Goal: Task Accomplishment & Management: Manage account settings

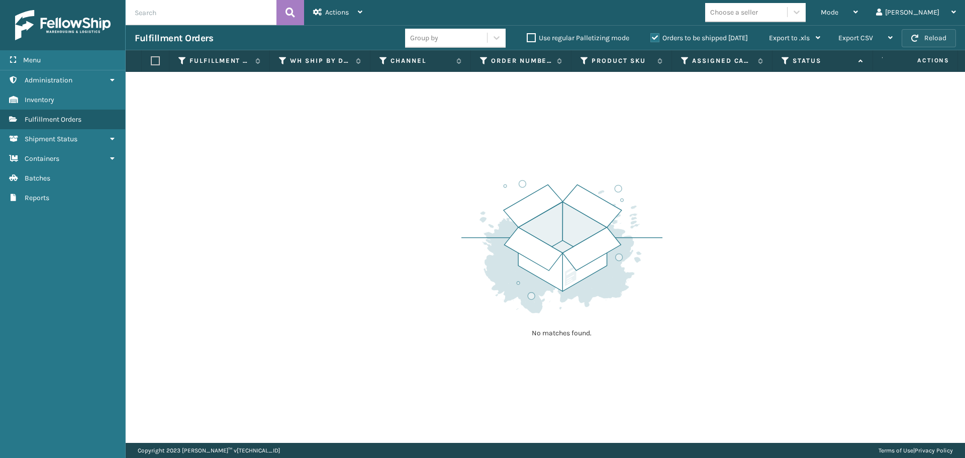
click at [936, 38] on button "Reload" at bounding box center [928, 38] width 54 height 18
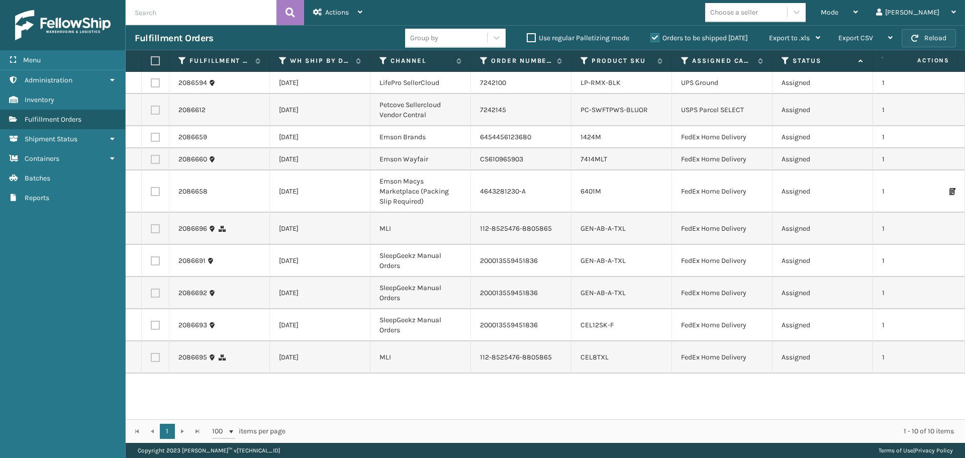
click at [936, 38] on button "Reload" at bounding box center [928, 38] width 54 height 18
click at [858, 14] on div "Mode" at bounding box center [839, 12] width 37 height 25
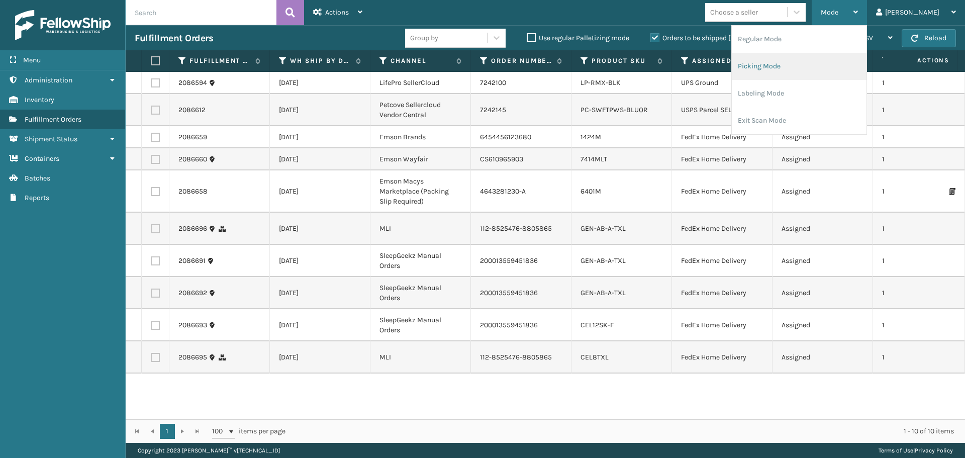
click at [834, 66] on li "Picking Mode" at bounding box center [799, 66] width 135 height 27
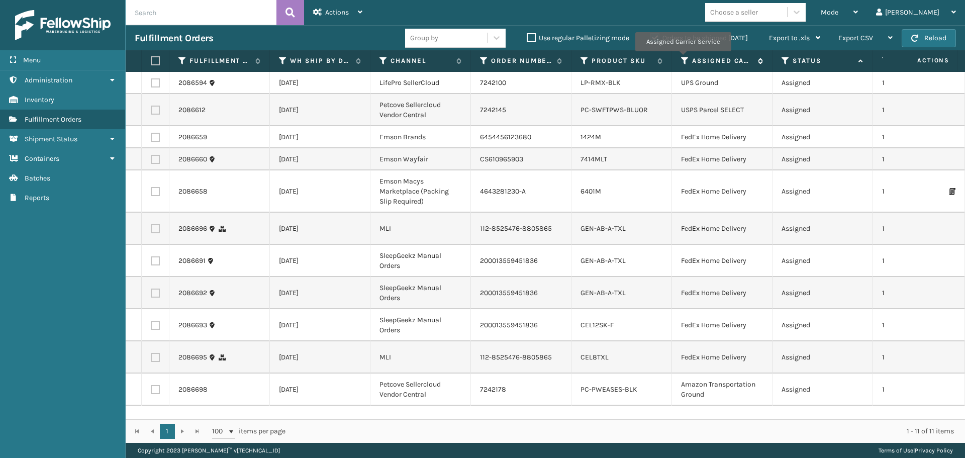
click at [682, 58] on icon at bounding box center [685, 60] width 8 height 9
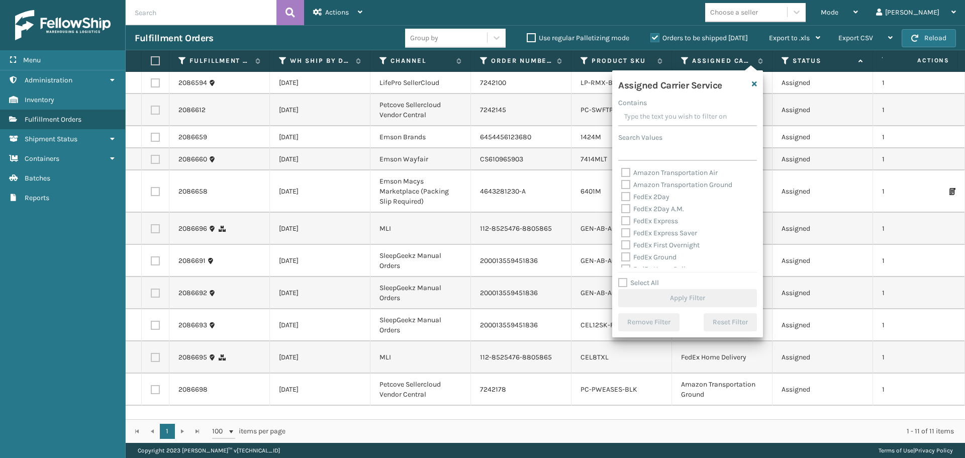
click at [627, 197] on label "FedEx 2Day" at bounding box center [645, 196] width 48 height 9
click at [622, 197] on input "FedEx 2Day" at bounding box center [621, 194] width 1 height 7
checkbox input "true"
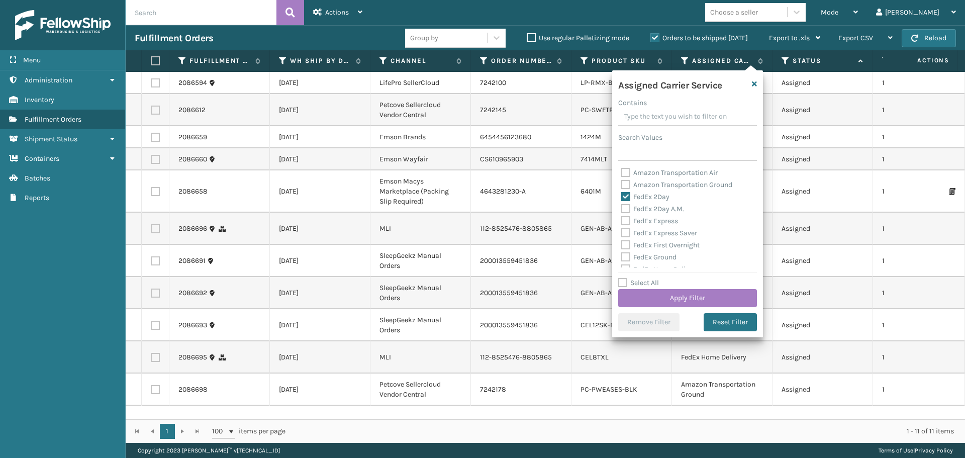
click at [627, 209] on label "FedEx 2Day A.M." at bounding box center [652, 209] width 63 height 9
click at [622, 209] on input "FedEx 2Day A.M." at bounding box center [621, 206] width 1 height 7
checkbox input "true"
click at [627, 219] on label "FedEx Express" at bounding box center [649, 221] width 57 height 9
click at [622, 219] on input "FedEx Express" at bounding box center [621, 218] width 1 height 7
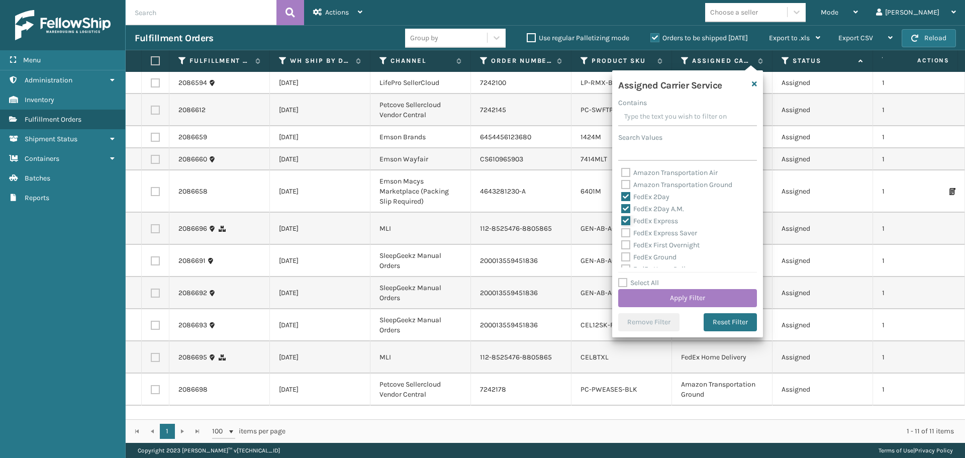
checkbox input "true"
click at [628, 229] on label "FedEx Express Saver" at bounding box center [659, 233] width 76 height 9
click at [622, 228] on input "FedEx Express Saver" at bounding box center [621, 230] width 1 height 7
checkbox input "true"
click at [626, 243] on label "FedEx First Overnight" at bounding box center [660, 245] width 78 height 9
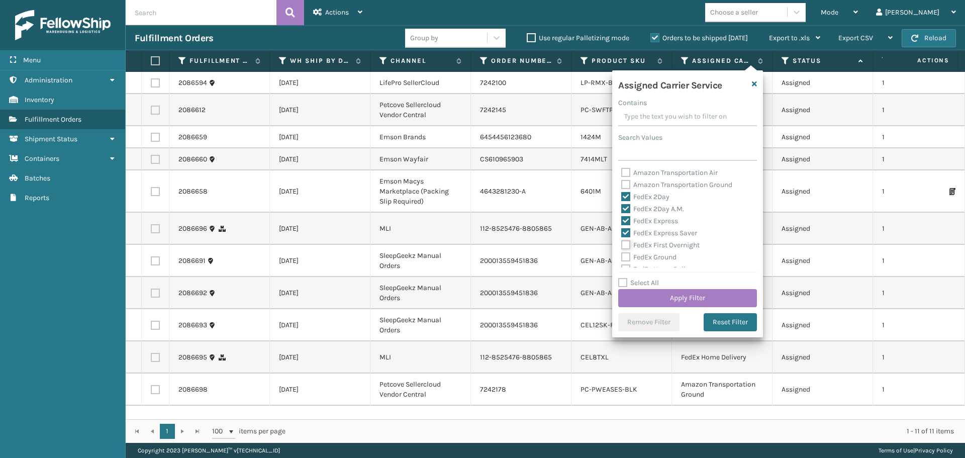
click at [622, 243] on input "FedEx First Overnight" at bounding box center [621, 242] width 1 height 7
checkbox input "true"
click at [626, 256] on label "FedEx Ground" at bounding box center [648, 257] width 55 height 9
click at [622, 256] on input "FedEx Ground" at bounding box center [621, 254] width 1 height 7
checkbox input "true"
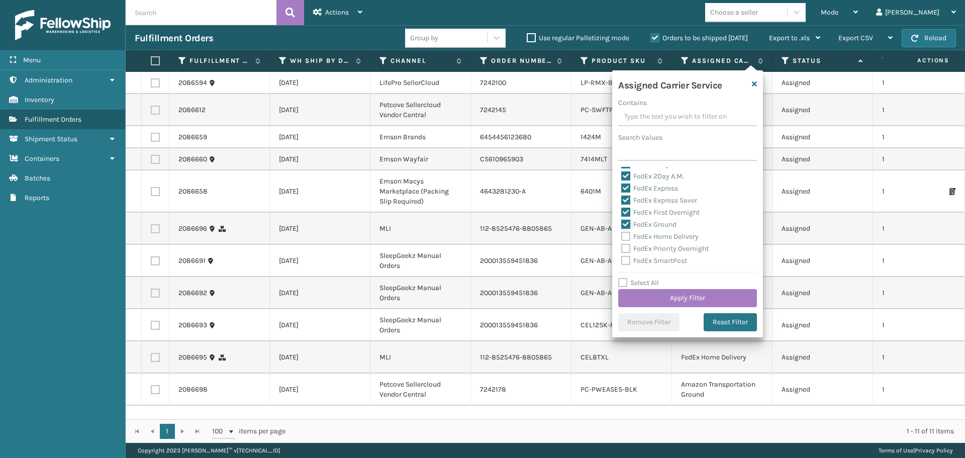
scroll to position [50, 0]
click at [625, 217] on label "FedEx Home Delivery" at bounding box center [659, 219] width 77 height 9
click at [622, 217] on input "FedEx Home Delivery" at bounding box center [621, 216] width 1 height 7
checkbox input "true"
click at [626, 231] on label "FedEx Priority Overnight" at bounding box center [664, 231] width 87 height 9
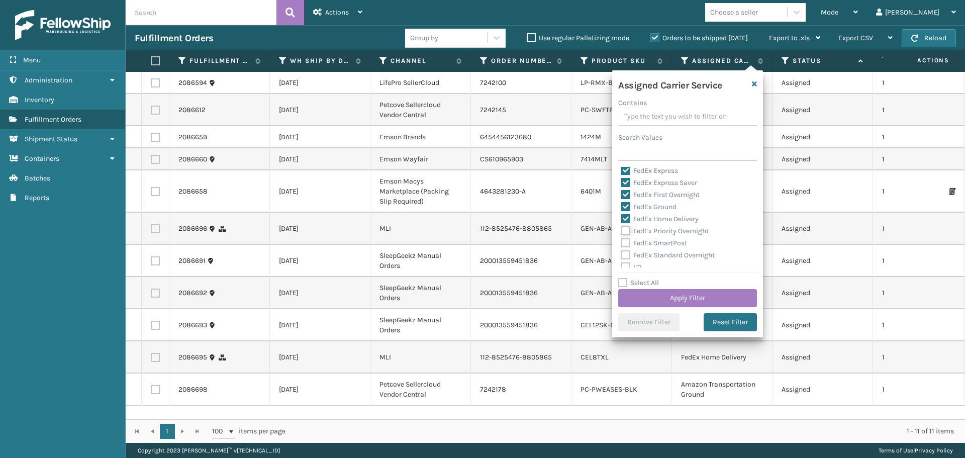
click at [622, 231] on input "FedEx Priority Overnight" at bounding box center [621, 228] width 1 height 7
checkbox input "true"
click at [626, 243] on label "FedEx SmartPost" at bounding box center [654, 243] width 66 height 9
click at [622, 243] on input "FedEx SmartPost" at bounding box center [621, 240] width 1 height 7
checkbox input "true"
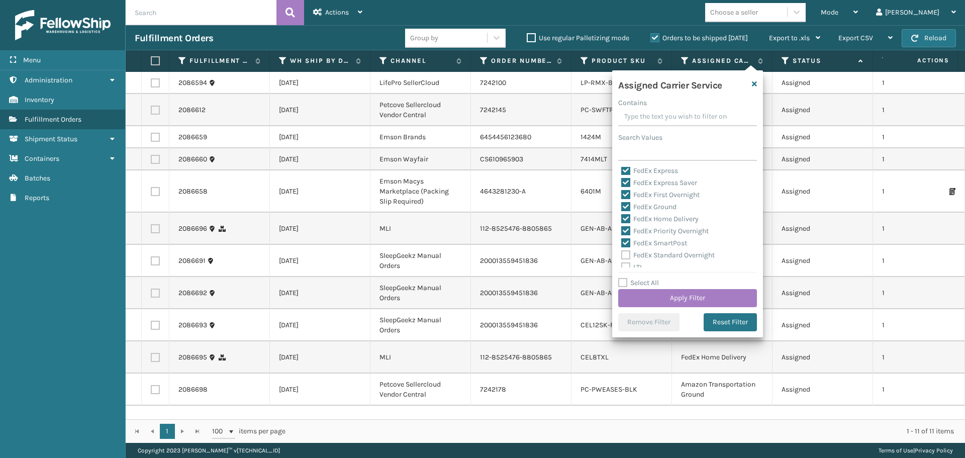
click at [626, 253] on label "FedEx Standard Overnight" at bounding box center [667, 255] width 93 height 9
click at [622, 253] on input "FedEx Standard Overnight" at bounding box center [621, 252] width 1 height 7
checkbox input "true"
click at [644, 294] on button "Apply Filter" at bounding box center [687, 298] width 139 height 18
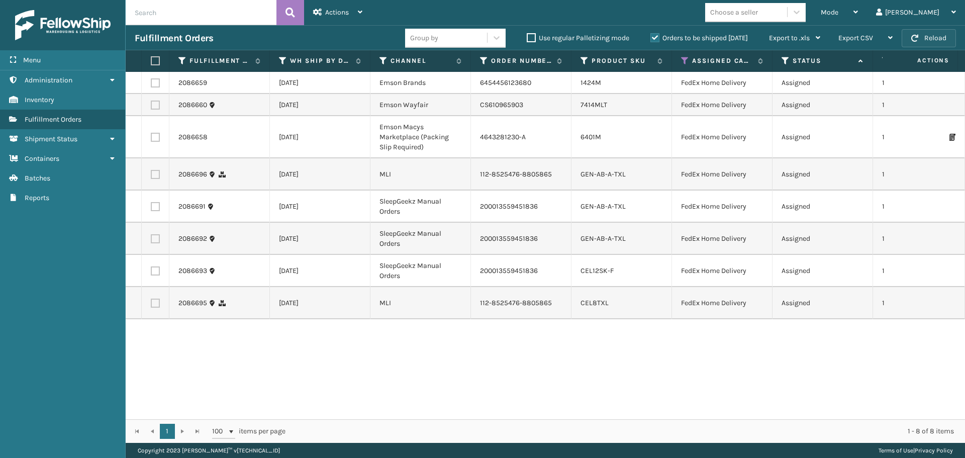
click at [940, 39] on button "Reload" at bounding box center [928, 38] width 54 height 18
click at [153, 60] on label at bounding box center [154, 60] width 6 height 9
click at [151, 60] on input "checkbox" at bounding box center [151, 61] width 1 height 7
checkbox input "true"
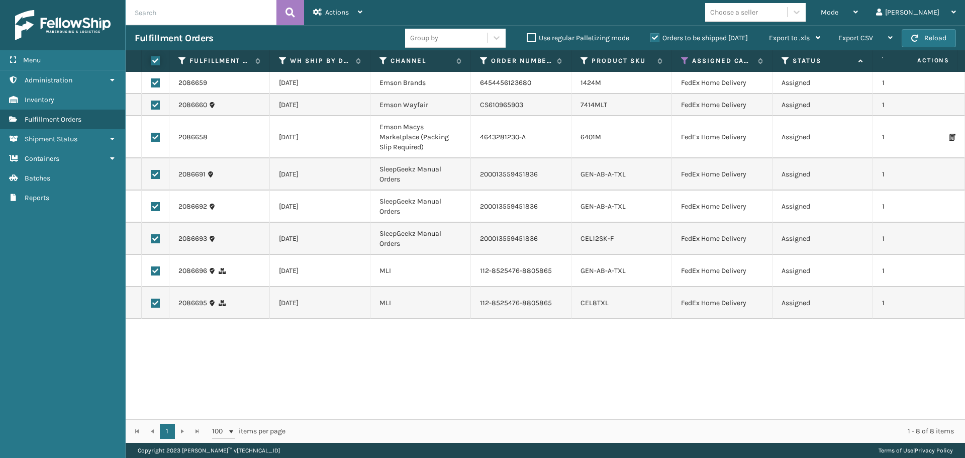
checkbox input "true"
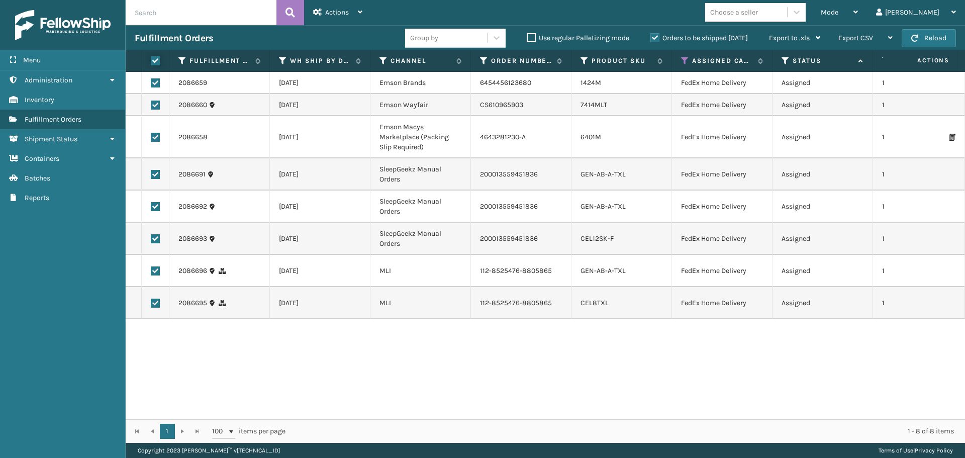
checkbox input "true"
click at [338, 16] on span "Actions" at bounding box center [337, 12] width 24 height 9
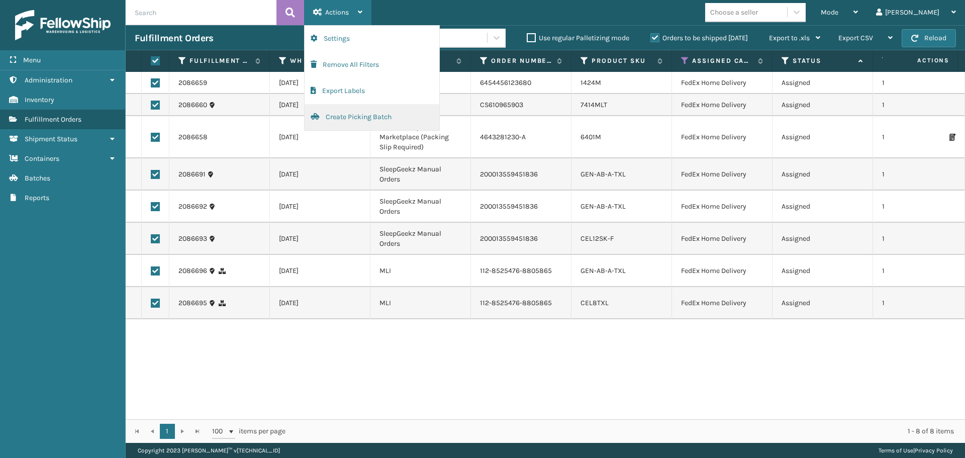
click at [358, 121] on button "Create Picking Batch" at bounding box center [372, 117] width 135 height 26
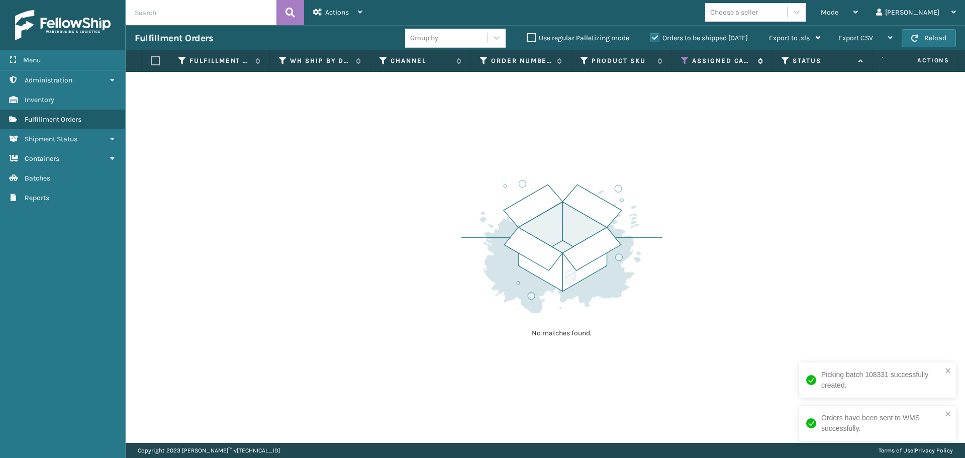
click at [687, 57] on icon at bounding box center [685, 60] width 8 height 9
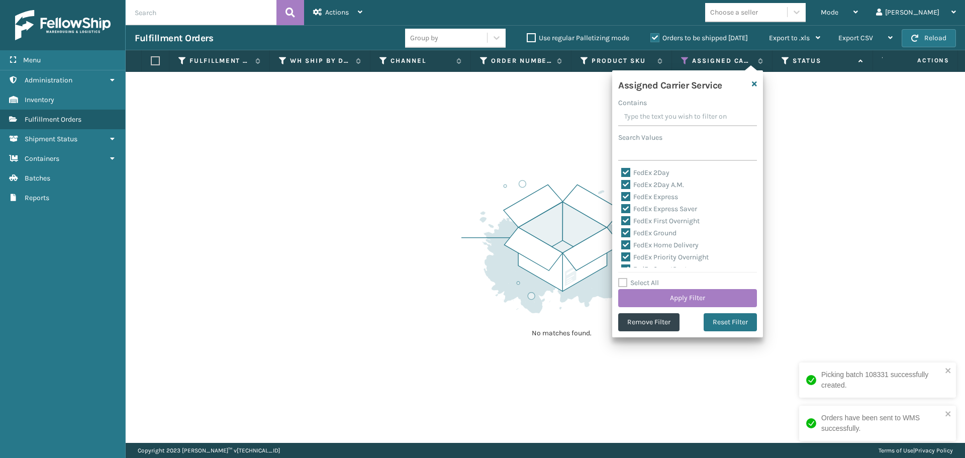
click at [623, 281] on label "Select All" at bounding box center [638, 282] width 41 height 9
click at [623, 278] on input "Select All" at bounding box center [693, 277] width 151 height 1
checkbox input "true"
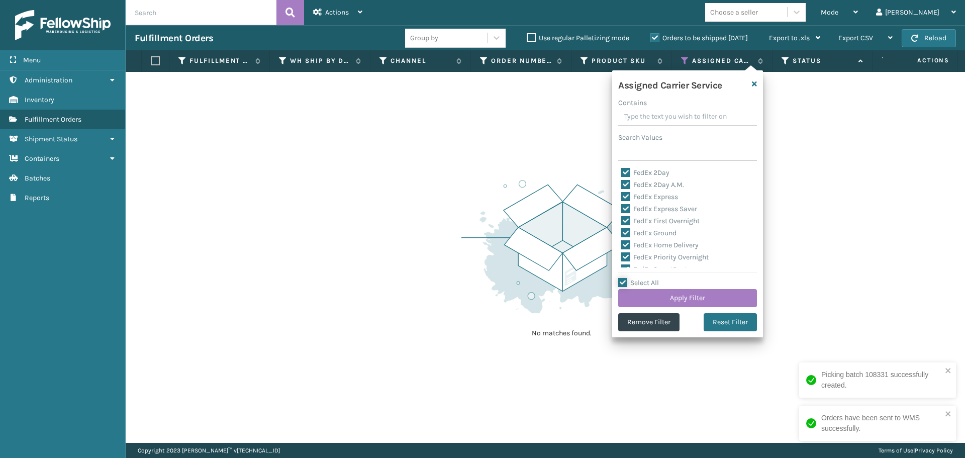
checkbox input "true"
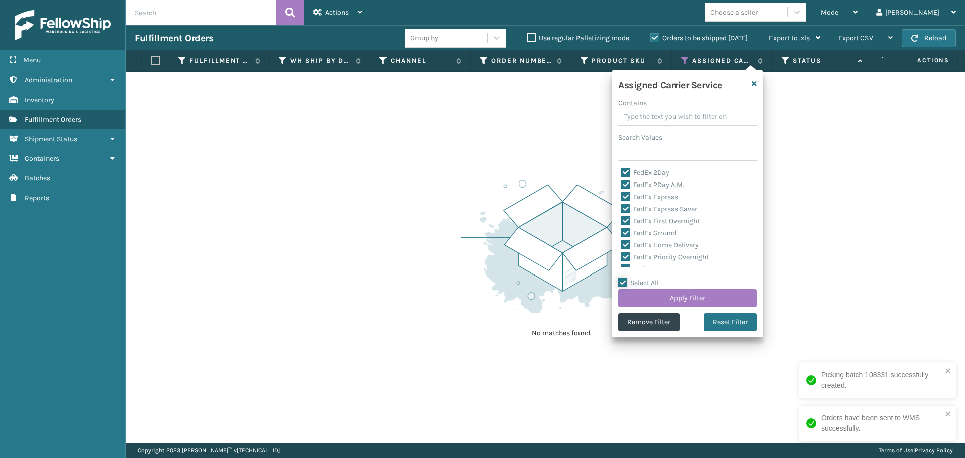
checkbox input "true"
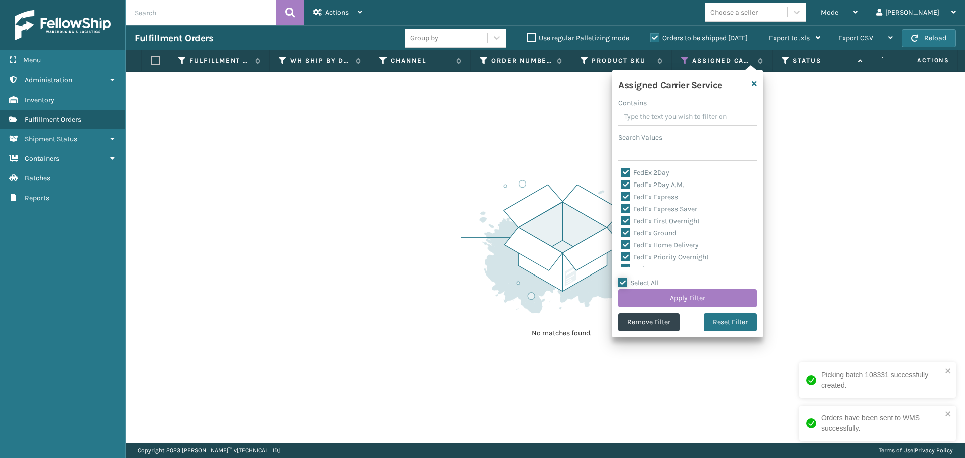
checkbox input "true"
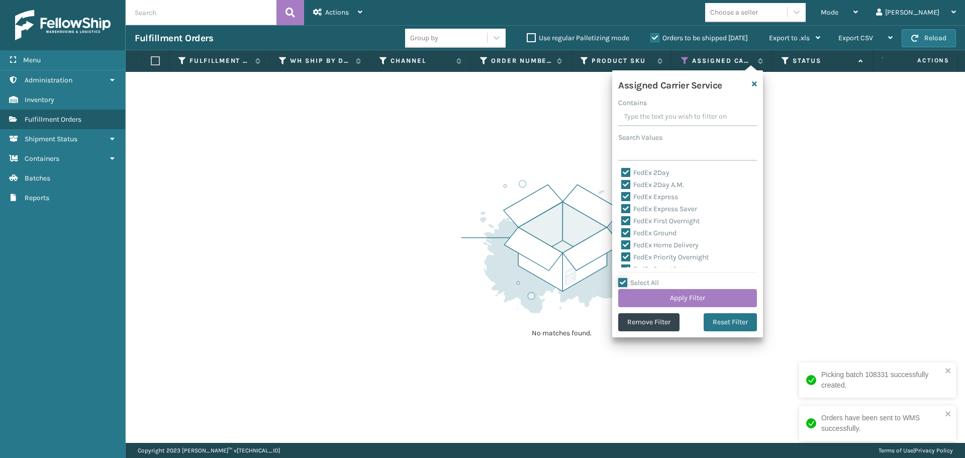
checkbox input "true"
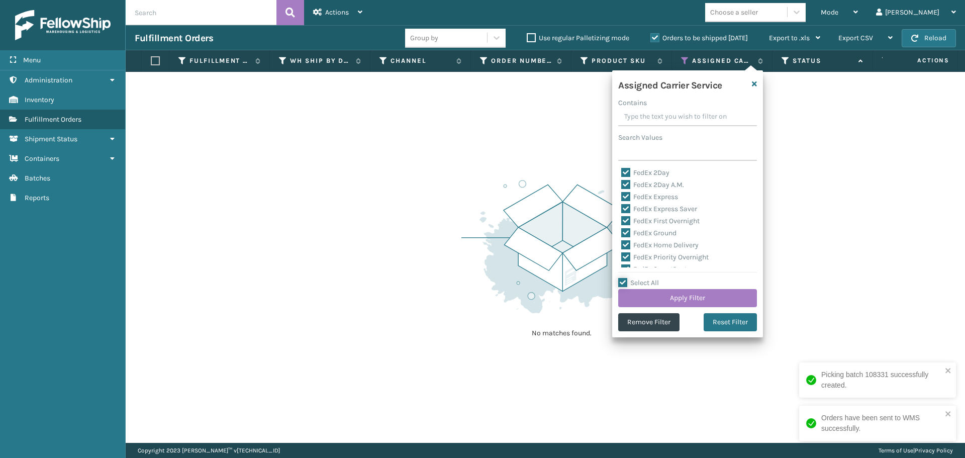
checkbox input "true"
click at [623, 281] on label "Select All" at bounding box center [638, 282] width 41 height 9
click at [623, 278] on input "Select All" at bounding box center [693, 277] width 151 height 1
checkbox input "false"
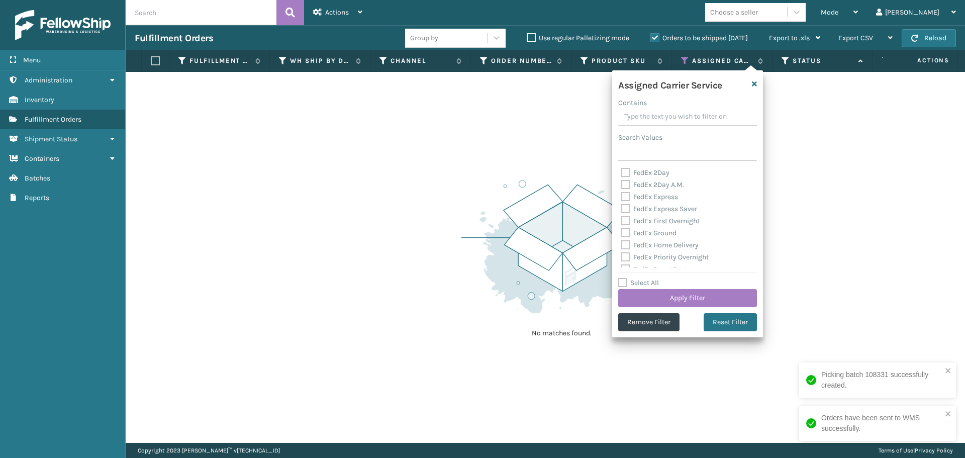
checkbox input "false"
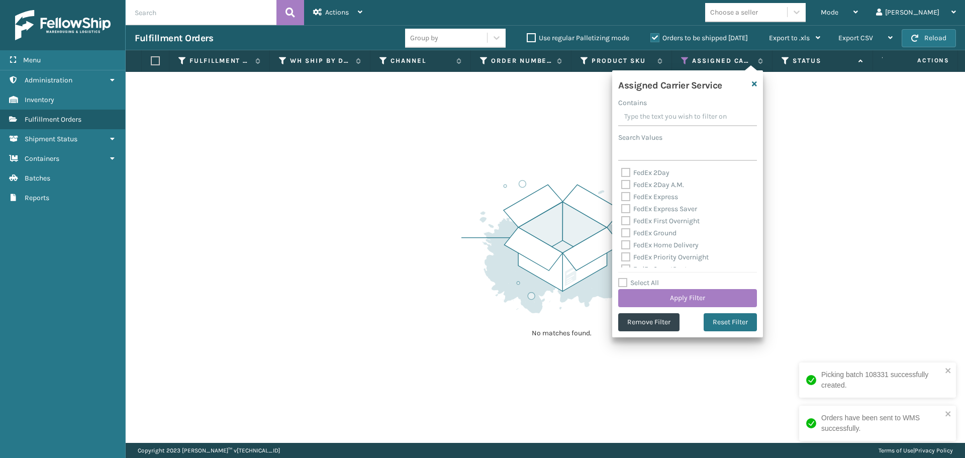
checkbox input "false"
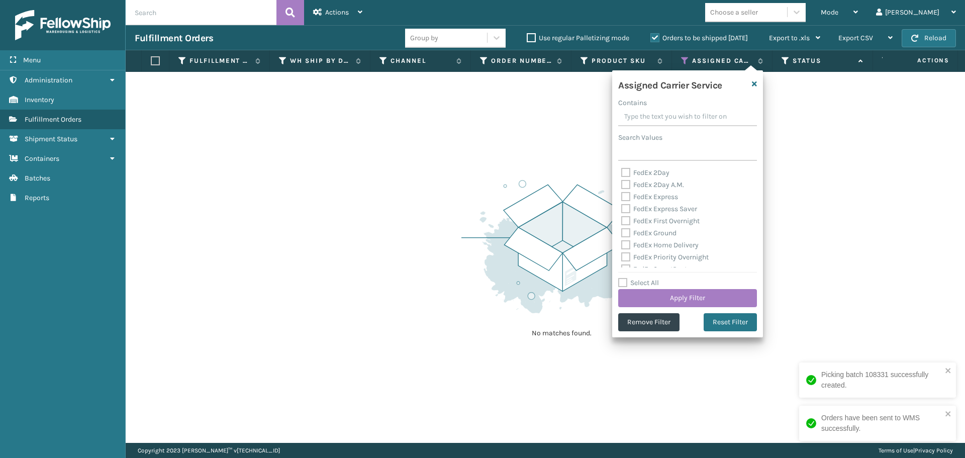
checkbox input "false"
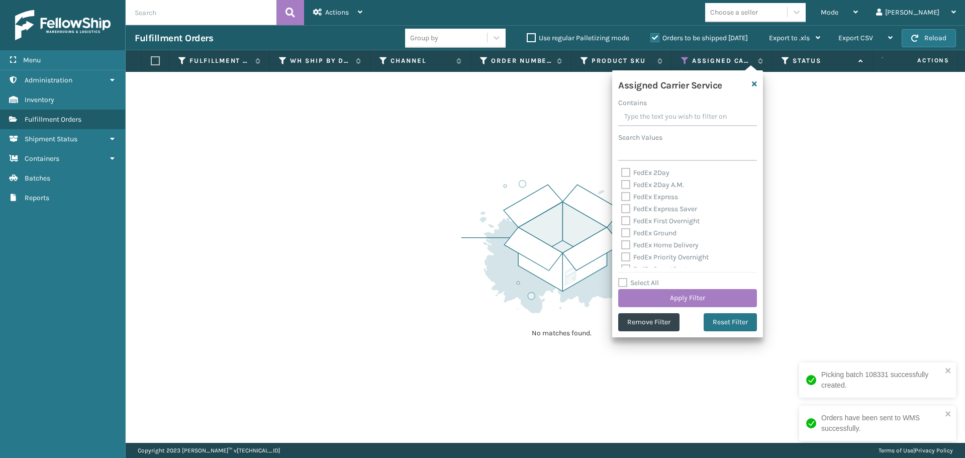
checkbox input "false"
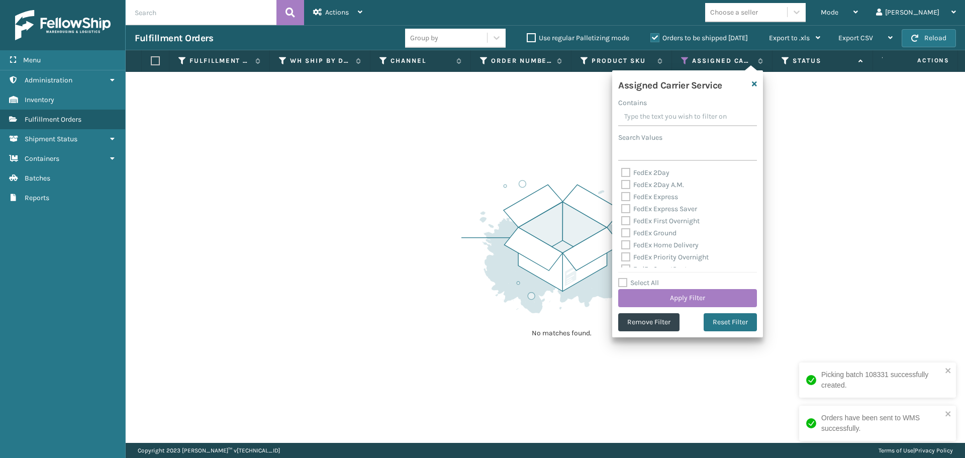
checkbox input "false"
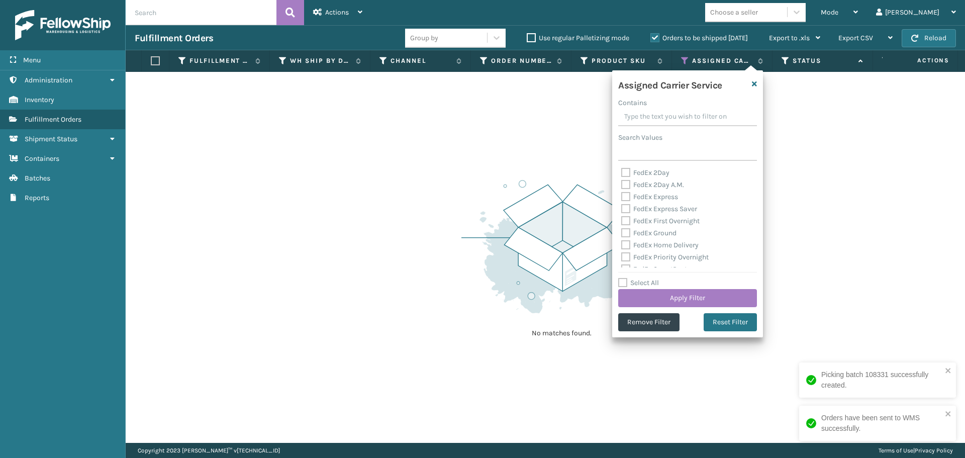
checkbox input "false"
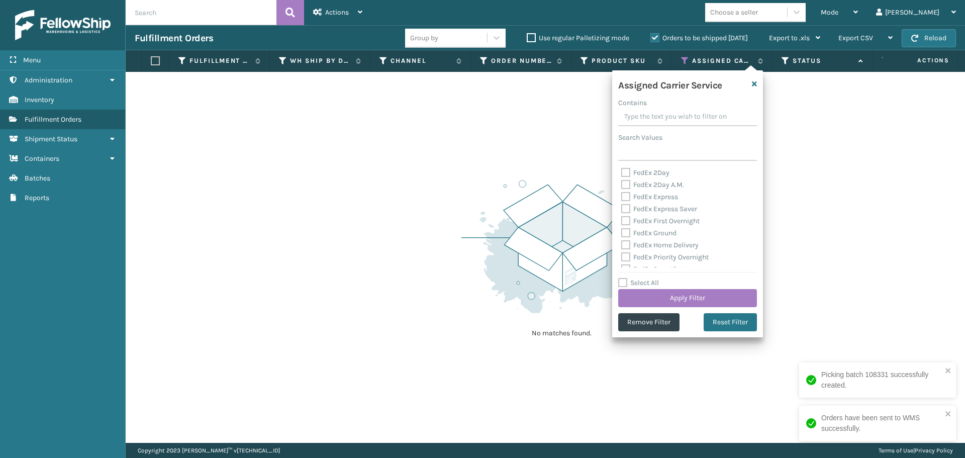
checkbox input "false"
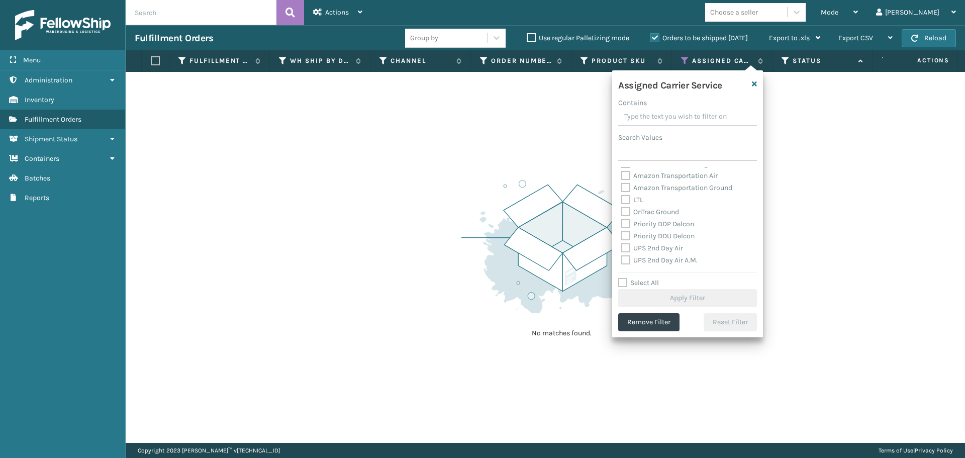
scroll to position [109, 0]
click at [625, 184] on label "Amazon Transportation Air" at bounding box center [669, 184] width 96 height 9
click at [622, 184] on input "Amazon Transportation Air" at bounding box center [621, 182] width 1 height 7
checkbox input "true"
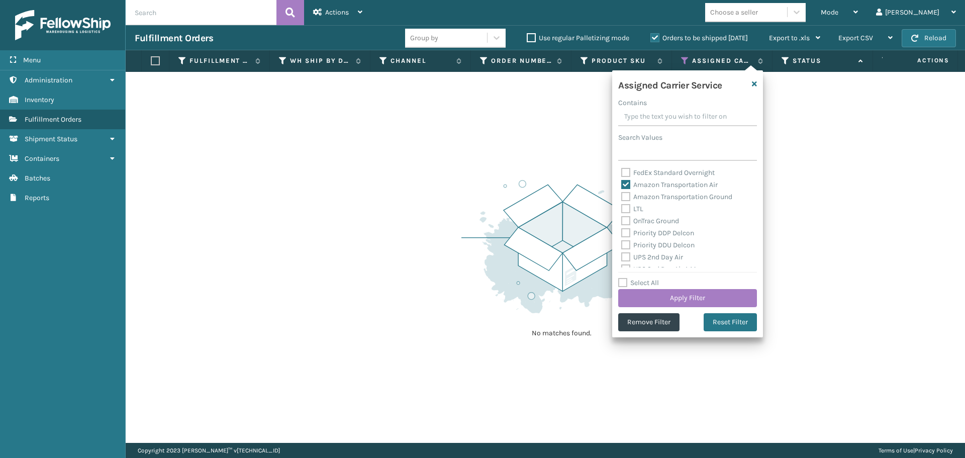
click at [625, 194] on label "Amazon Transportation Ground" at bounding box center [676, 196] width 111 height 9
click at [622, 194] on input "Amazon Transportation Ground" at bounding box center [621, 194] width 1 height 7
checkbox input "true"
click at [661, 292] on button "Apply Filter" at bounding box center [687, 298] width 139 height 18
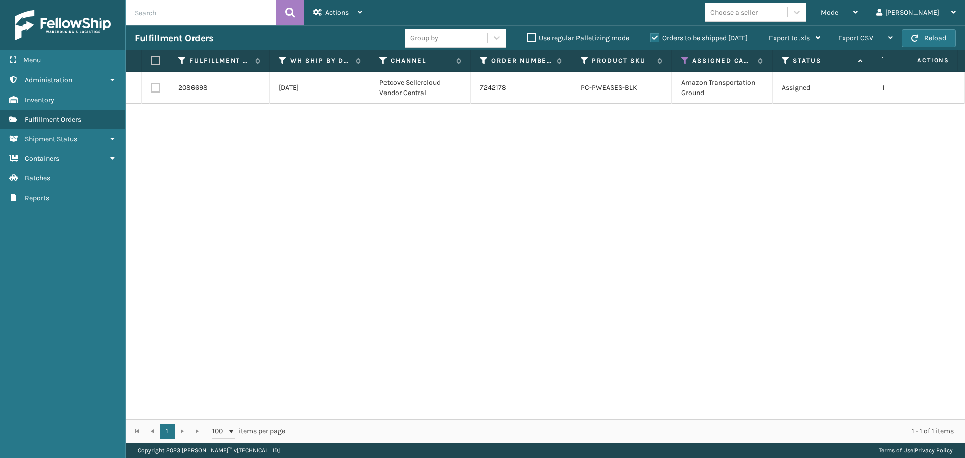
click at [157, 89] on label at bounding box center [155, 87] width 9 height 9
click at [151, 89] on input "checkbox" at bounding box center [151, 86] width 1 height 7
checkbox input "true"
click at [372, 7] on div "Mode Regular Mode Picking Mode Labeling Mode Exit Scan Mode Choose a seller lui…" at bounding box center [667, 12] width 593 height 25
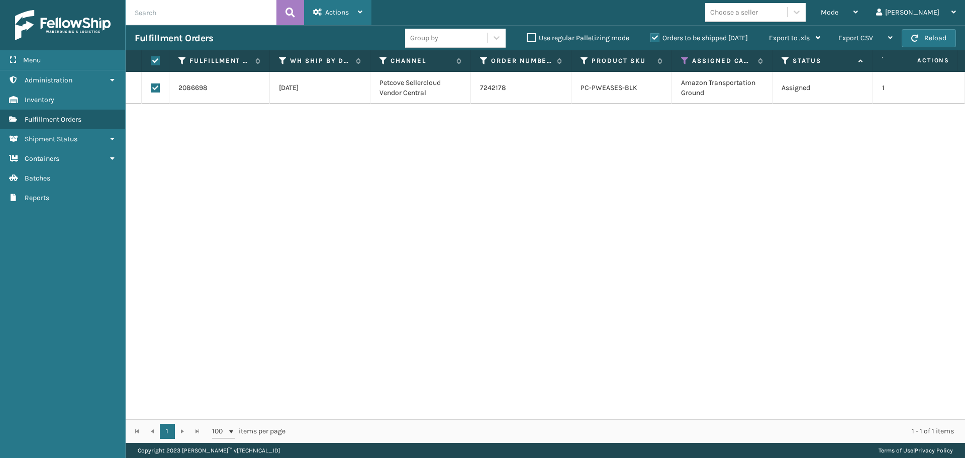
click at [365, 12] on div "Actions Settings Remove All Filters Export Labels Create Picking Batch" at bounding box center [337, 12] width 67 height 25
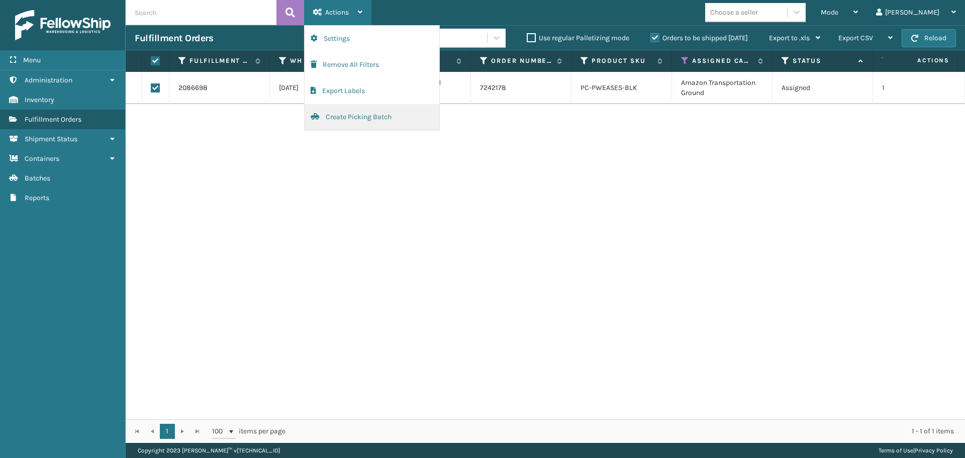
click at [354, 117] on button "Create Picking Batch" at bounding box center [372, 117] width 135 height 26
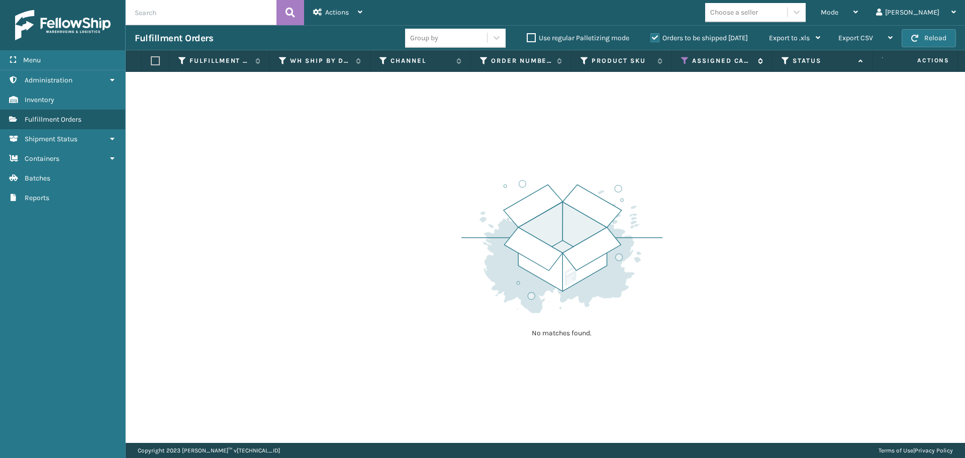
click at [683, 63] on icon at bounding box center [685, 60] width 8 height 9
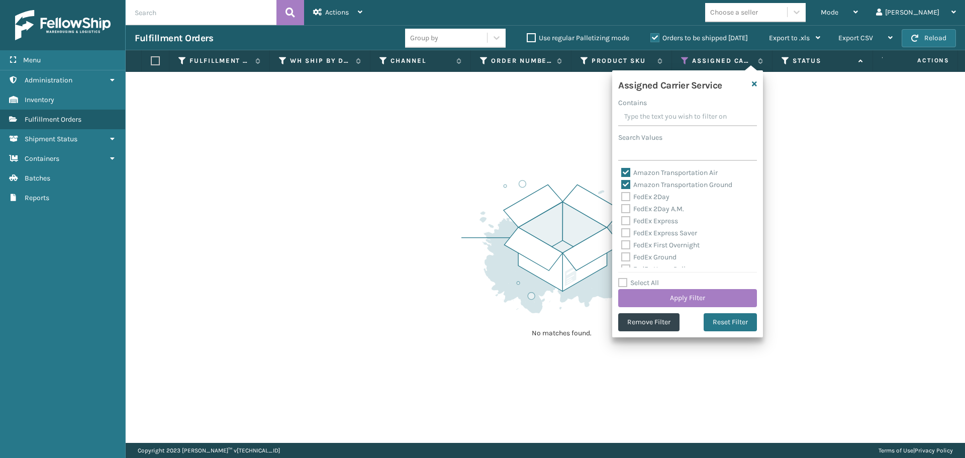
click at [624, 184] on label "Amazon Transportation Ground" at bounding box center [676, 184] width 111 height 9
click at [622, 184] on input "Amazon Transportation Ground" at bounding box center [621, 182] width 1 height 7
checkbox input "false"
click at [624, 175] on label "Amazon Transportation Air" at bounding box center [669, 172] width 96 height 9
click at [622, 173] on input "Amazon Transportation Air" at bounding box center [621, 170] width 1 height 7
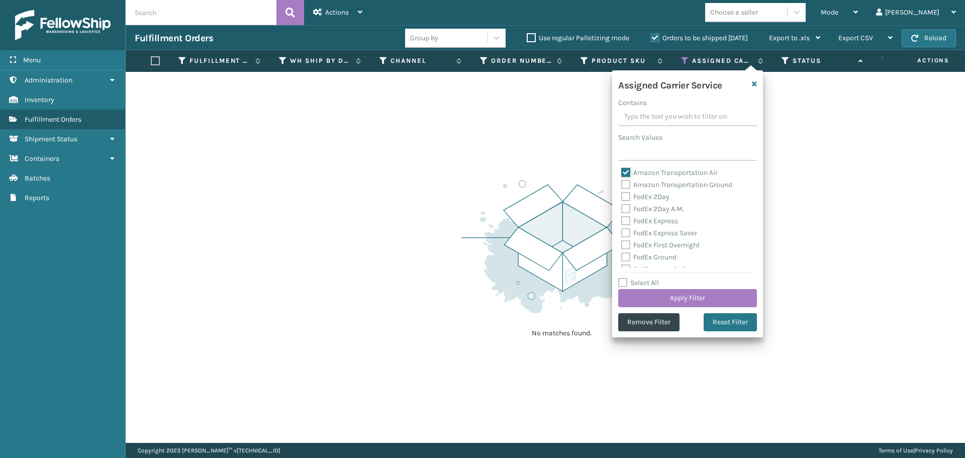
checkbox input "false"
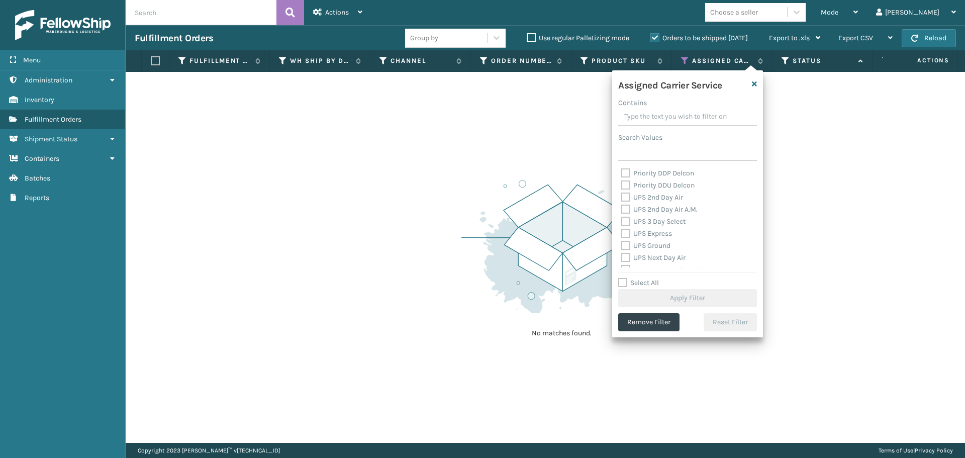
scroll to position [151, 0]
click at [623, 177] on label "OnTrac Ground" at bounding box center [650, 178] width 58 height 9
click at [622, 177] on input "OnTrac Ground" at bounding box center [621, 176] width 1 height 7
checkbox input "true"
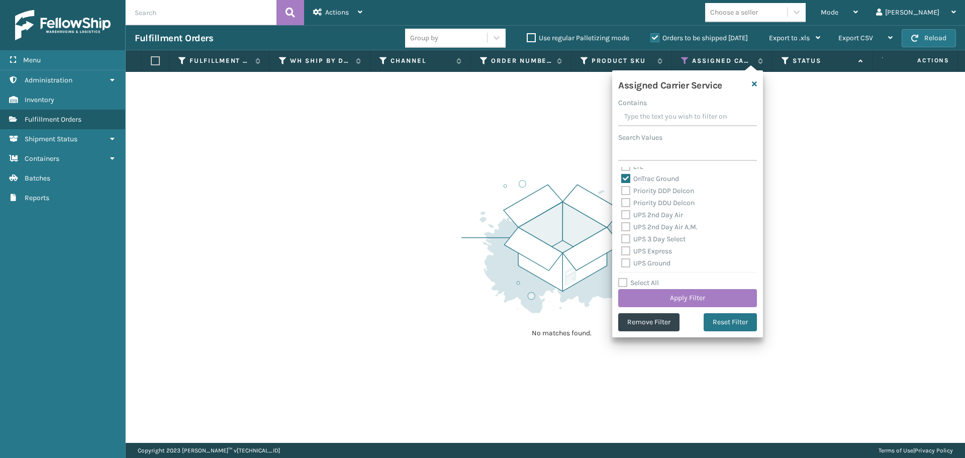
click at [623, 189] on label "Priority DDP Delcon" at bounding box center [657, 190] width 73 height 9
click at [622, 189] on input "Priority DDP Delcon" at bounding box center [621, 188] width 1 height 7
checkbox input "true"
click at [622, 207] on div "Priority DDU Delcon" at bounding box center [687, 203] width 133 height 12
click at [624, 204] on label "Priority DDU Delcon" at bounding box center [657, 202] width 73 height 9
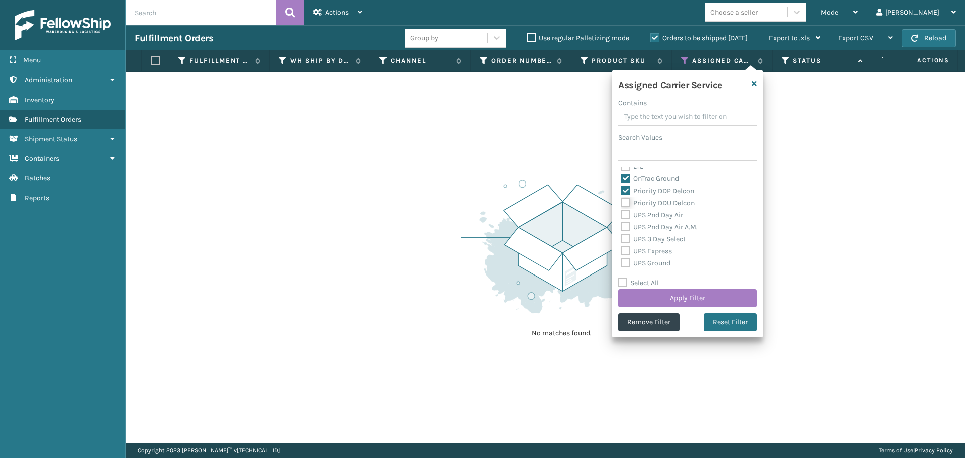
click at [622, 204] on input "Priority DDU Delcon" at bounding box center [621, 200] width 1 height 7
checkbox input "true"
click at [624, 212] on label "UPS 2nd Day Air" at bounding box center [652, 215] width 62 height 9
click at [622, 212] on input "UPS 2nd Day Air" at bounding box center [621, 212] width 1 height 7
checkbox input "true"
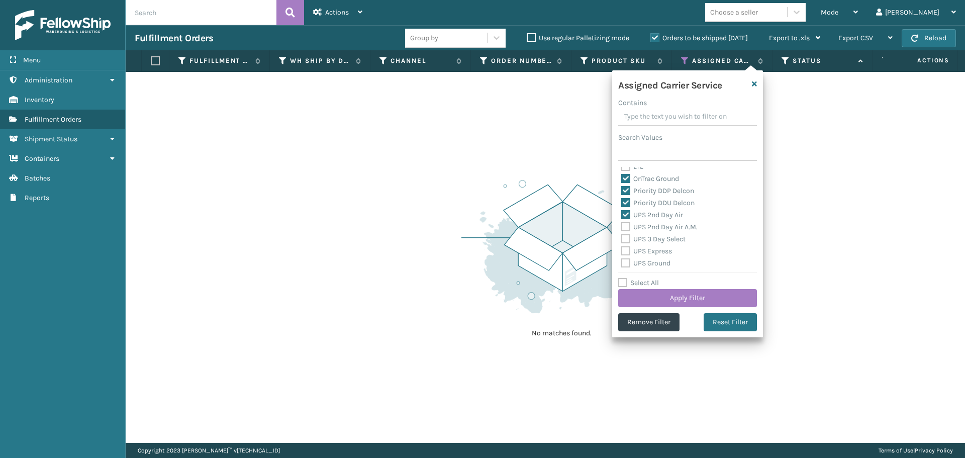
click at [625, 228] on label "UPS 2nd Day Air A.M." at bounding box center [659, 227] width 76 height 9
click at [622, 228] on input "UPS 2nd Day Air A.M." at bounding box center [621, 224] width 1 height 7
checkbox input "true"
click at [625, 239] on label "UPS 3 Day Select" at bounding box center [653, 239] width 64 height 9
click at [622, 239] on input "UPS 3 Day Select" at bounding box center [621, 236] width 1 height 7
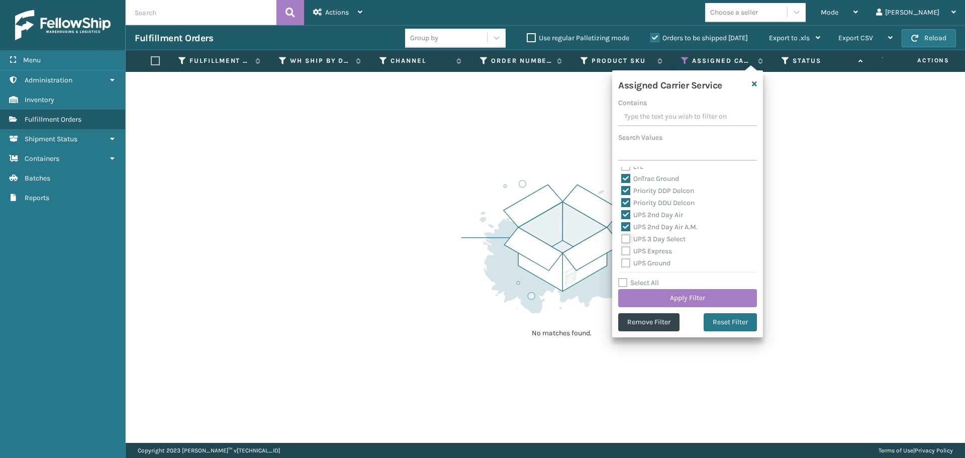
checkbox input "true"
click at [625, 250] on label "UPS Express" at bounding box center [646, 251] width 51 height 9
click at [622, 250] on input "UPS Express" at bounding box center [621, 248] width 1 height 7
checkbox input "true"
click at [625, 261] on label "UPS Ground" at bounding box center [645, 263] width 49 height 9
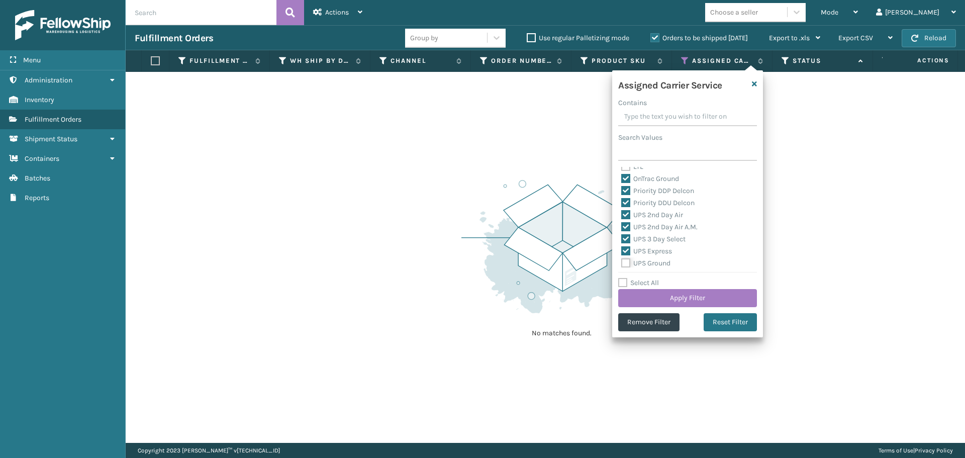
click at [622, 261] on input "UPS Ground" at bounding box center [621, 260] width 1 height 7
checkbox input "true"
click at [628, 224] on label "UPS Next Day Air" at bounding box center [653, 225] width 64 height 9
click at [622, 224] on input "UPS Next Day Air" at bounding box center [621, 222] width 1 height 7
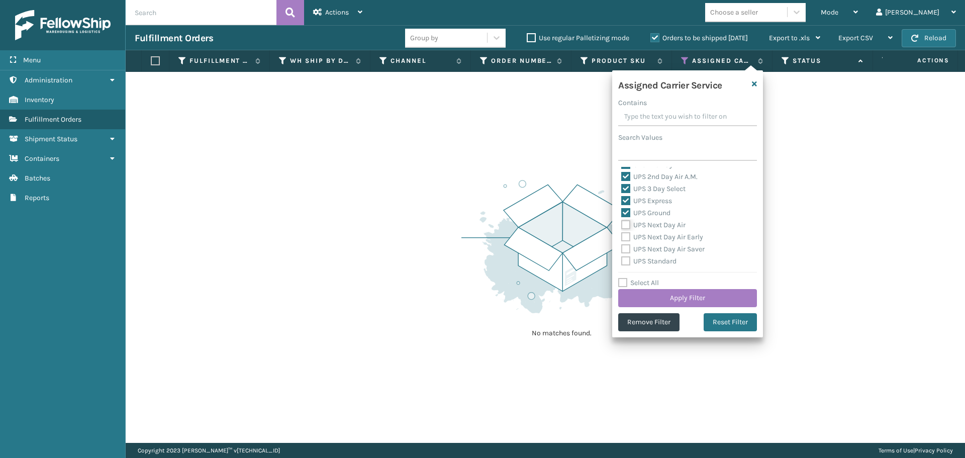
checkbox input "true"
click at [625, 238] on label "UPS Next Day Air Early" at bounding box center [662, 237] width 82 height 9
click at [622, 238] on input "UPS Next Day Air Early" at bounding box center [621, 234] width 1 height 7
checkbox input "true"
click at [625, 251] on label "UPS Next Day Air Saver" at bounding box center [662, 249] width 83 height 9
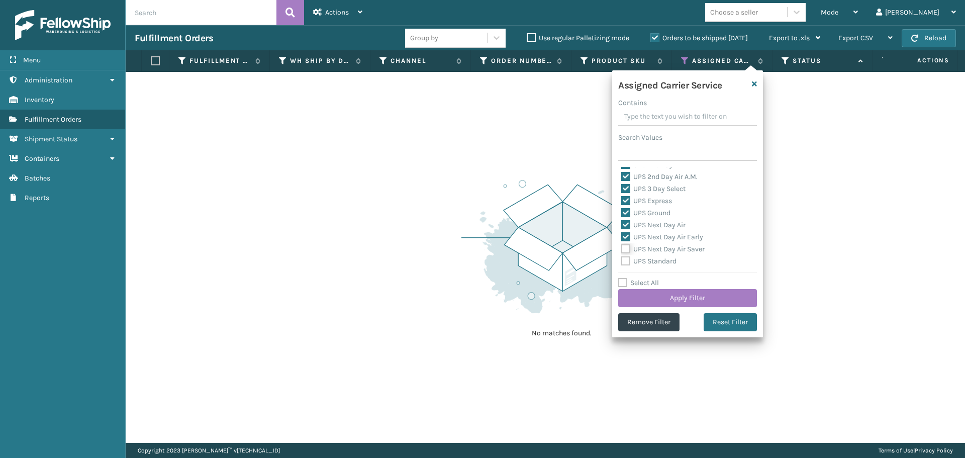
click at [622, 250] on input "UPS Next Day Air Saver" at bounding box center [621, 246] width 1 height 7
checkbox input "true"
click at [624, 259] on label "UPS Standard" at bounding box center [648, 261] width 55 height 9
click at [622, 259] on input "UPS Standard" at bounding box center [621, 258] width 1 height 7
checkbox input "true"
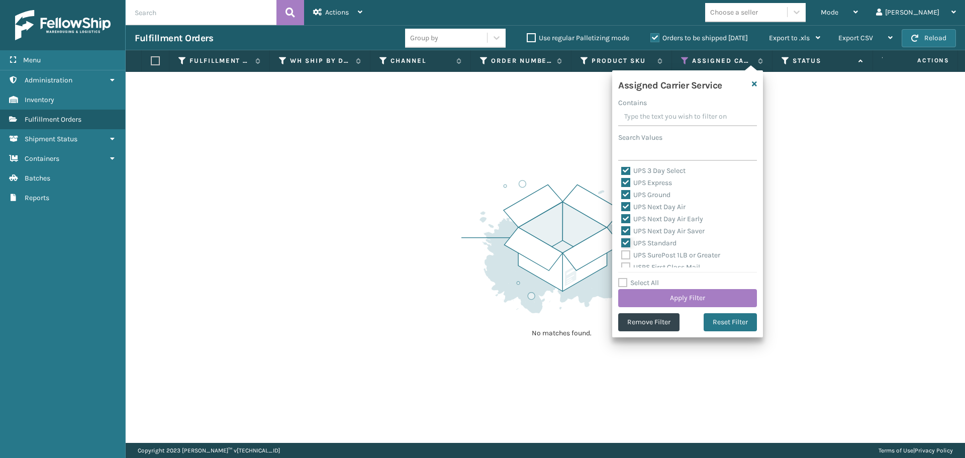
scroll to position [251, 0]
click at [625, 223] on label "UPS SurePost 1LB or Greater" at bounding box center [670, 223] width 99 height 9
click at [622, 223] on input "UPS SurePost 1LB or Greater" at bounding box center [621, 220] width 1 height 7
checkbox input "true"
click at [625, 237] on label "USPS First Class Mail" at bounding box center [660, 235] width 79 height 9
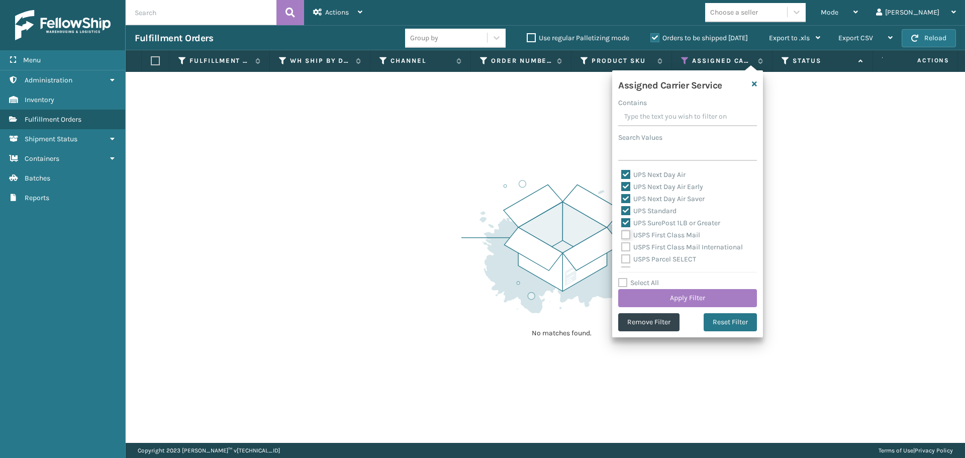
click at [622, 236] on input "USPS First Class Mail" at bounding box center [621, 232] width 1 height 7
checkbox input "true"
click at [625, 248] on label "USPS First Class Mail International" at bounding box center [682, 247] width 122 height 9
click at [622, 248] on input "USPS First Class Mail International" at bounding box center [621, 244] width 1 height 7
checkbox input "true"
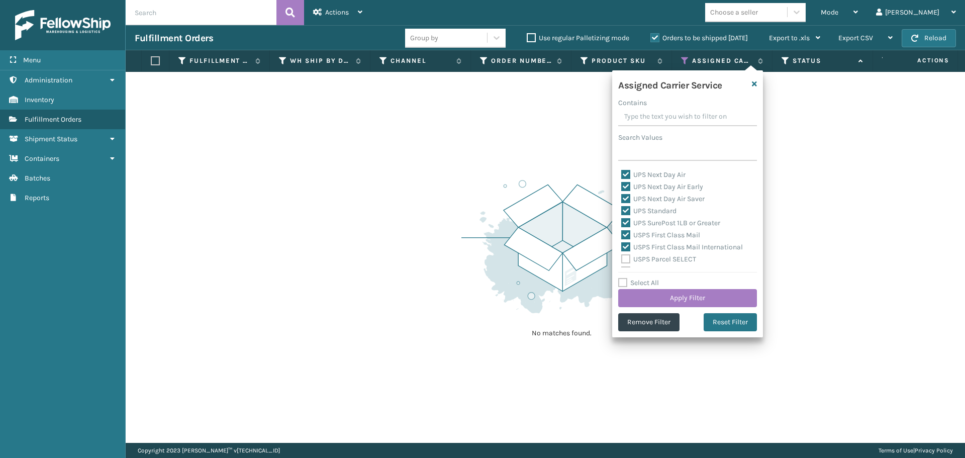
click at [627, 258] on label "USPS Parcel SELECT" at bounding box center [658, 259] width 75 height 9
click at [622, 258] on input "USPS Parcel SELECT" at bounding box center [621, 256] width 1 height 7
checkbox input "true"
click at [628, 218] on label "USPS Priority Mail" at bounding box center [655, 221] width 69 height 9
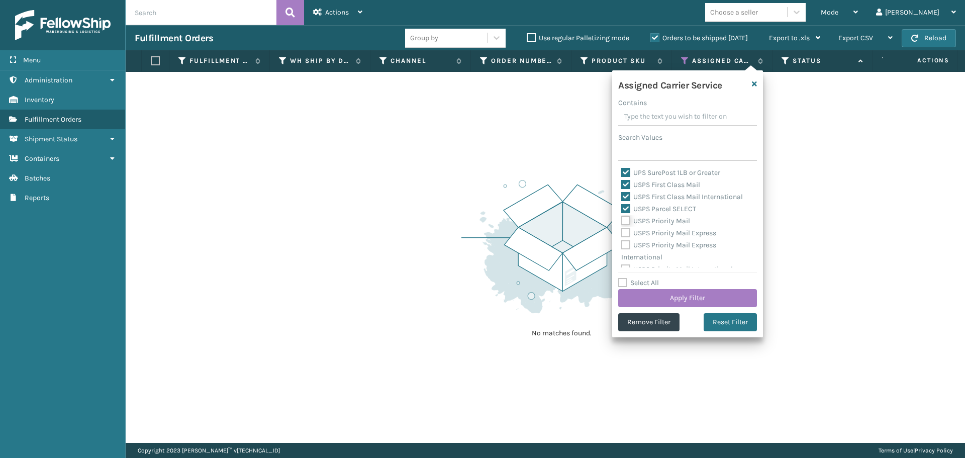
click at [622, 218] on input "USPS Priority Mail" at bounding box center [621, 218] width 1 height 7
checkbox input "true"
click at [624, 233] on label "USPS Priority Mail Express" at bounding box center [668, 233] width 95 height 9
click at [622, 233] on input "USPS Priority Mail Express" at bounding box center [621, 230] width 1 height 7
checkbox input "true"
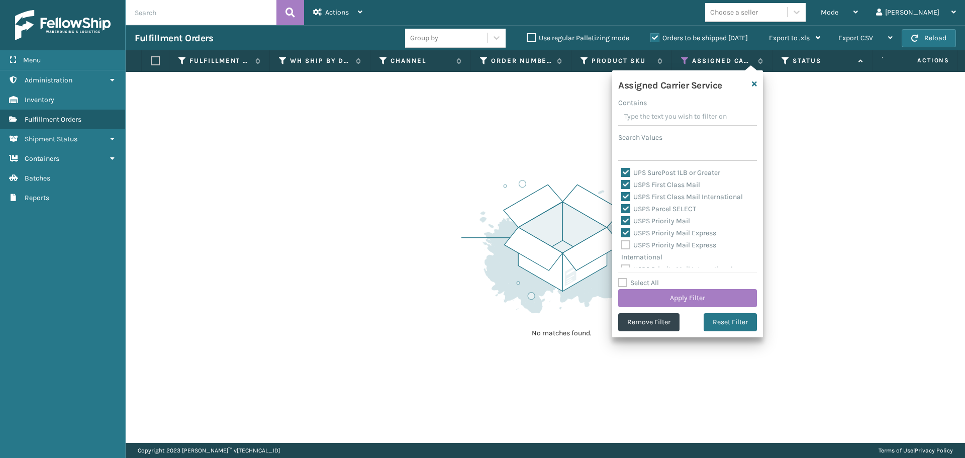
click at [624, 245] on label "USPS Priority Mail Express International" at bounding box center [668, 251] width 95 height 21
click at [622, 245] on input "USPS Priority Mail Express International" at bounding box center [621, 242] width 1 height 7
checkbox input "true"
click at [628, 262] on label "USPS Priority Mail International" at bounding box center [677, 261] width 112 height 9
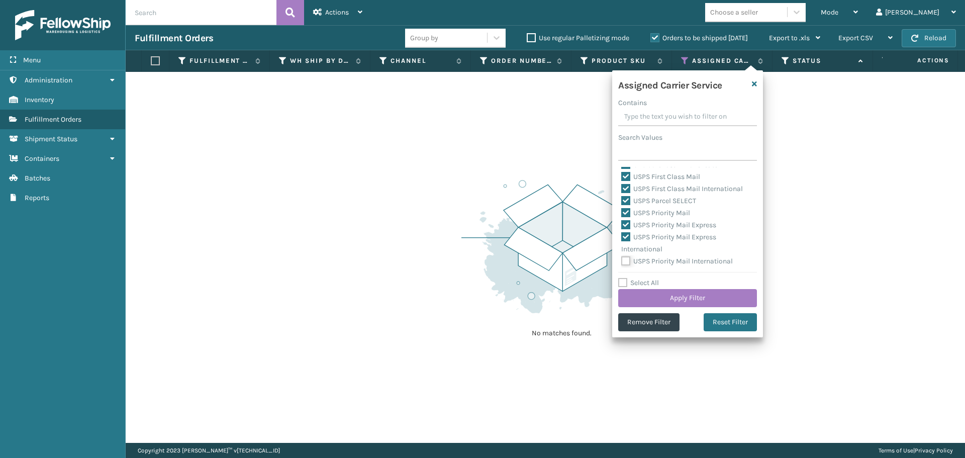
click at [622, 262] on input "USPS Priority Mail International" at bounding box center [621, 258] width 1 height 7
checkbox input "true"
click at [647, 296] on button "Apply Filter" at bounding box center [687, 298] width 139 height 18
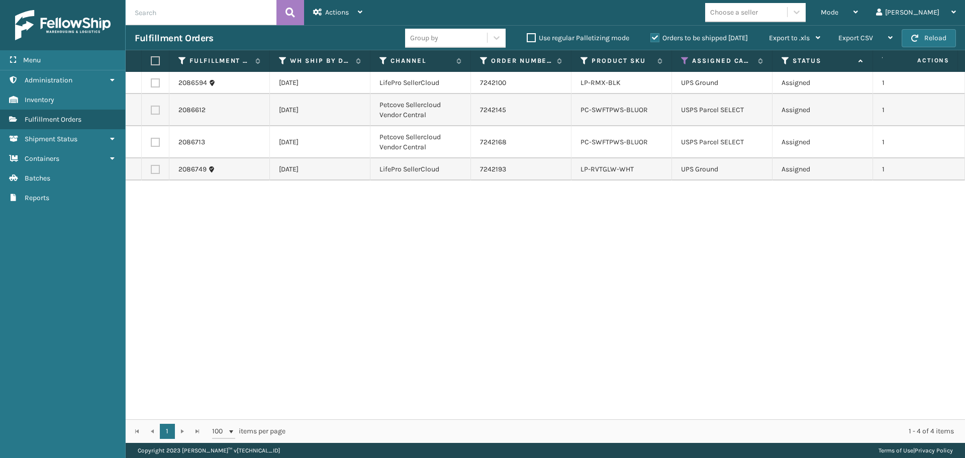
click at [155, 61] on label at bounding box center [154, 60] width 6 height 9
click at [151, 61] on input "checkbox" at bounding box center [151, 61] width 1 height 7
checkbox input "true"
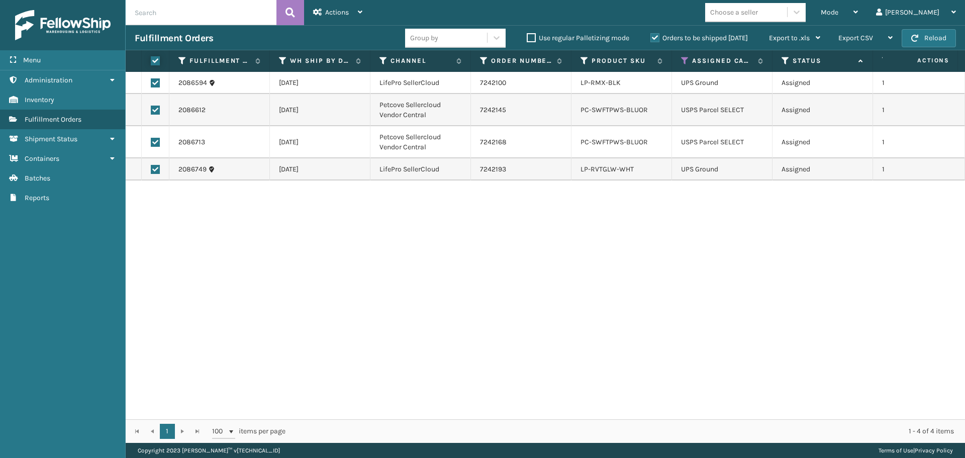
checkbox input "true"
click at [352, 18] on div "Actions" at bounding box center [337, 12] width 49 height 25
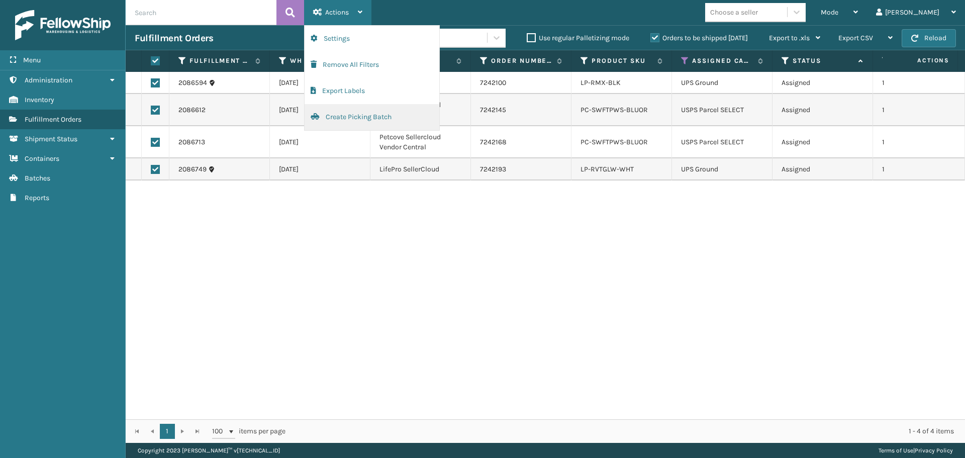
click at [347, 113] on button "Create Picking Batch" at bounding box center [372, 117] width 135 height 26
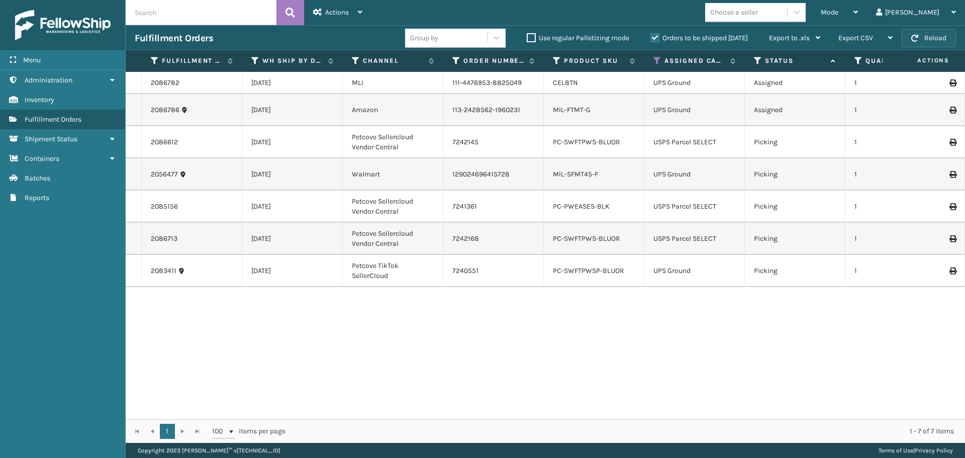
click at [930, 33] on button "Reload" at bounding box center [928, 38] width 54 height 18
click at [923, 35] on button "Reload" at bounding box center [928, 38] width 54 height 18
click at [858, 5] on div "Mode" at bounding box center [839, 12] width 37 height 25
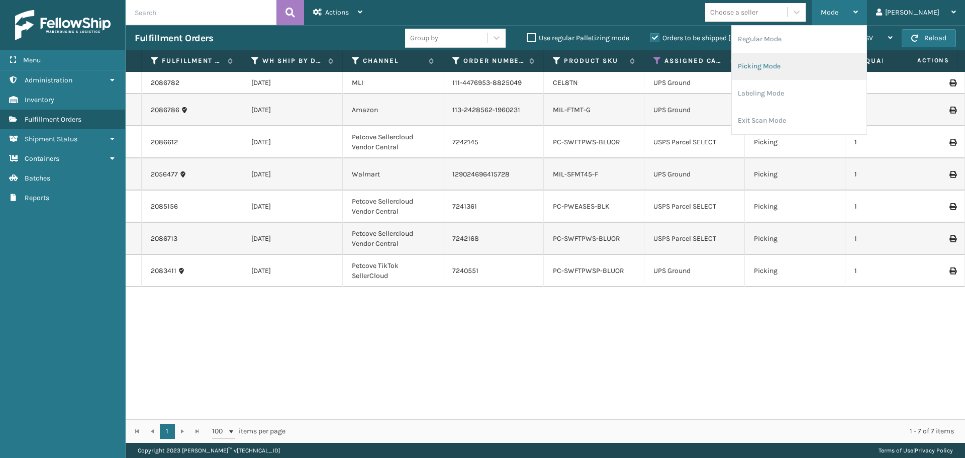
click at [826, 63] on li "Picking Mode" at bounding box center [799, 66] width 135 height 27
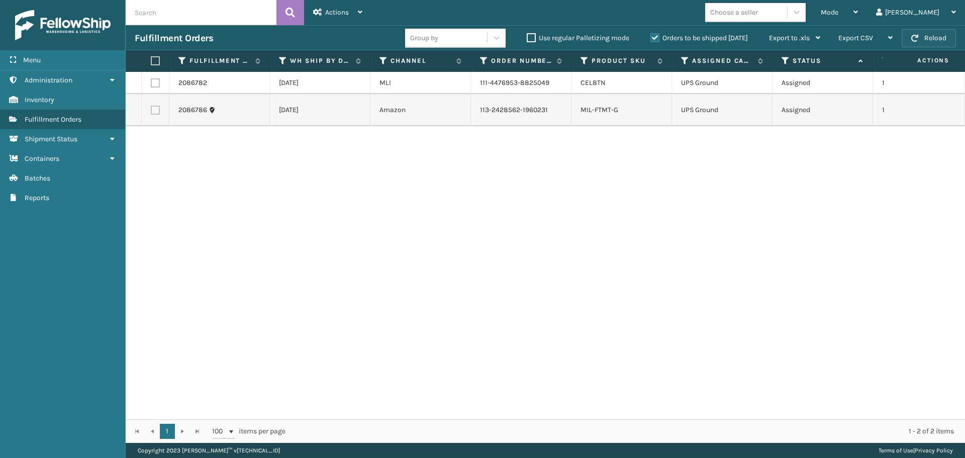
click at [926, 38] on button "Reload" at bounding box center [928, 38] width 54 height 18
click at [682, 61] on icon at bounding box center [685, 60] width 8 height 9
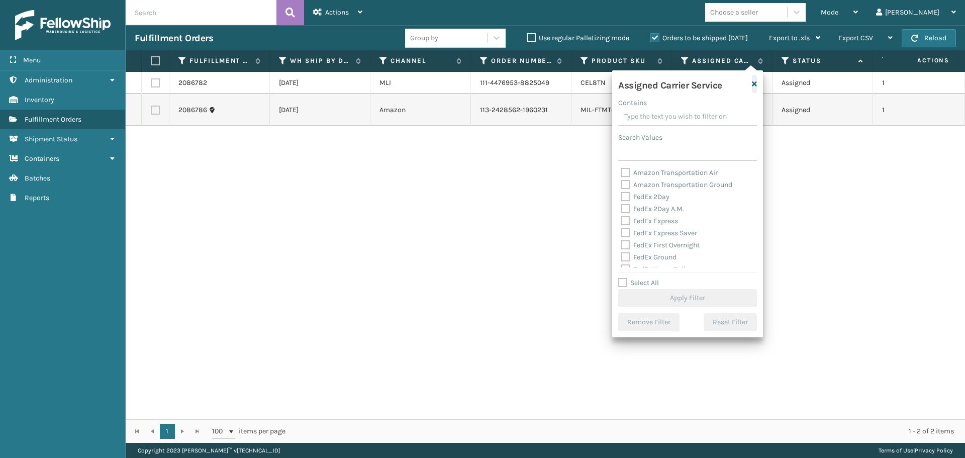
click at [754, 84] on icon "button" at bounding box center [754, 83] width 5 height 7
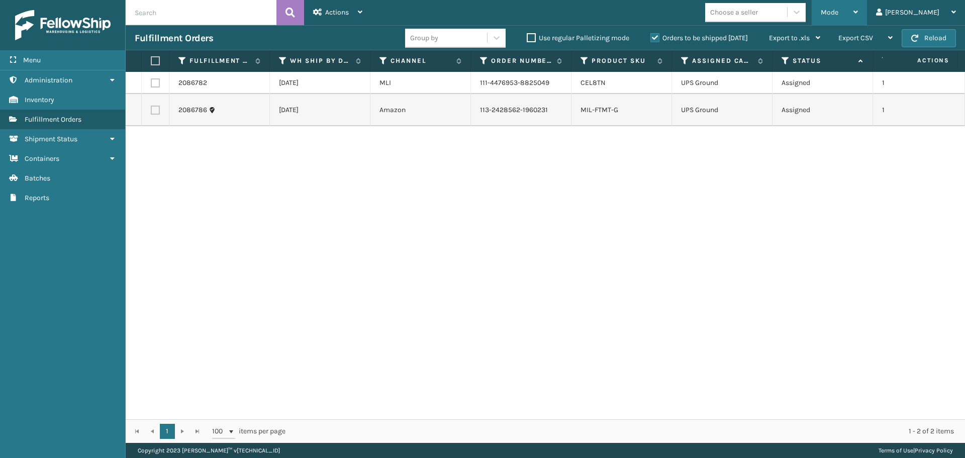
click at [838, 11] on span "Mode" at bounding box center [830, 12] width 18 height 9
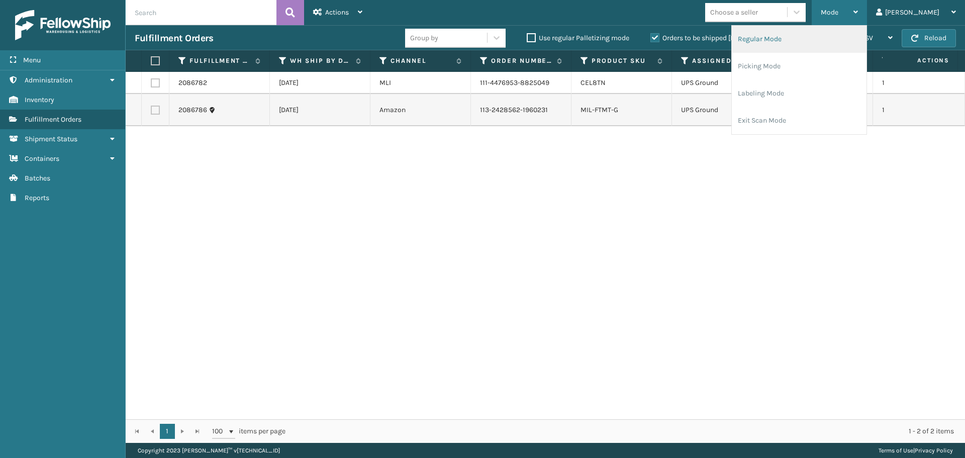
click at [864, 40] on li "Regular Mode" at bounding box center [799, 39] width 135 height 27
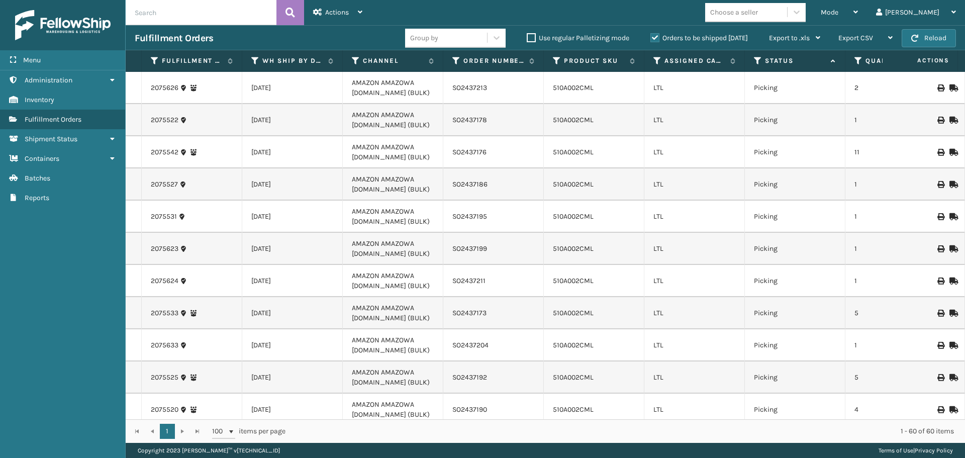
click at [755, 62] on icon at bounding box center [758, 60] width 8 height 9
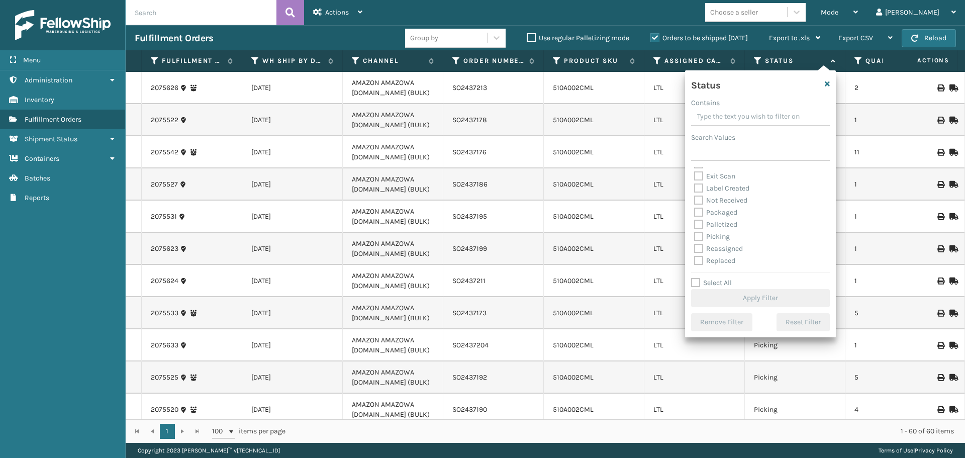
scroll to position [50, 0]
click at [696, 219] on label "Picking" at bounding box center [712, 219] width 36 height 9
click at [694, 219] on input "Picking" at bounding box center [694, 216] width 1 height 7
checkbox input "true"
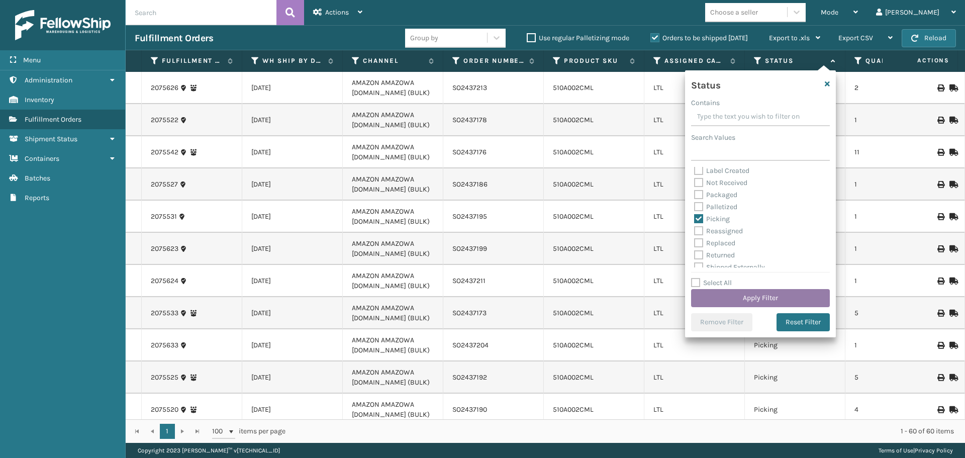
click at [755, 302] on button "Apply Filter" at bounding box center [760, 298] width 139 height 18
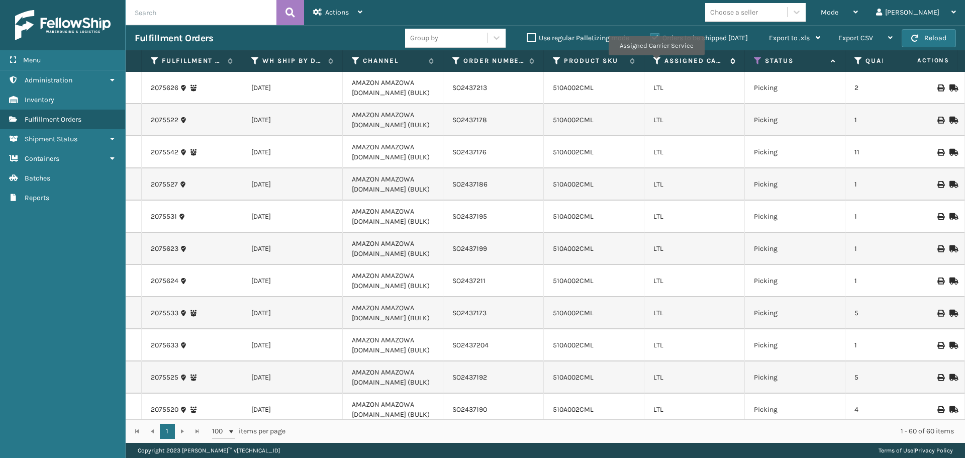
click at [656, 62] on icon at bounding box center [657, 60] width 8 height 9
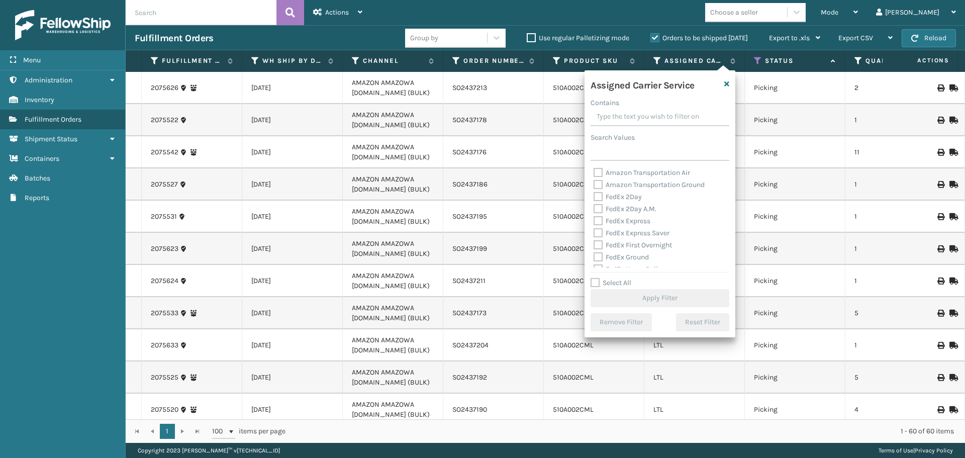
click at [596, 281] on label "Select All" at bounding box center [610, 282] width 41 height 9
click at [596, 278] on input "Select All" at bounding box center [665, 277] width 151 height 1
checkbox input "true"
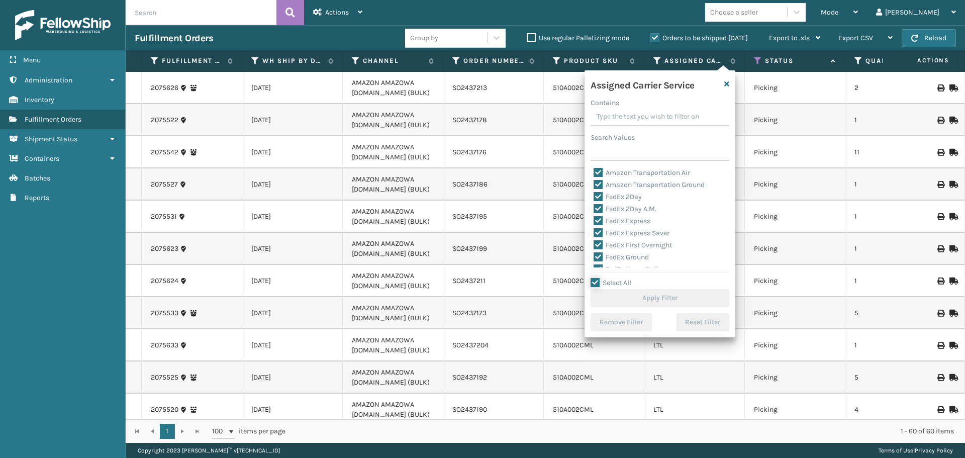
checkbox input "true"
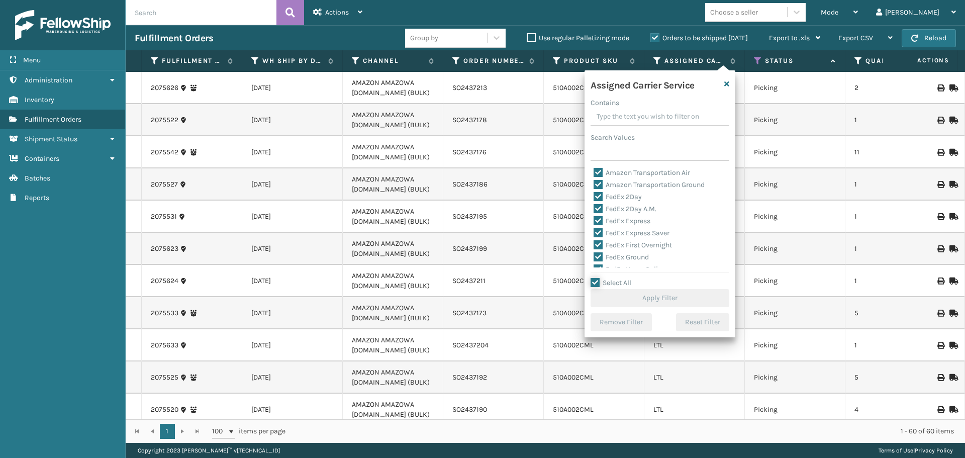
checkbox input "true"
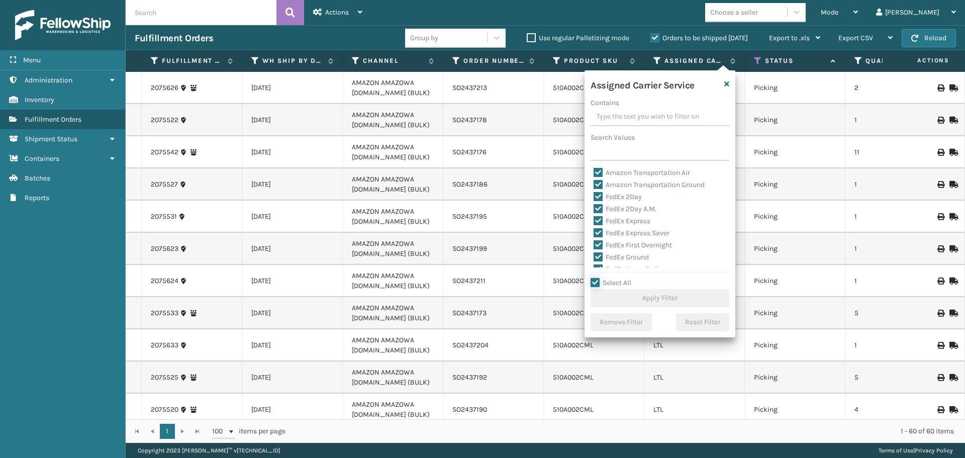
checkbox input "true"
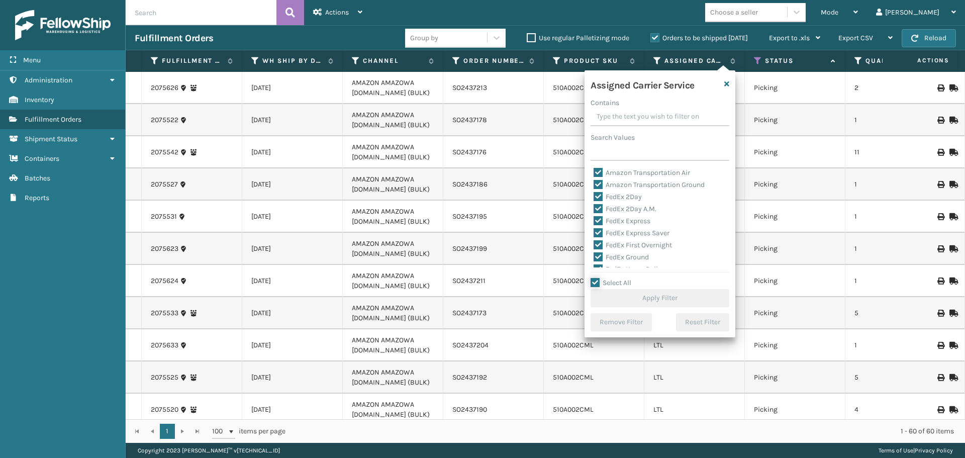
checkbox input "true"
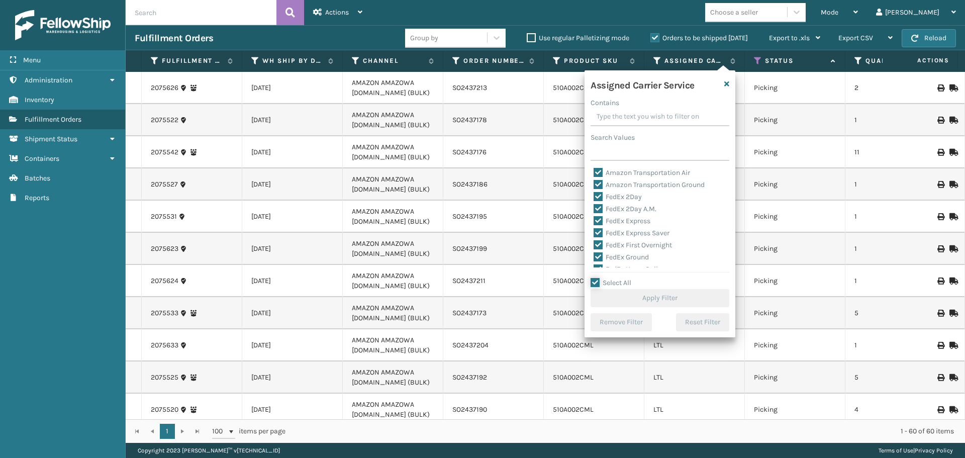
checkbox input "true"
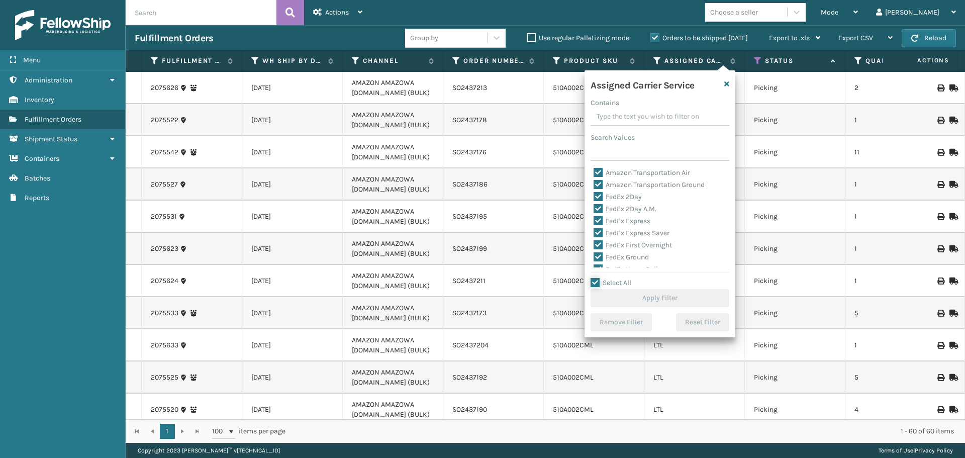
checkbox input "true"
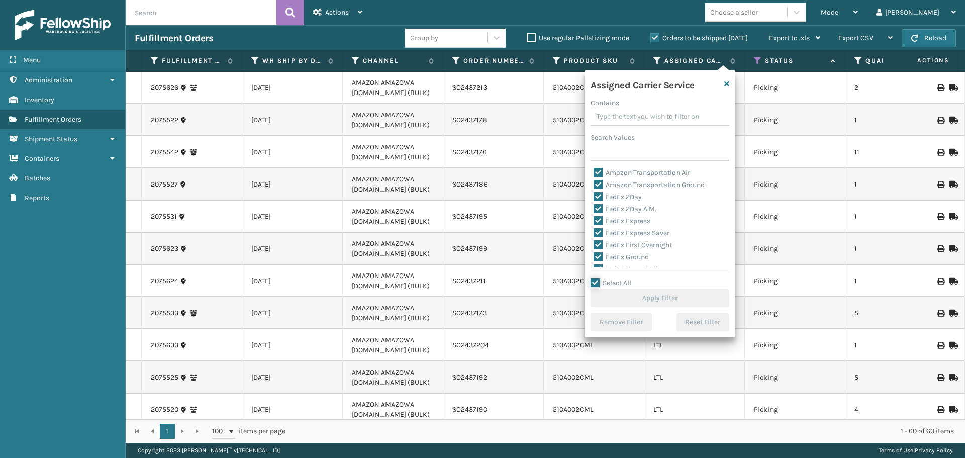
checkbox input "true"
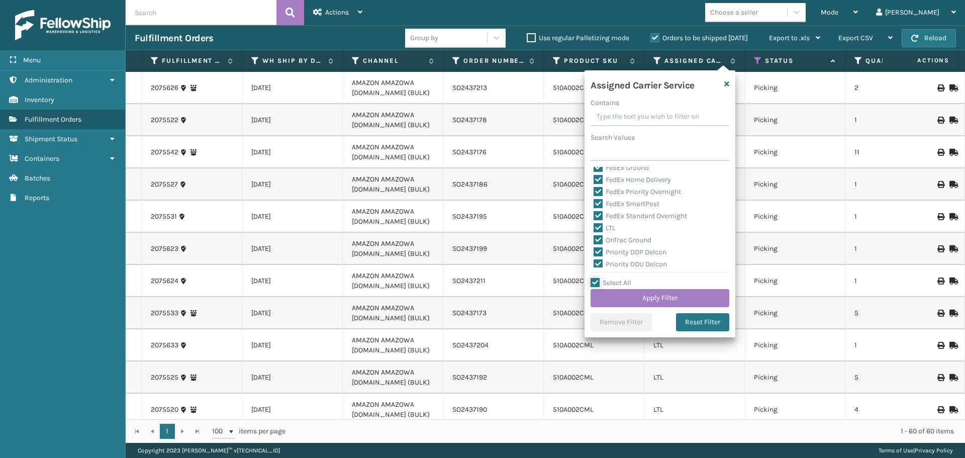
scroll to position [151, 0]
click at [596, 168] on label "LTL" at bounding box center [604, 166] width 22 height 9
click at [594, 167] on input "LTL" at bounding box center [593, 164] width 1 height 7
checkbox input "false"
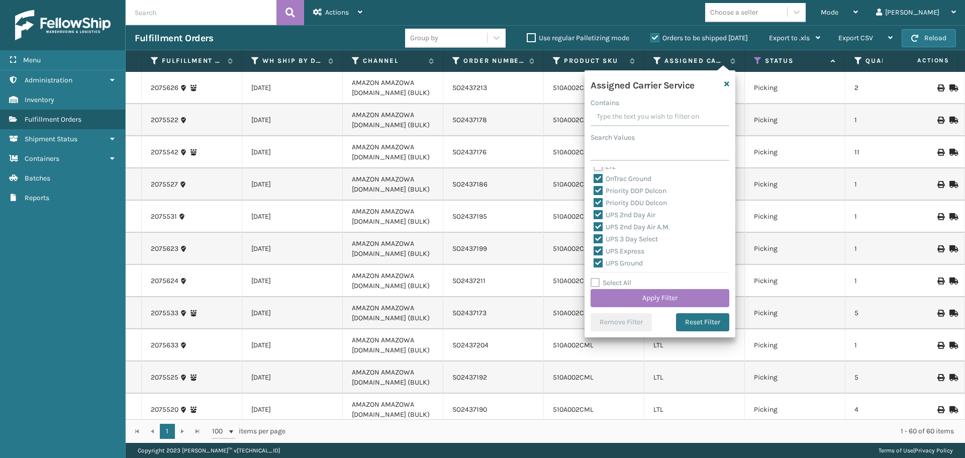
scroll to position [145, 0]
click at [652, 297] on button "Apply Filter" at bounding box center [659, 298] width 139 height 18
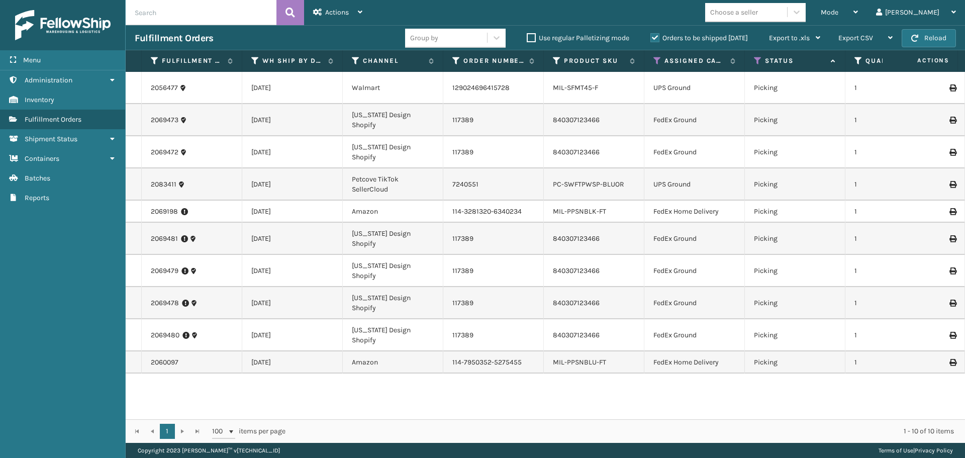
scroll to position [12, 0]
click at [858, 19] on div "Mode" at bounding box center [839, 12] width 37 height 25
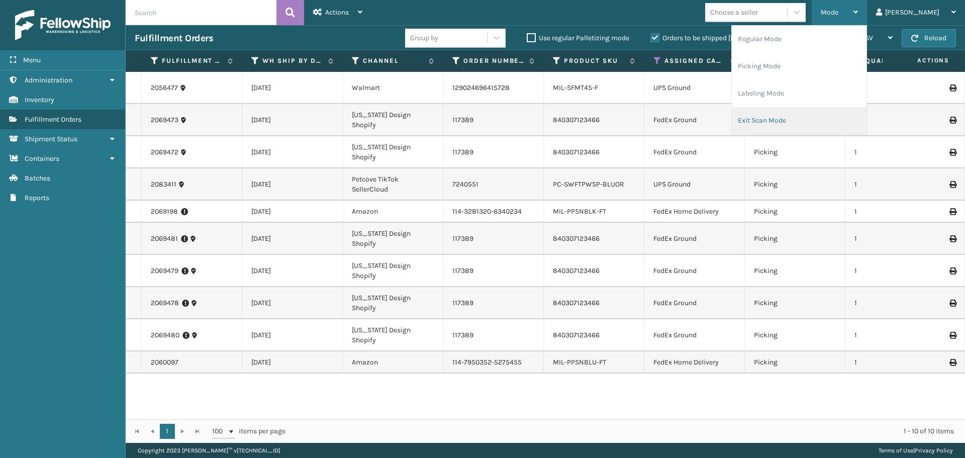
click at [820, 114] on li "Exit Scan Mode" at bounding box center [799, 120] width 135 height 27
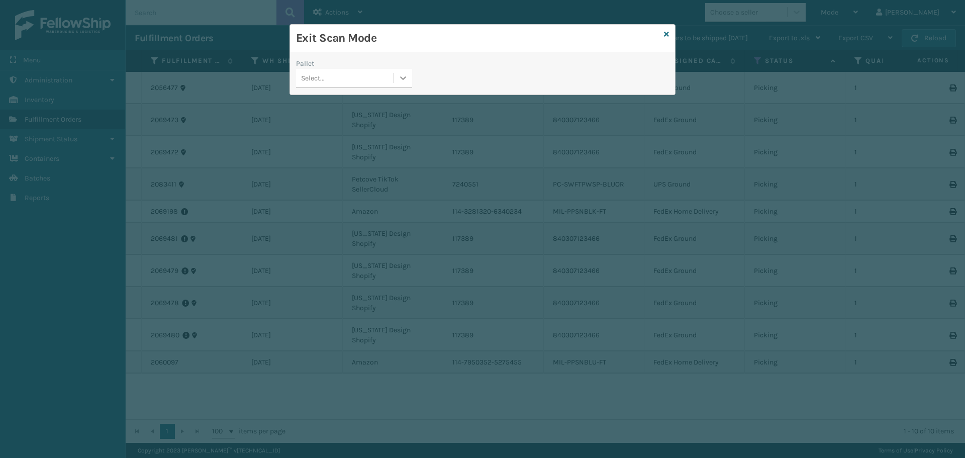
click at [394, 81] on div at bounding box center [403, 78] width 18 height 18
click at [361, 103] on div "USPSE-E6NHQOKJUG" at bounding box center [354, 103] width 116 height 19
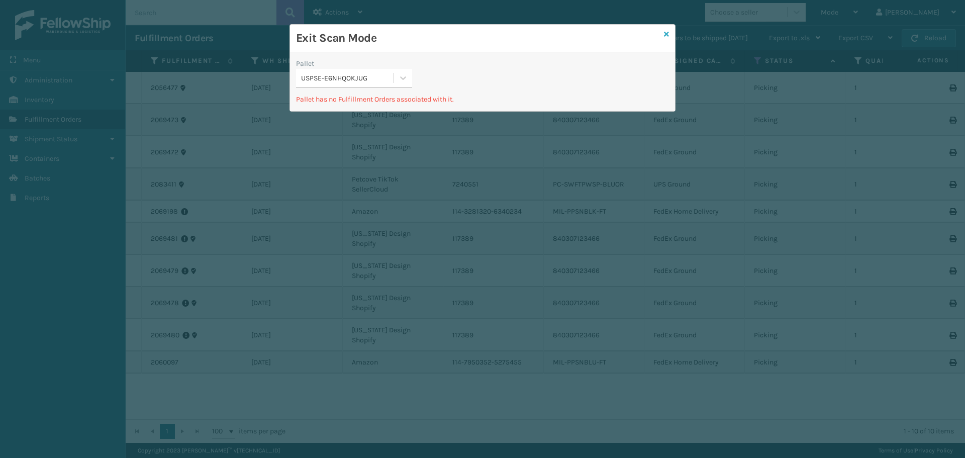
click at [666, 34] on icon at bounding box center [666, 34] width 5 height 7
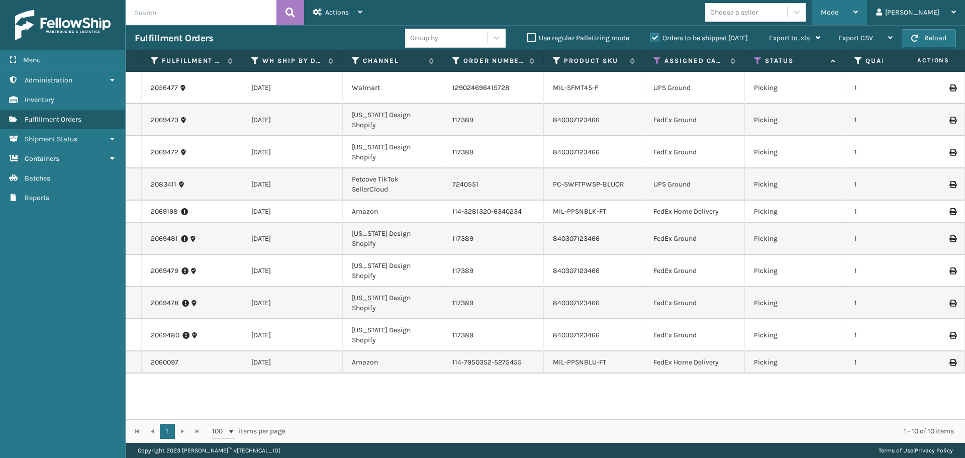
click at [860, 13] on div "Mode Regular Mode Picking Mode Labeling Mode Exit Scan Mode" at bounding box center [838, 12] width 55 height 25
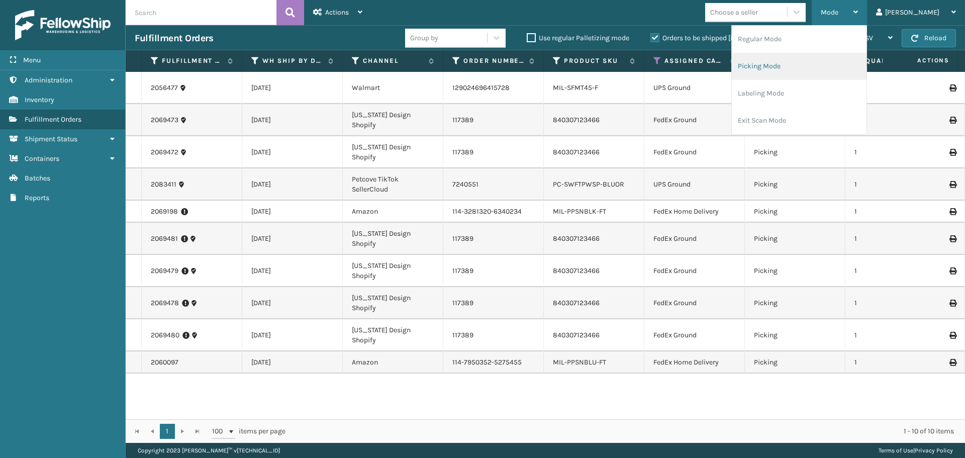
click at [831, 62] on li "Picking Mode" at bounding box center [799, 66] width 135 height 27
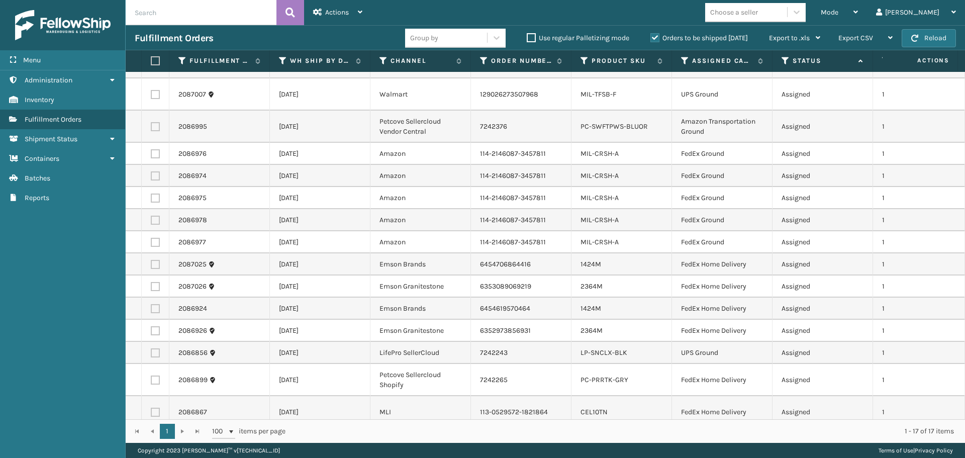
scroll to position [0, 0]
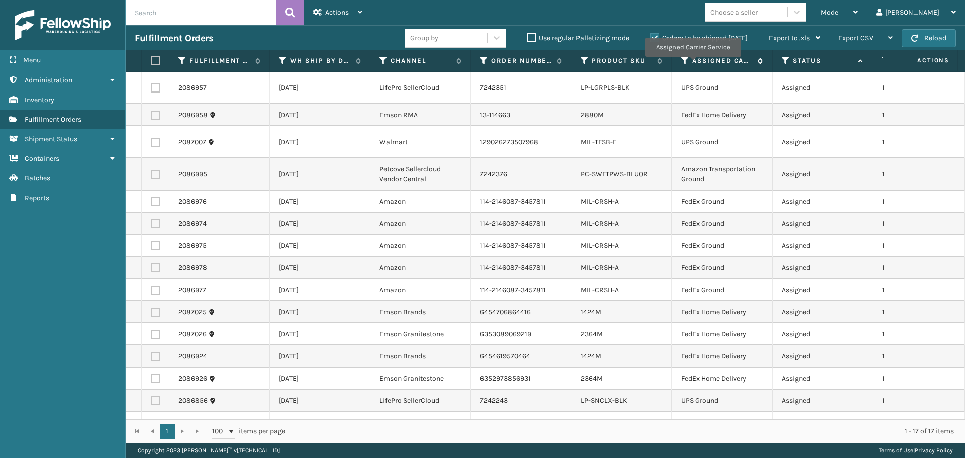
click at [705, 62] on label "Assigned Carrier Service" at bounding box center [722, 60] width 61 height 9
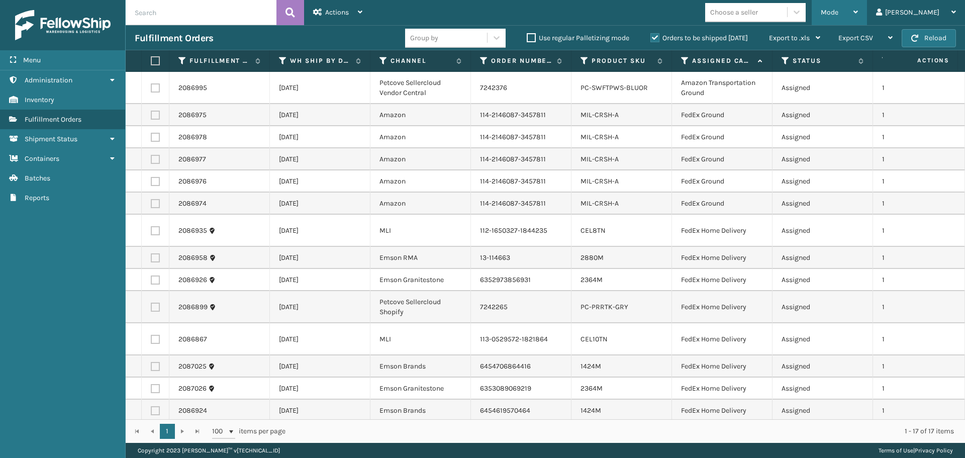
click at [858, 10] on div "Mode" at bounding box center [839, 12] width 37 height 25
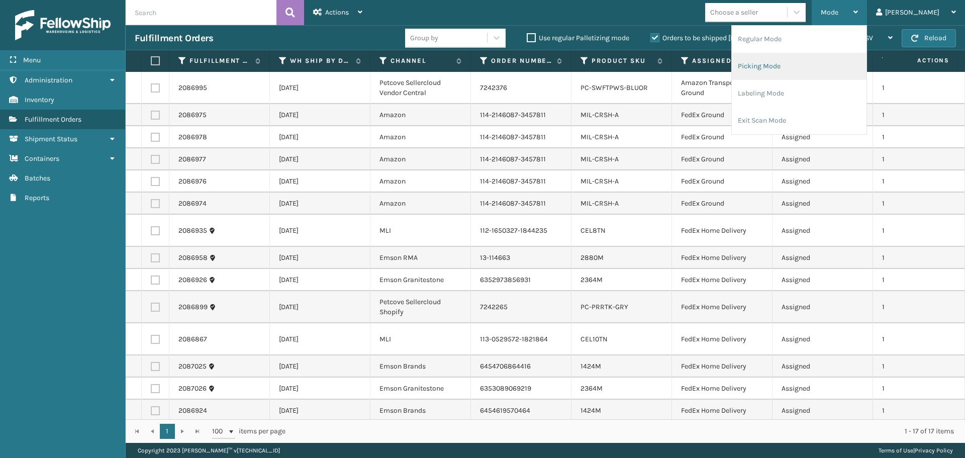
click at [834, 63] on li "Picking Mode" at bounding box center [799, 66] width 135 height 27
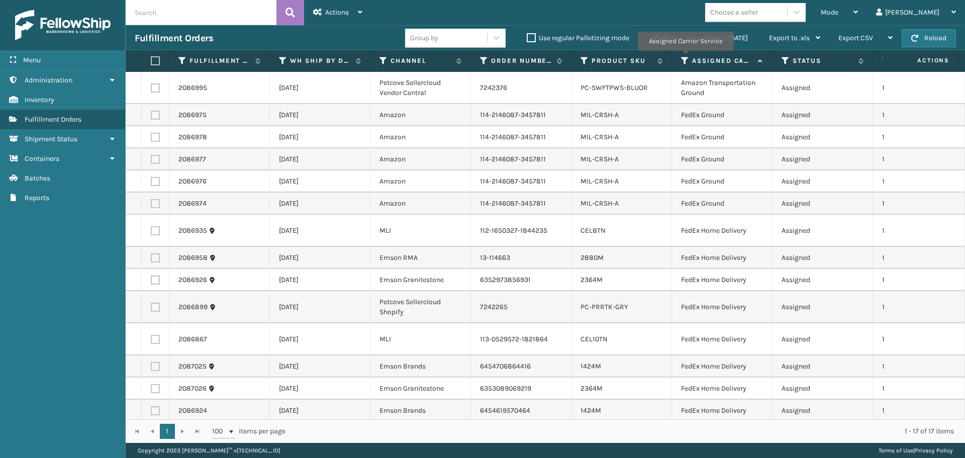
click at [685, 58] on icon at bounding box center [685, 60] width 8 height 9
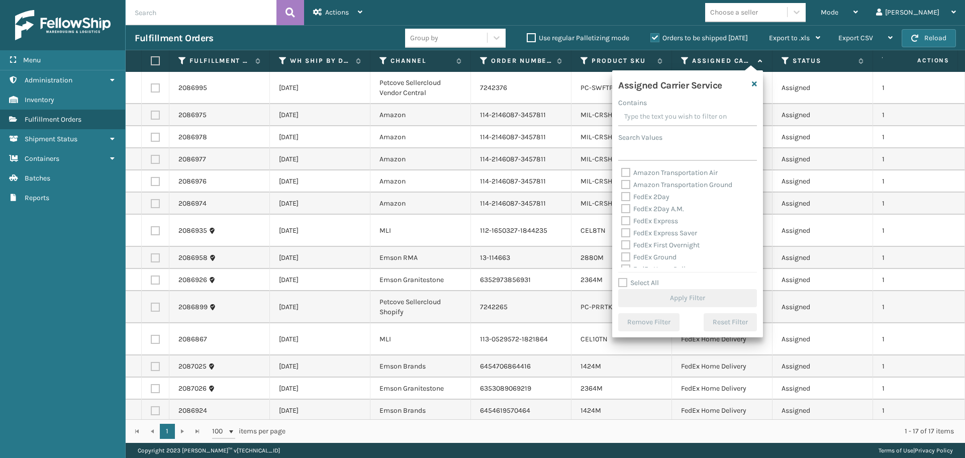
click at [624, 194] on label "FedEx 2Day" at bounding box center [645, 196] width 48 height 9
click at [622, 194] on input "FedEx 2Day" at bounding box center [621, 194] width 1 height 7
checkbox input "true"
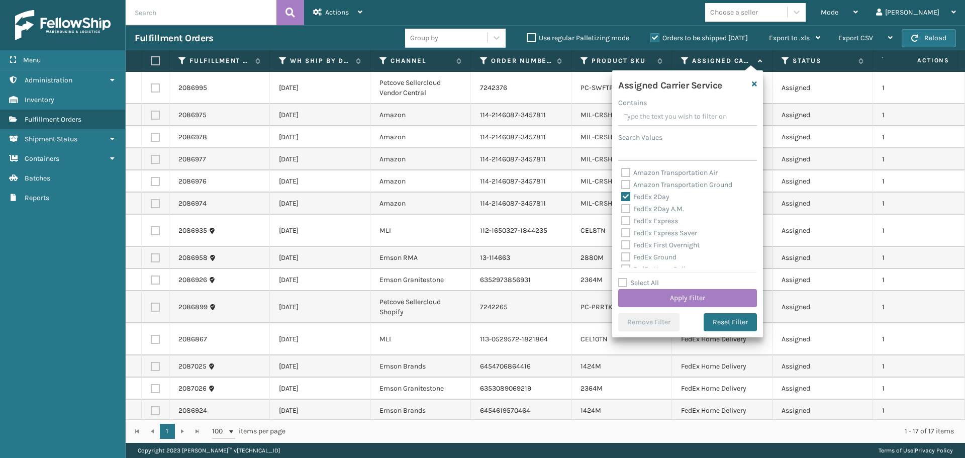
click at [624, 209] on label "FedEx 2Day A.M." at bounding box center [652, 209] width 63 height 9
click at [622, 209] on input "FedEx 2Day A.M." at bounding box center [621, 206] width 1 height 7
checkbox input "true"
click at [624, 222] on label "FedEx Express" at bounding box center [649, 221] width 57 height 9
click at [622, 222] on input "FedEx Express" at bounding box center [621, 218] width 1 height 7
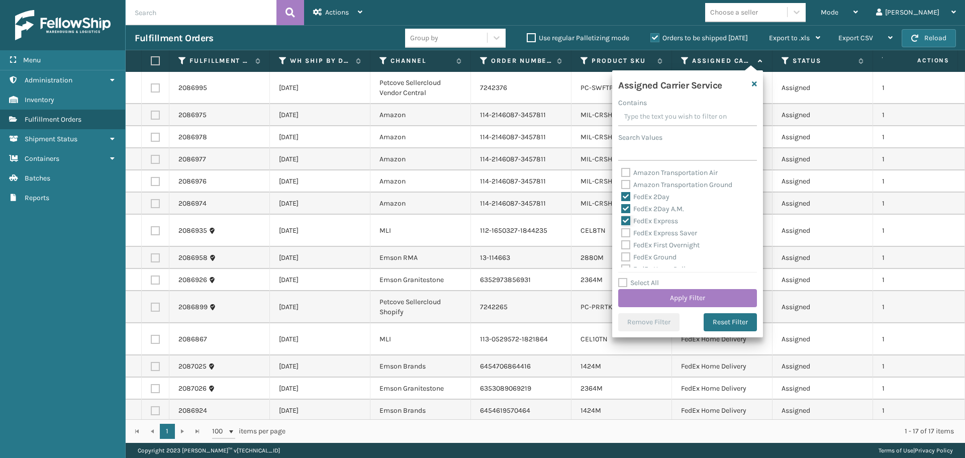
checkbox input "true"
click at [625, 237] on label "FedEx Express Saver" at bounding box center [659, 233] width 76 height 9
click at [622, 234] on input "FedEx Express Saver" at bounding box center [621, 230] width 1 height 7
checkbox input "true"
click at [626, 245] on label "FedEx First Overnight" at bounding box center [660, 245] width 78 height 9
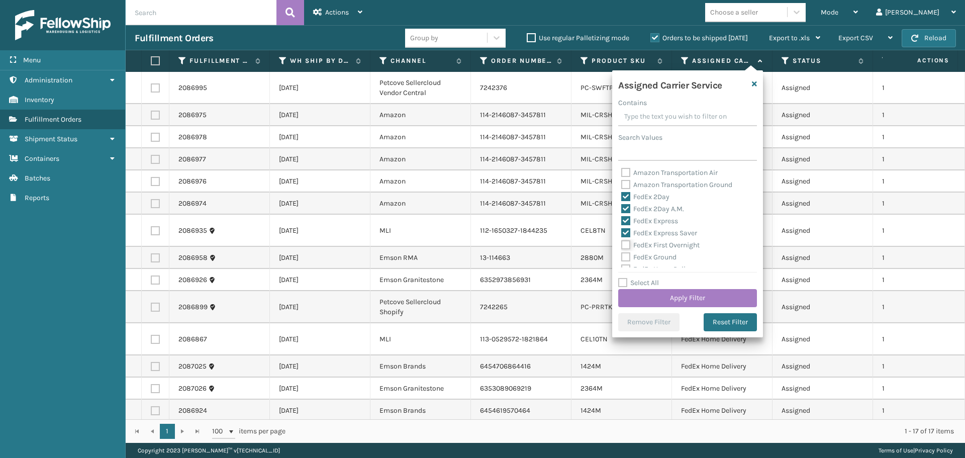
click at [622, 245] on input "FedEx First Overnight" at bounding box center [621, 242] width 1 height 7
checkbox input "true"
click at [628, 256] on label "FedEx Ground" at bounding box center [648, 257] width 55 height 9
click at [622, 256] on input "FedEx Ground" at bounding box center [621, 254] width 1 height 7
checkbox input "true"
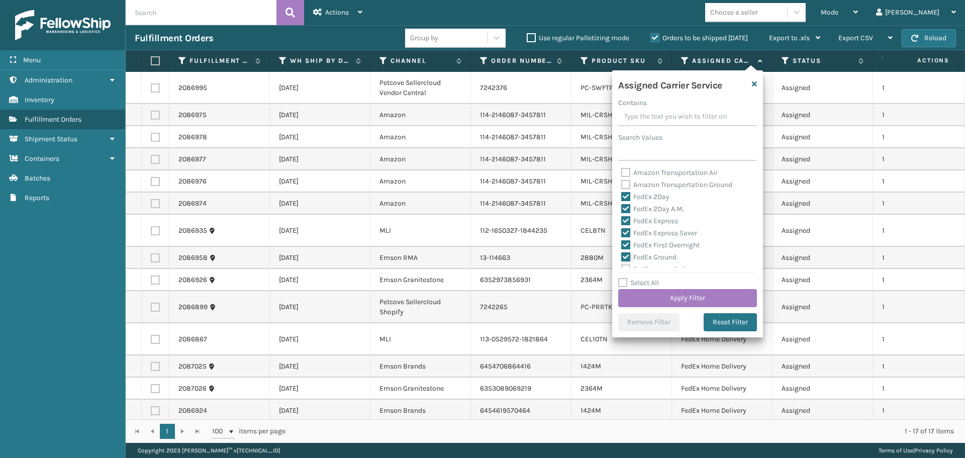
scroll to position [50, 0]
click at [622, 218] on label "FedEx Home Delivery" at bounding box center [659, 219] width 77 height 9
click at [622, 218] on input "FedEx Home Delivery" at bounding box center [621, 216] width 1 height 7
checkbox input "true"
click at [625, 228] on label "FedEx Priority Overnight" at bounding box center [664, 231] width 87 height 9
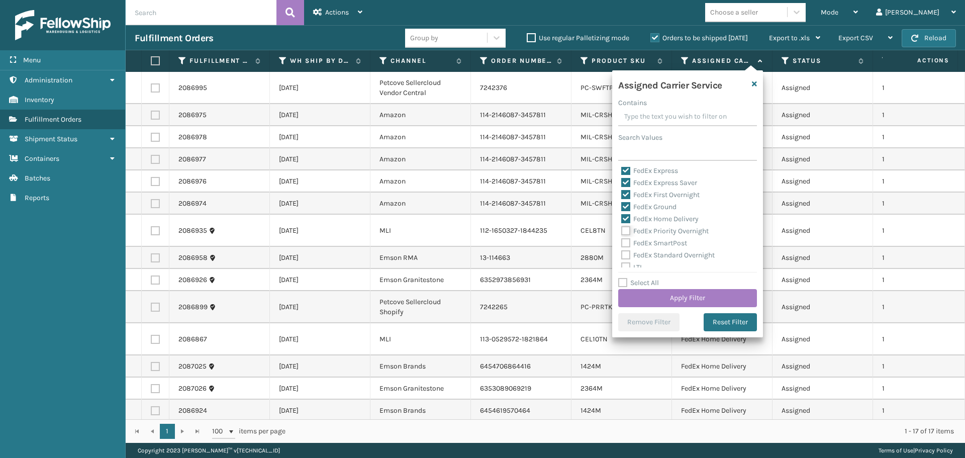
click at [622, 228] on input "FedEx Priority Overnight" at bounding box center [621, 228] width 1 height 7
checkbox input "true"
click at [628, 242] on label "FedEx SmartPost" at bounding box center [654, 243] width 66 height 9
click at [622, 242] on input "FedEx SmartPost" at bounding box center [621, 240] width 1 height 7
checkbox input "true"
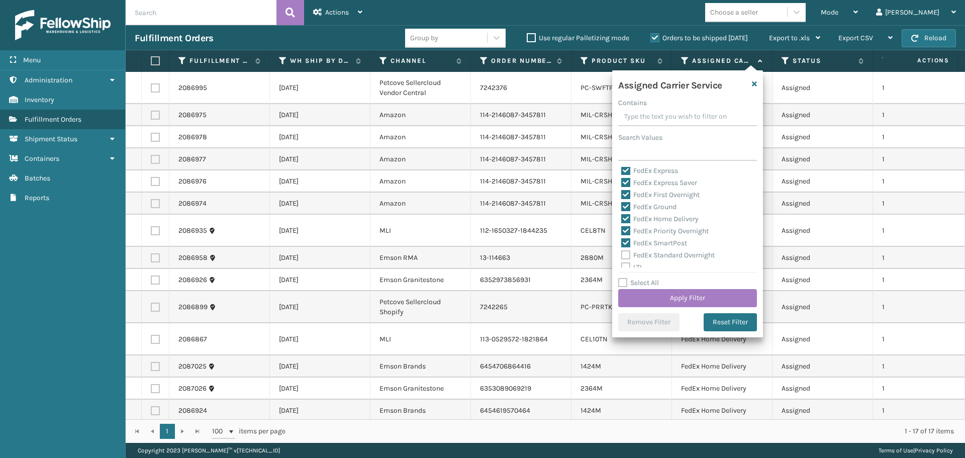
click at [625, 255] on label "FedEx Standard Overnight" at bounding box center [667, 255] width 93 height 9
click at [622, 255] on input "FedEx Standard Overnight" at bounding box center [621, 252] width 1 height 7
checkbox input "true"
click at [670, 297] on button "Apply Filter" at bounding box center [687, 298] width 139 height 18
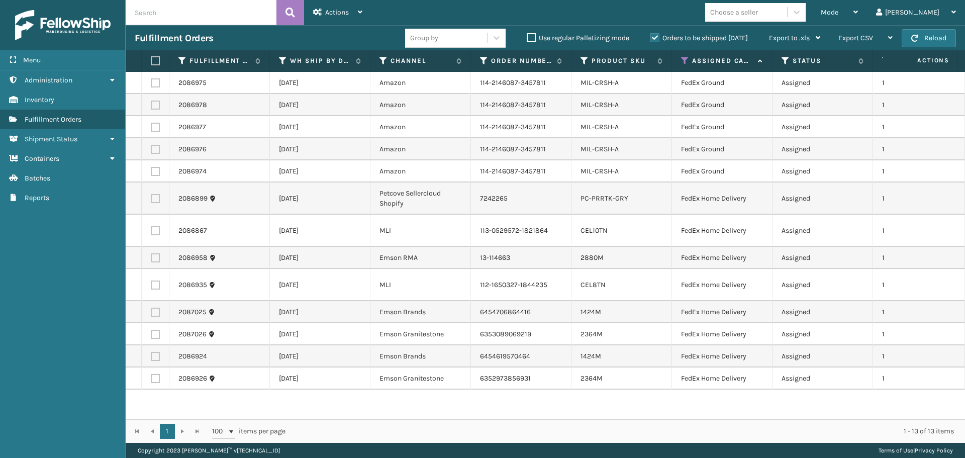
click at [152, 61] on label at bounding box center [154, 60] width 6 height 9
click at [151, 61] on input "checkbox" at bounding box center [151, 61] width 1 height 7
checkbox input "true"
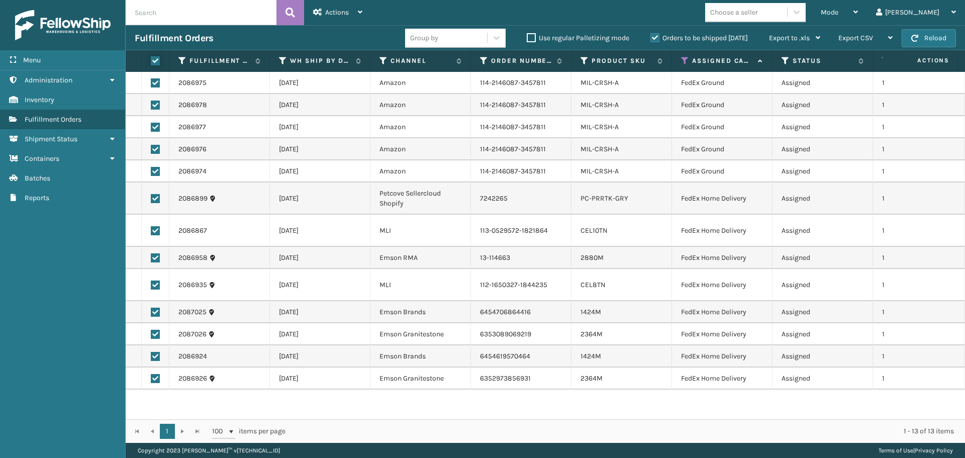
checkbox input "true"
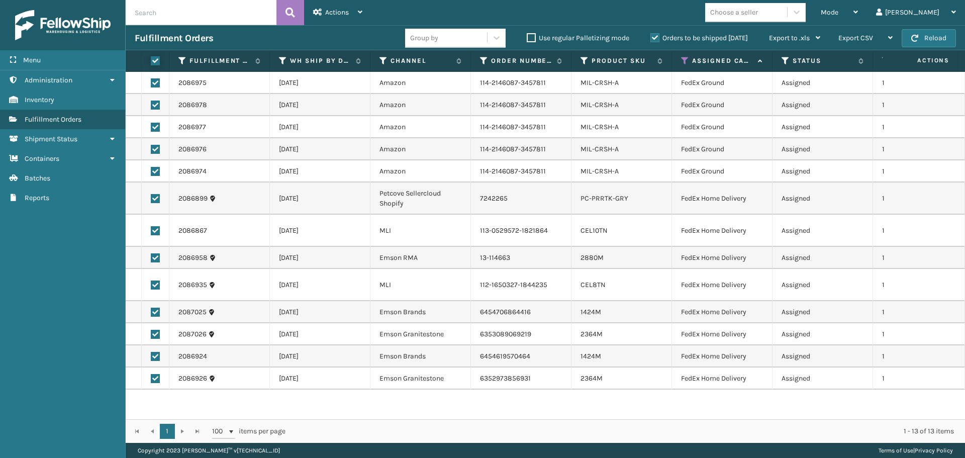
checkbox input "true"
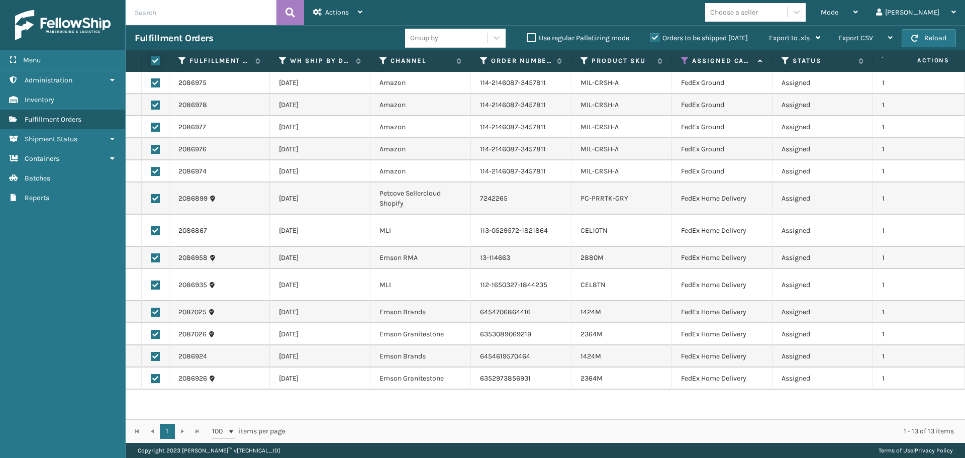
checkbox input "true"
click at [349, 10] on span "Actions" at bounding box center [337, 12] width 24 height 9
click at [51, 179] on link "Fulfillment Orders Batches" at bounding box center [62, 178] width 125 height 20
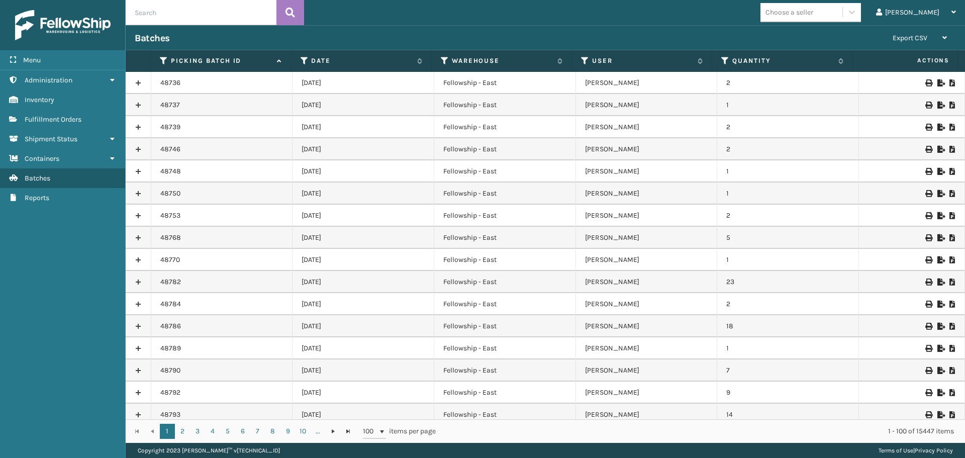
click at [949, 81] on icon at bounding box center [952, 82] width 6 height 7
click at [44, 116] on span "Fulfillment Orders" at bounding box center [53, 119] width 57 height 9
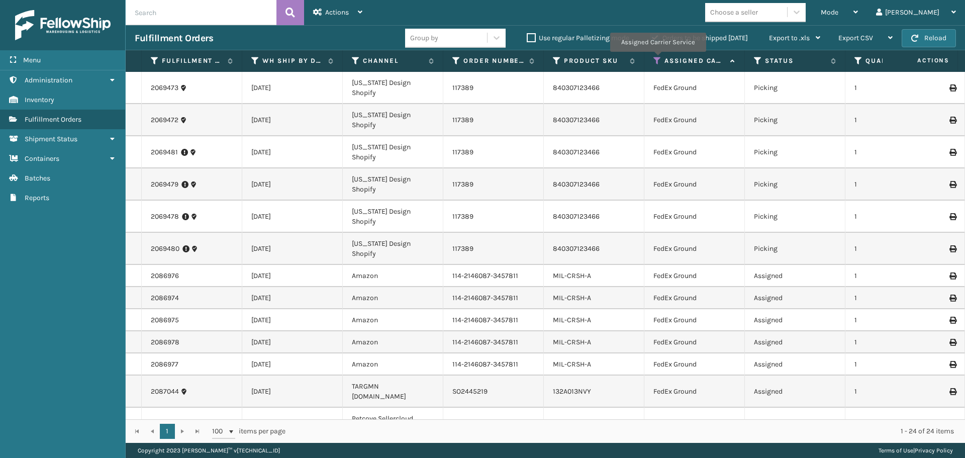
click at [657, 59] on icon at bounding box center [657, 60] width 8 height 9
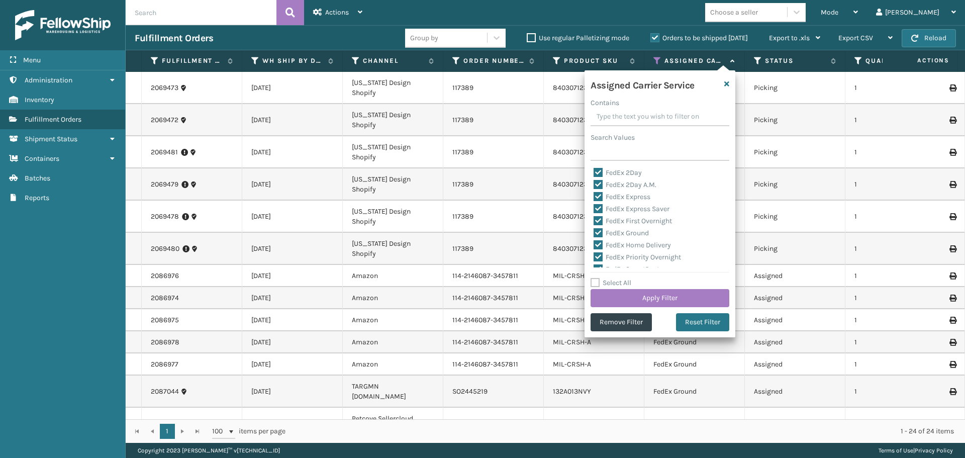
click at [596, 282] on label "Select All" at bounding box center [610, 282] width 41 height 9
click at [596, 278] on input "Select All" at bounding box center [665, 277] width 151 height 1
checkbox input "true"
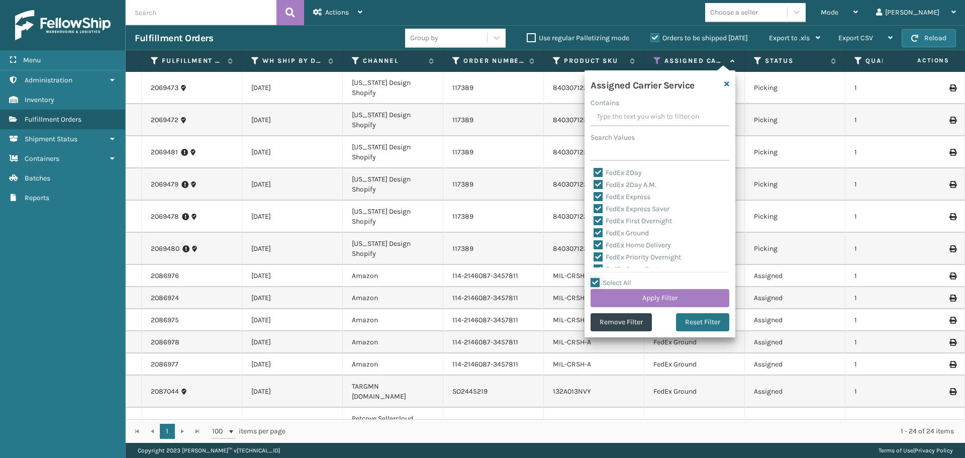
checkbox input "true"
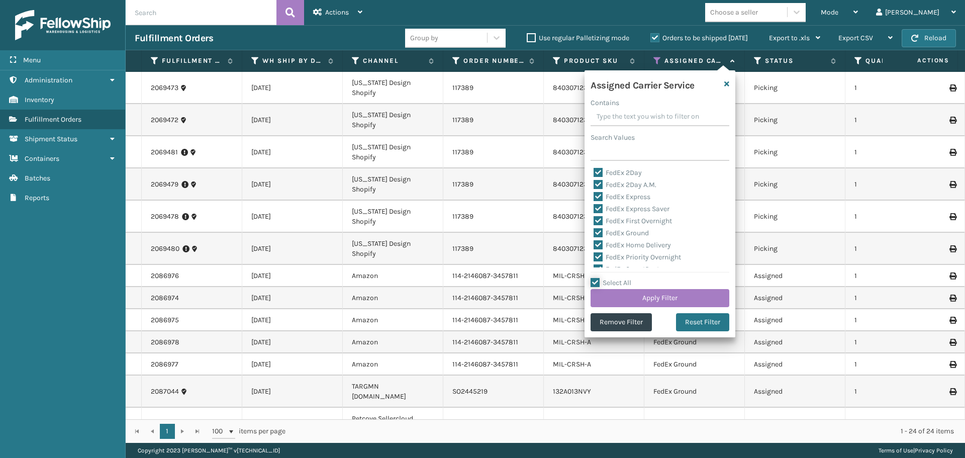
checkbox input "true"
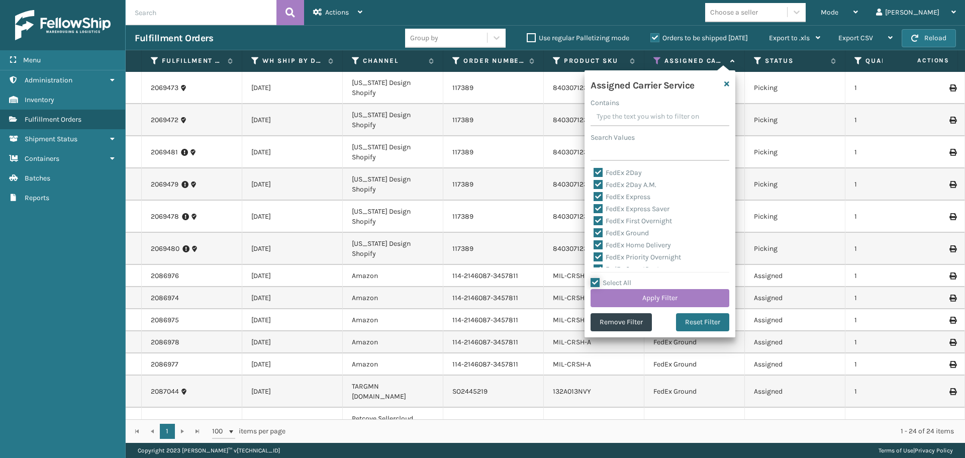
checkbox input "true"
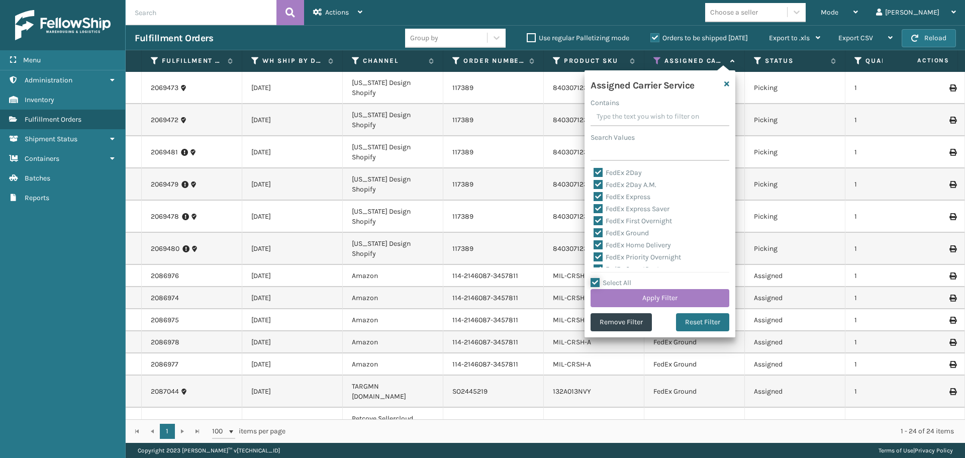
checkbox input "true"
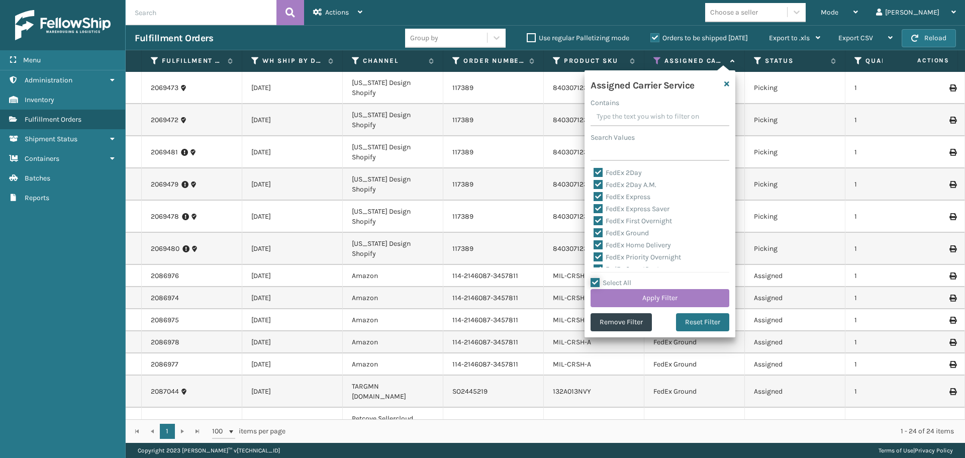
checkbox input "true"
click at [596, 283] on label "Select All" at bounding box center [610, 282] width 41 height 9
click at [596, 278] on input "Select All" at bounding box center [665, 277] width 151 height 1
checkbox input "false"
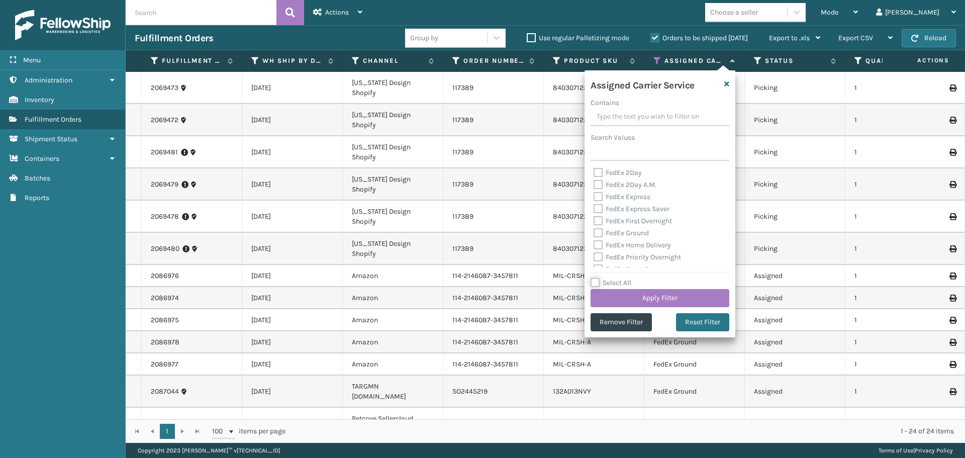
checkbox input "false"
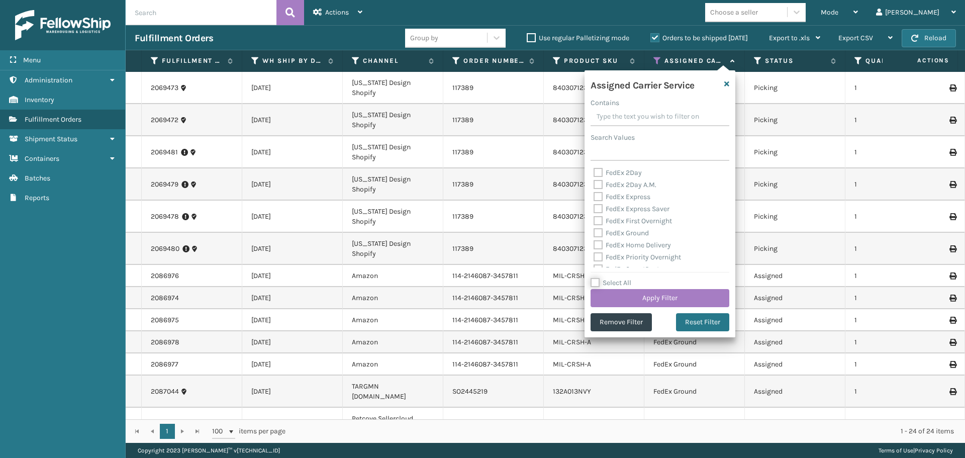
checkbox input "false"
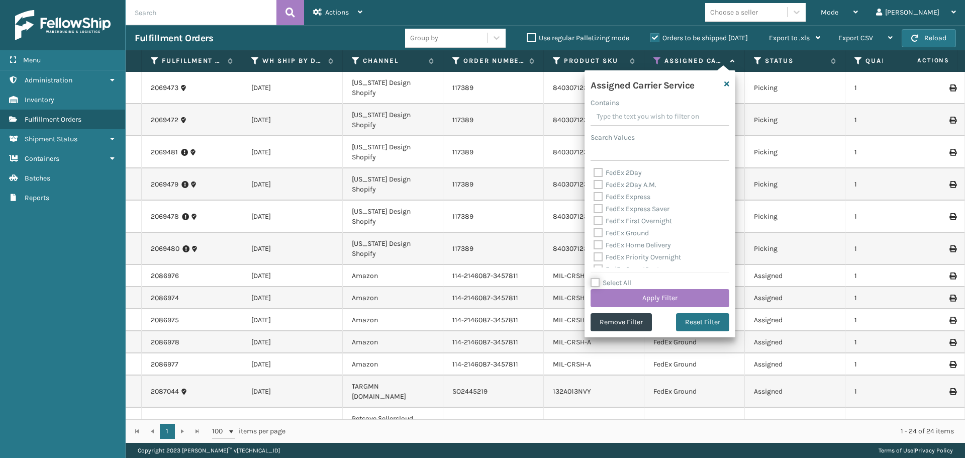
checkbox input "false"
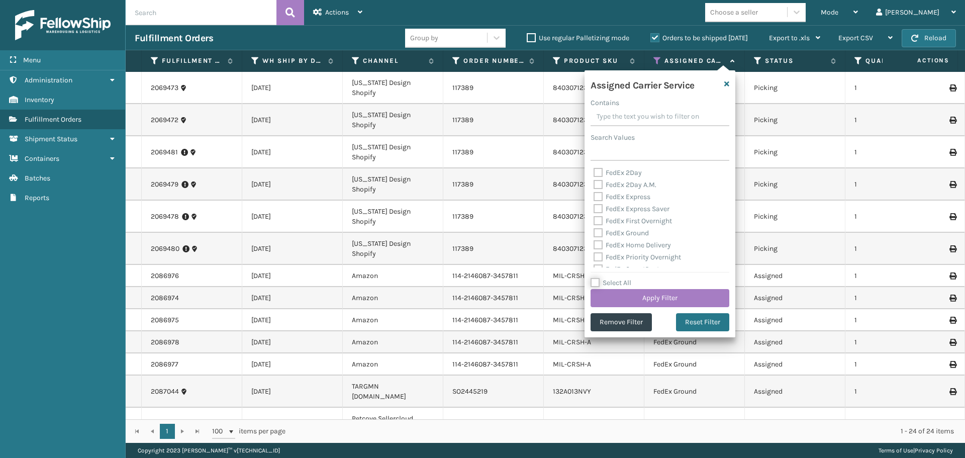
checkbox input "false"
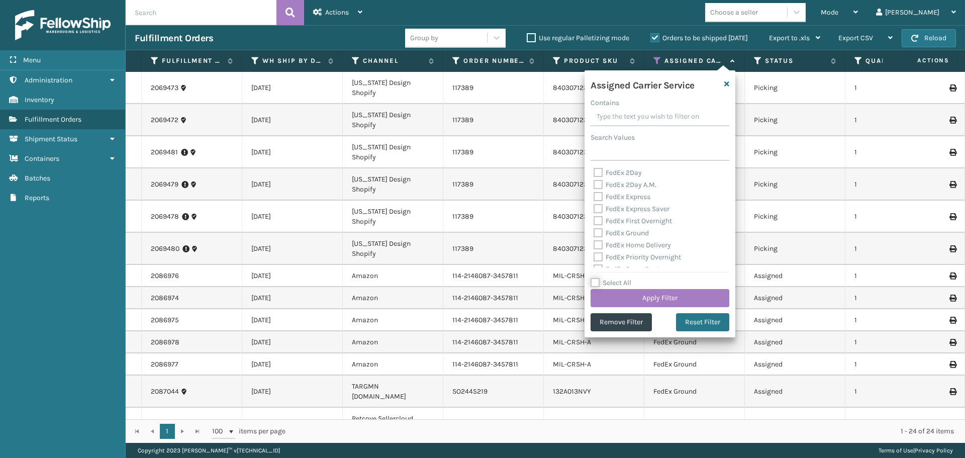
checkbox input "false"
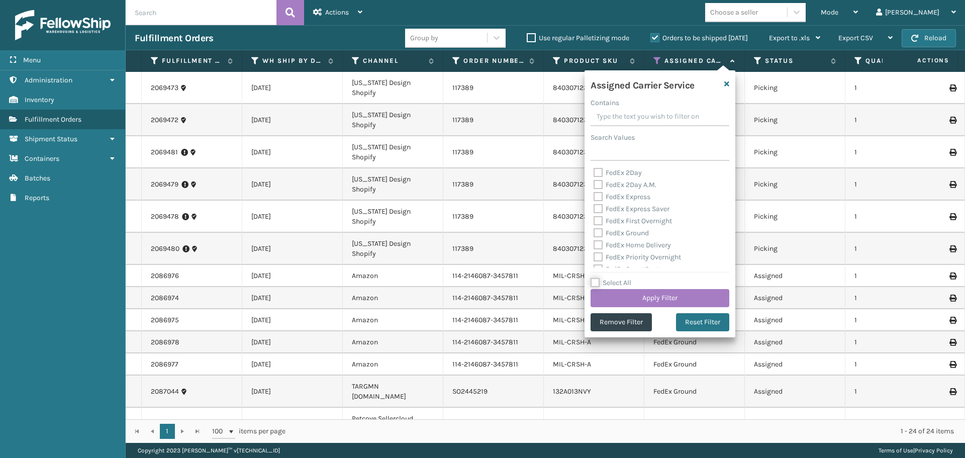
checkbox input "false"
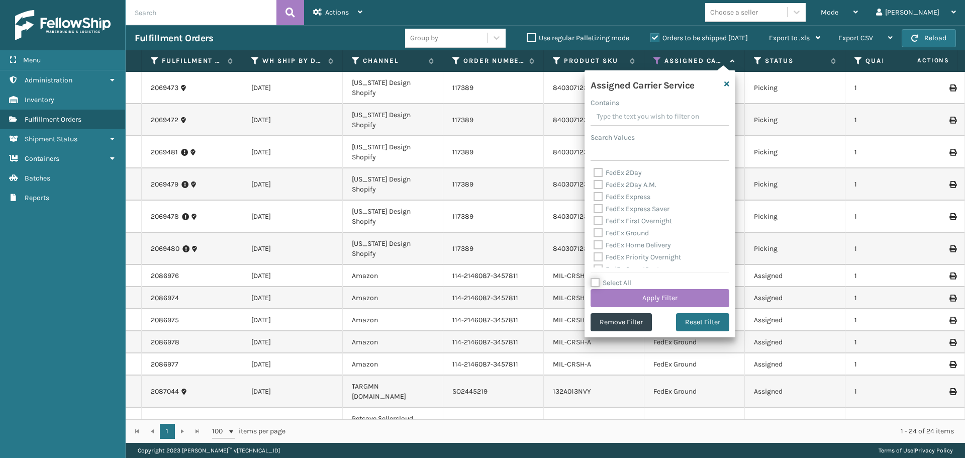
checkbox input "false"
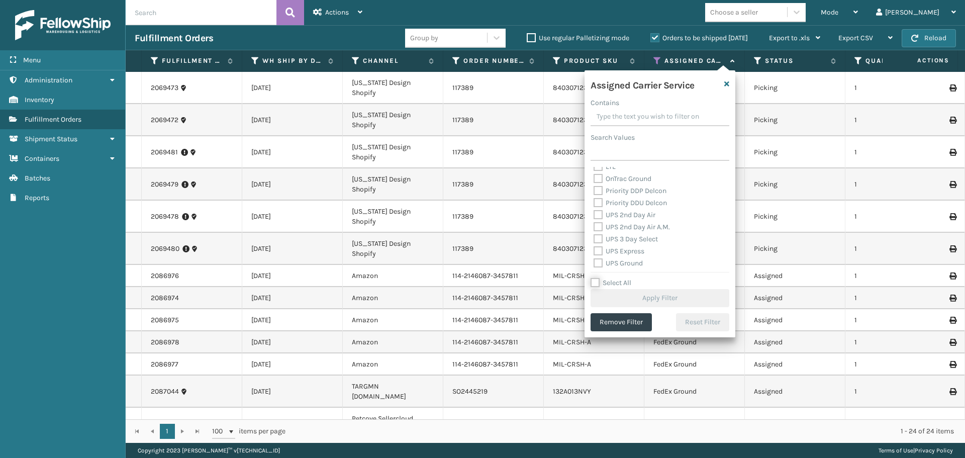
scroll to position [100, 0]
click at [598, 218] on label "LTL" at bounding box center [604, 217] width 22 height 9
click at [594, 218] on input "LTL" at bounding box center [593, 214] width 1 height 7
checkbox input "true"
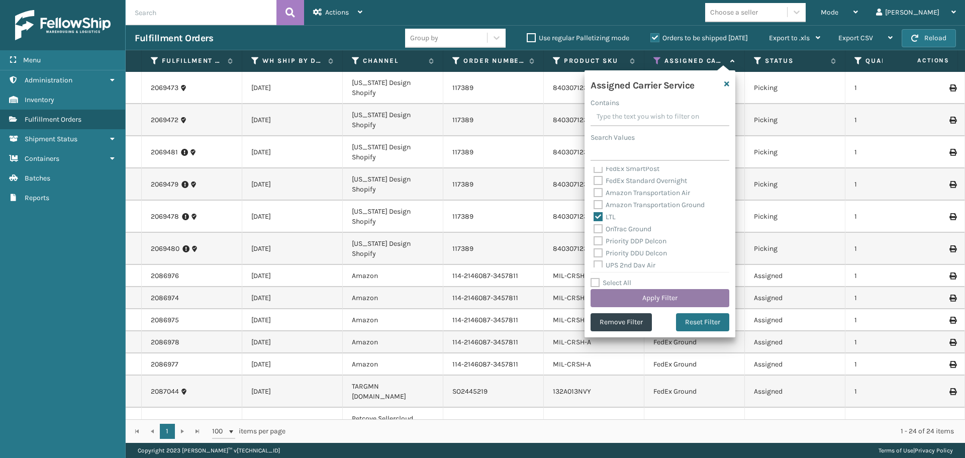
click at [611, 297] on button "Apply Filter" at bounding box center [659, 298] width 139 height 18
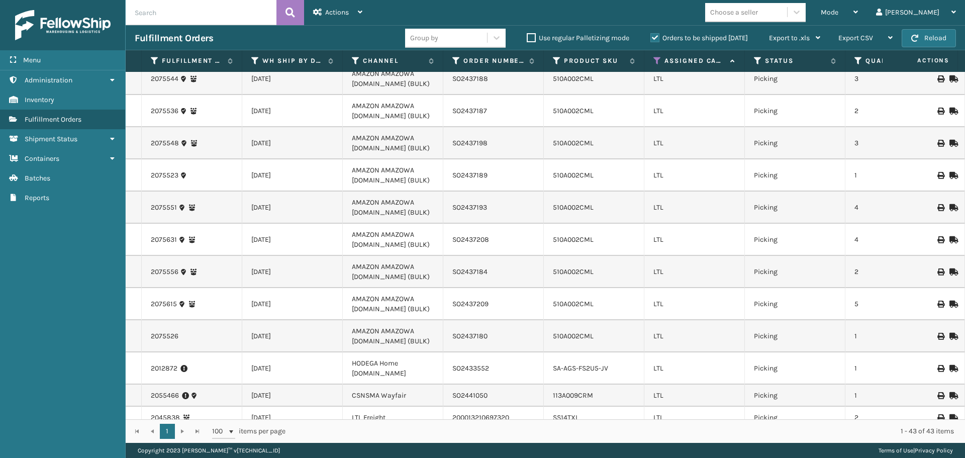
scroll to position [1013, 0]
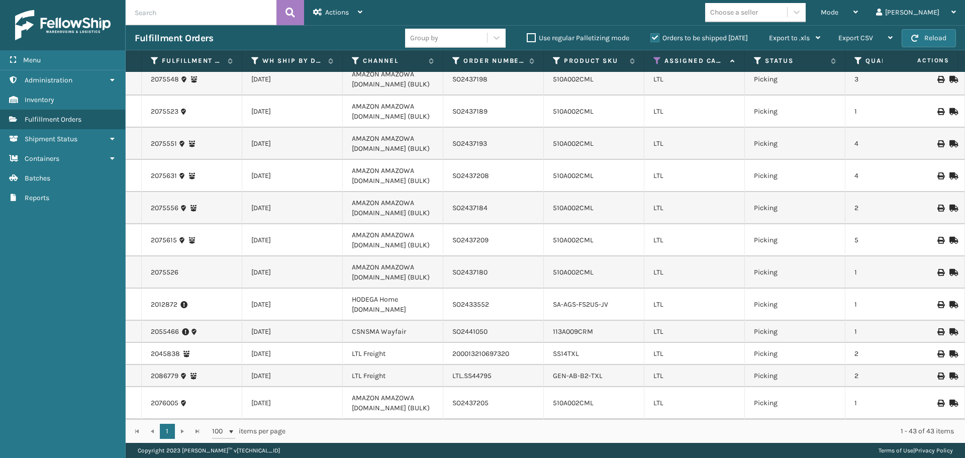
click at [653, 39] on label "Orders to be shipped [DATE]" at bounding box center [698, 38] width 97 height 9
click at [651, 39] on input "Orders to be shipped [DATE]" at bounding box center [650, 35] width 1 height 7
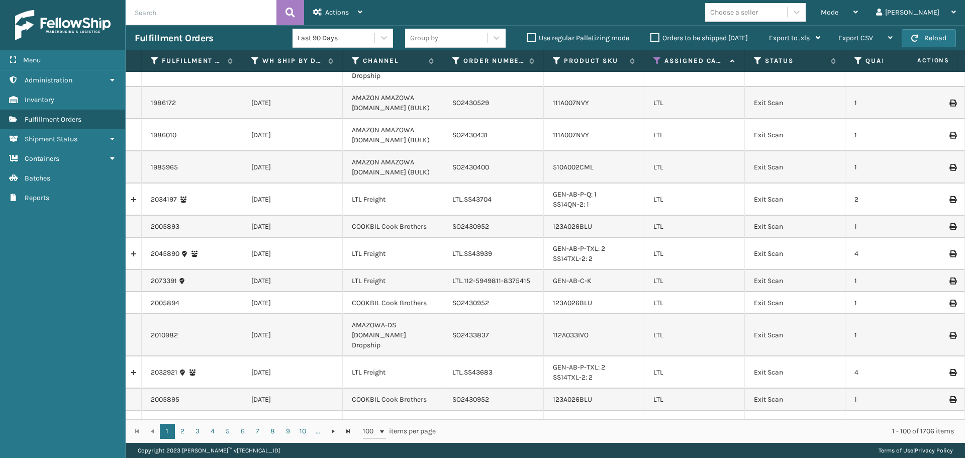
scroll to position [50, 0]
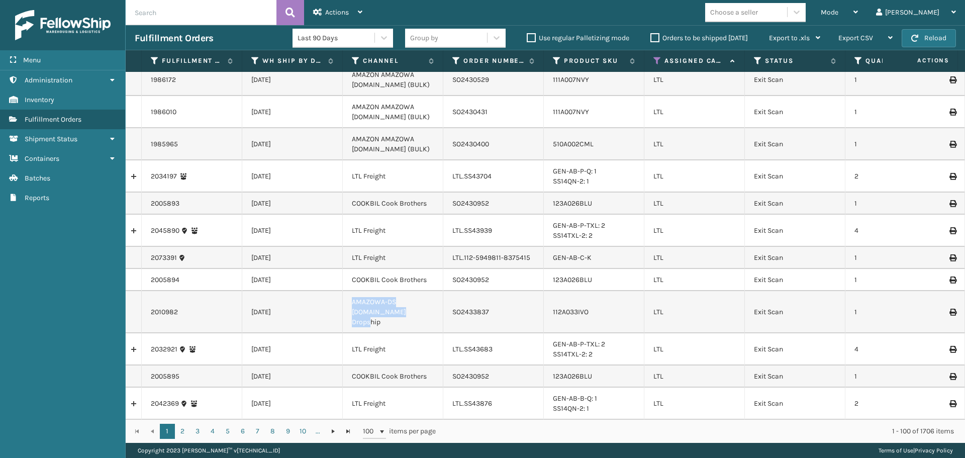
drag, startPoint x: 352, startPoint y: 293, endPoint x: 426, endPoint y: 300, distance: 74.2
click at [426, 300] on td "AMAZOWA-DS [DOMAIN_NAME] Dropship" at bounding box center [393, 312] width 100 height 42
drag, startPoint x: 493, startPoint y: 295, endPoint x: 450, endPoint y: 297, distance: 43.2
click at [450, 297] on td "SO2433837" at bounding box center [493, 312] width 100 height 42
copy td "SO2433837"
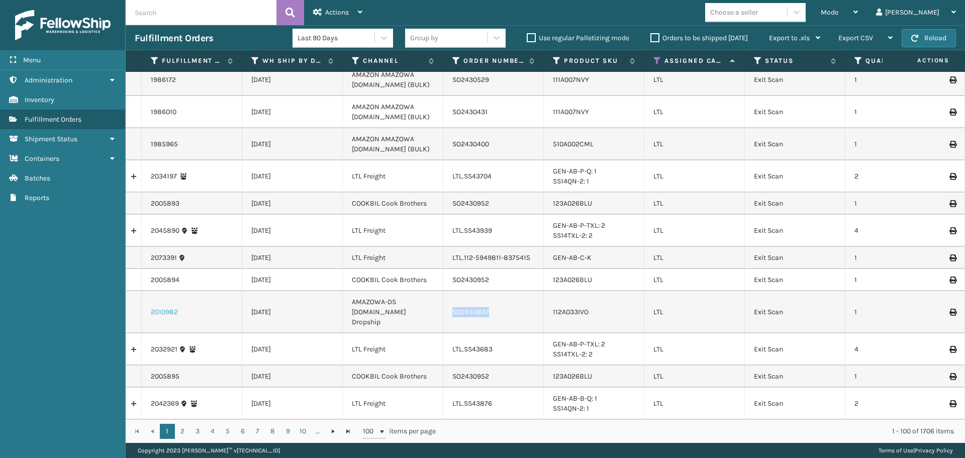
click at [170, 307] on link "2010982" at bounding box center [164, 312] width 27 height 10
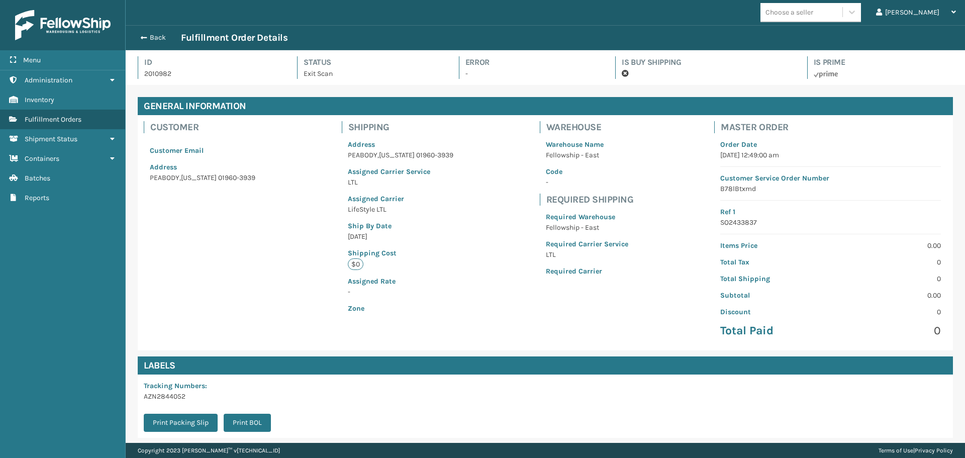
scroll to position [24, 839]
drag, startPoint x: 754, startPoint y: 189, endPoint x: 713, endPoint y: 191, distance: 40.8
click at [714, 191] on div "Order Date [DATE] 12:49:00 am Customer Service Order Number B78lBtxmd Ref 1 SO2…" at bounding box center [830, 238] width 233 height 211
copy p "B78lBtxmd"
click at [148, 42] on div "Back Fulfillment Order Details" at bounding box center [545, 38] width 821 height 12
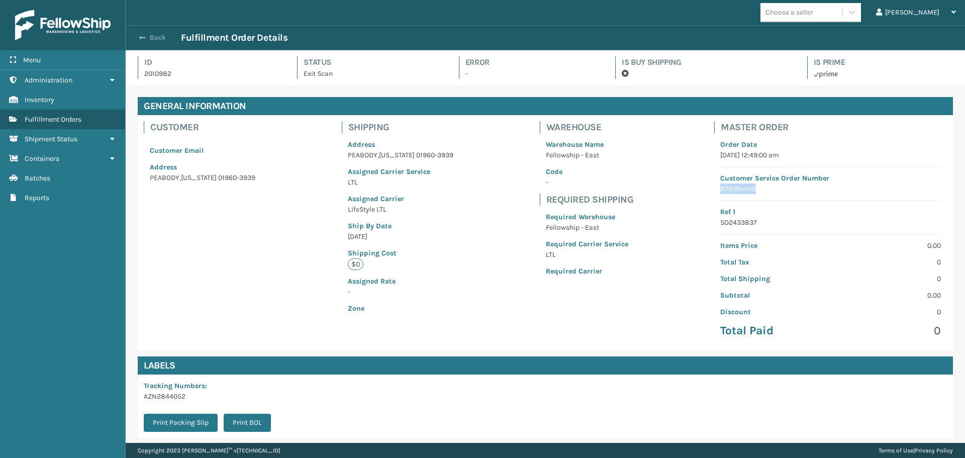
click at [141, 38] on span "button" at bounding box center [142, 37] width 6 height 7
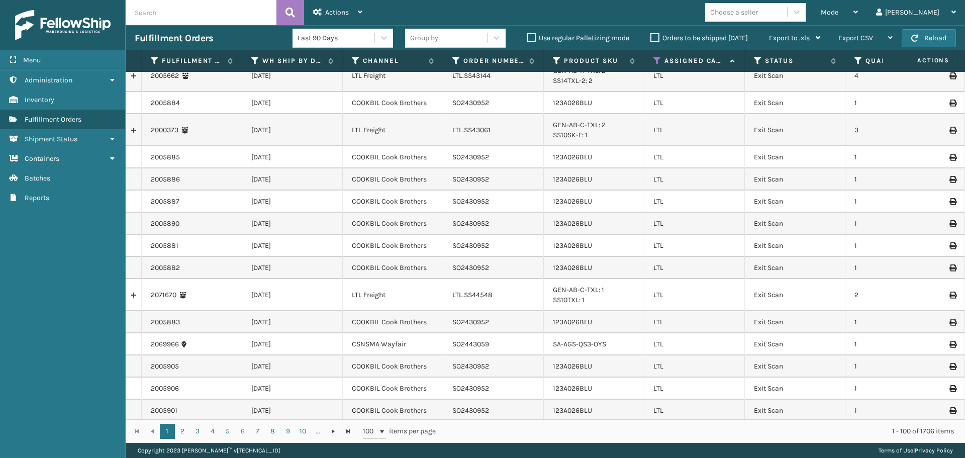
scroll to position [904, 0]
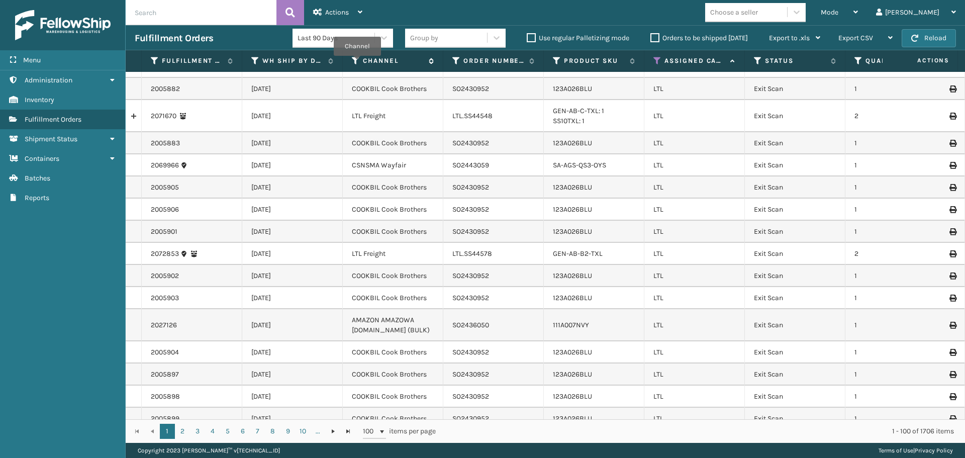
click at [357, 63] on icon at bounding box center [356, 60] width 8 height 9
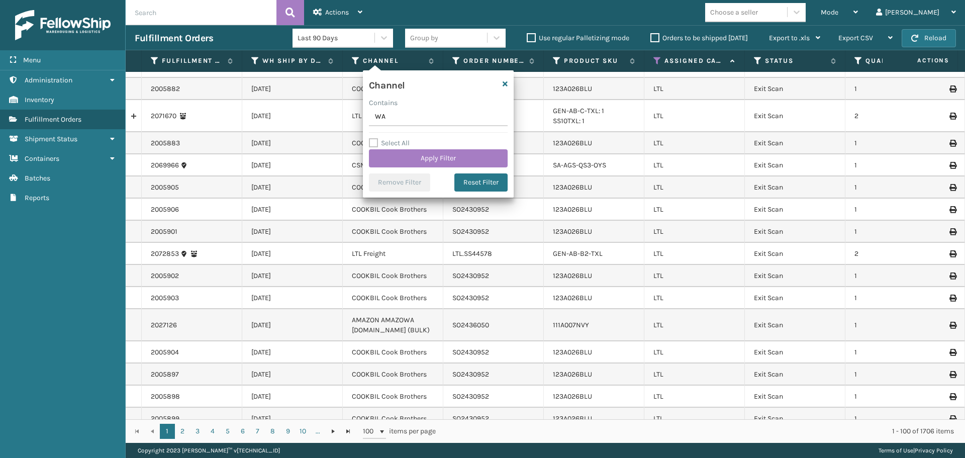
type input "W"
type input "CF"
click at [501, 84] on div "Channel" at bounding box center [438, 86] width 151 height 21
click at [504, 83] on icon "button" at bounding box center [504, 83] width 5 height 7
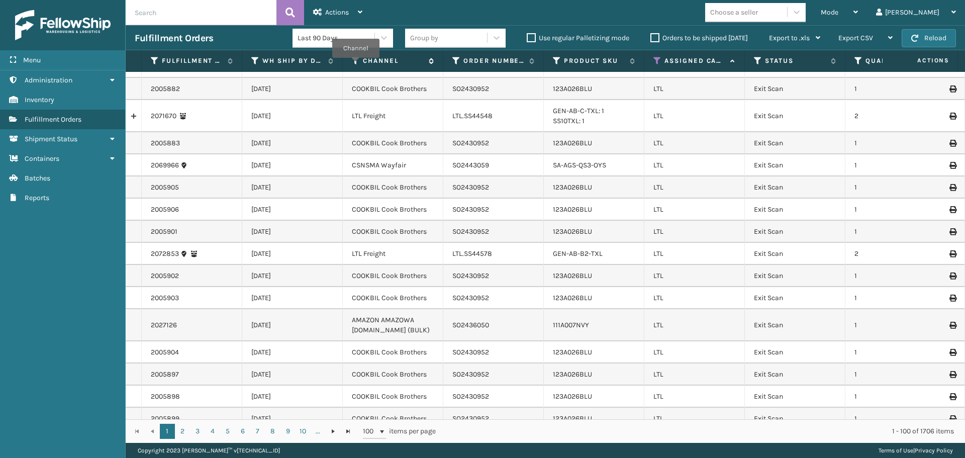
click at [355, 64] on icon at bounding box center [356, 60] width 8 height 9
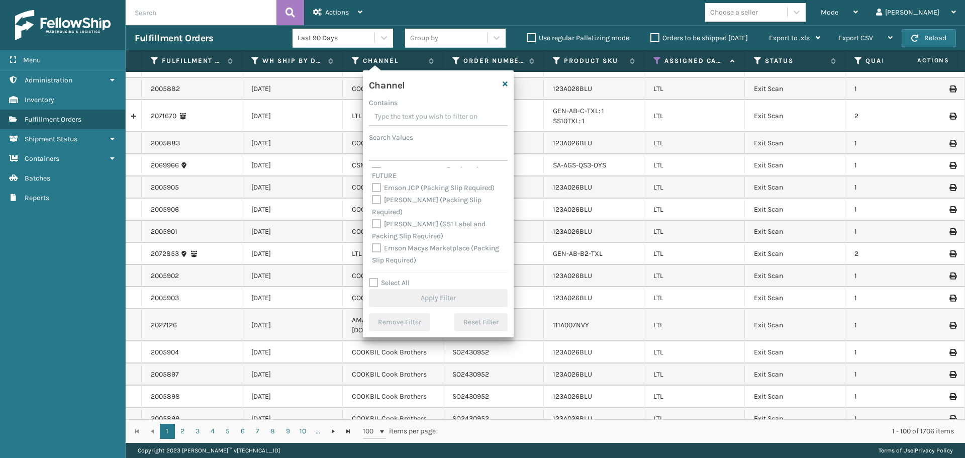
scroll to position [2458, 0]
click at [501, 83] on div "Channel" at bounding box center [438, 86] width 151 height 21
click at [504, 83] on icon "button" at bounding box center [504, 83] width 5 height 7
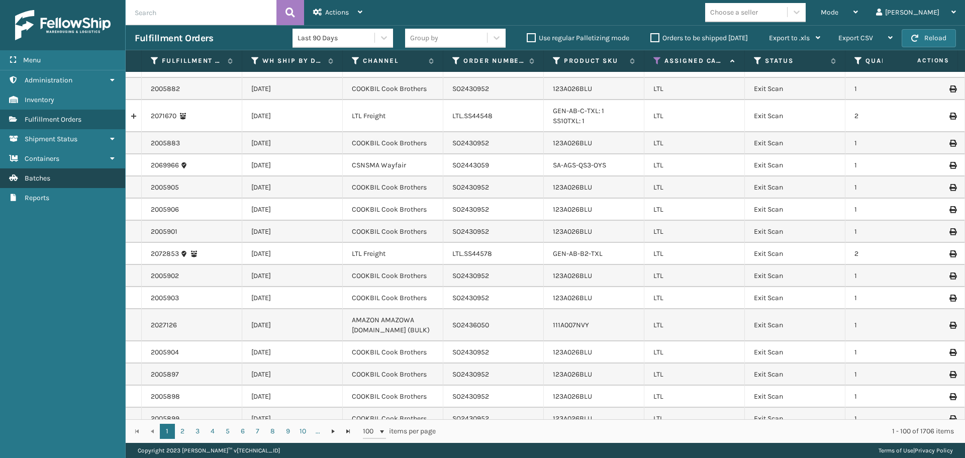
click at [68, 173] on link "Batches" at bounding box center [62, 178] width 125 height 20
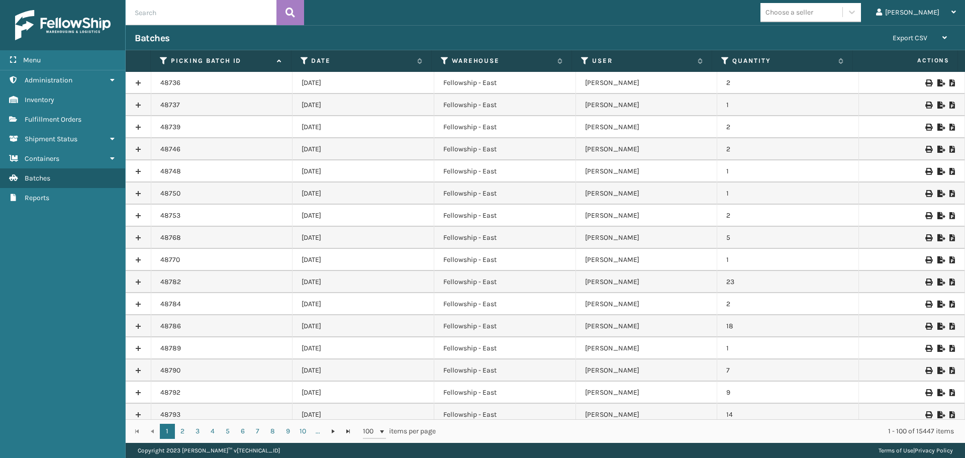
click at [949, 84] on icon at bounding box center [952, 82] width 6 height 7
click at [58, 115] on link "Fulfillment Orders" at bounding box center [62, 120] width 125 height 20
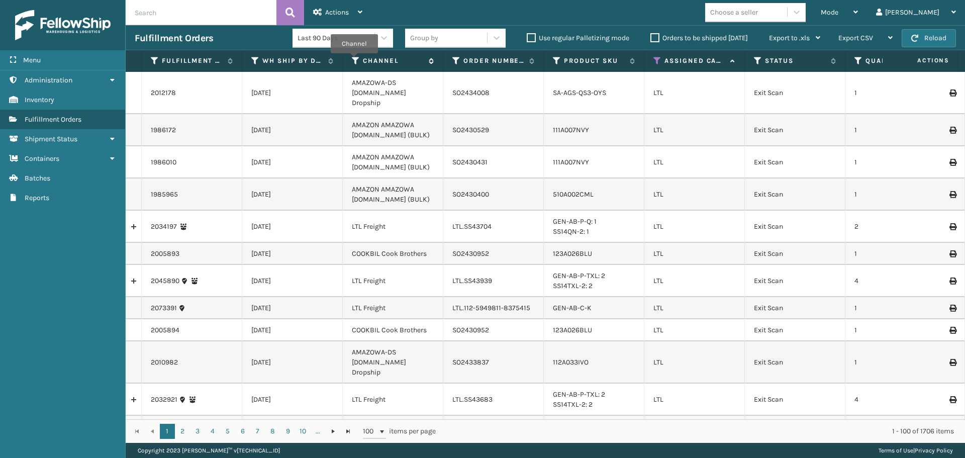
click at [354, 60] on icon at bounding box center [356, 60] width 8 height 9
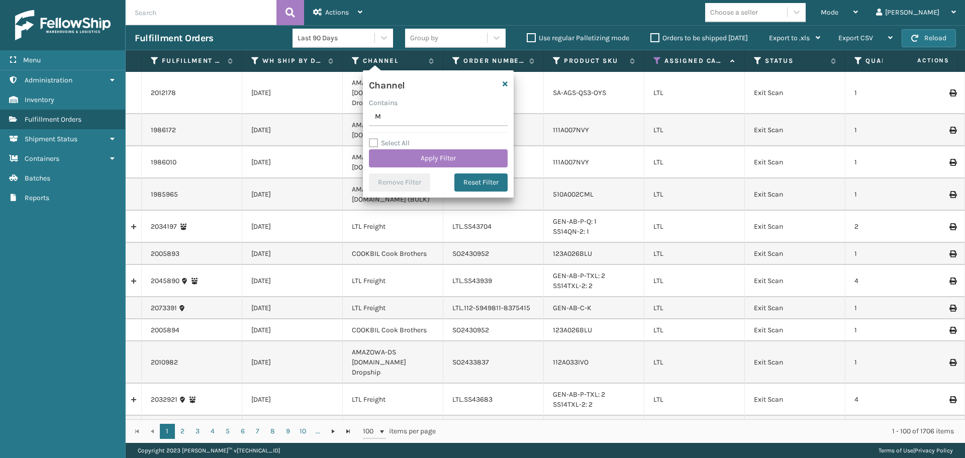
type input "M"
click at [501, 83] on div "Channel" at bounding box center [438, 86] width 151 height 21
click at [504, 81] on icon "button" at bounding box center [504, 83] width 5 height 7
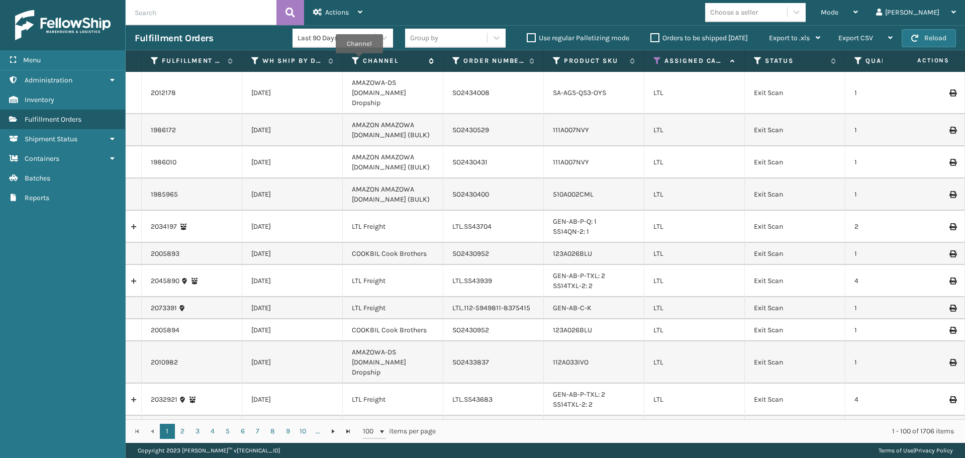
click at [356, 59] on icon at bounding box center [356, 60] width 8 height 9
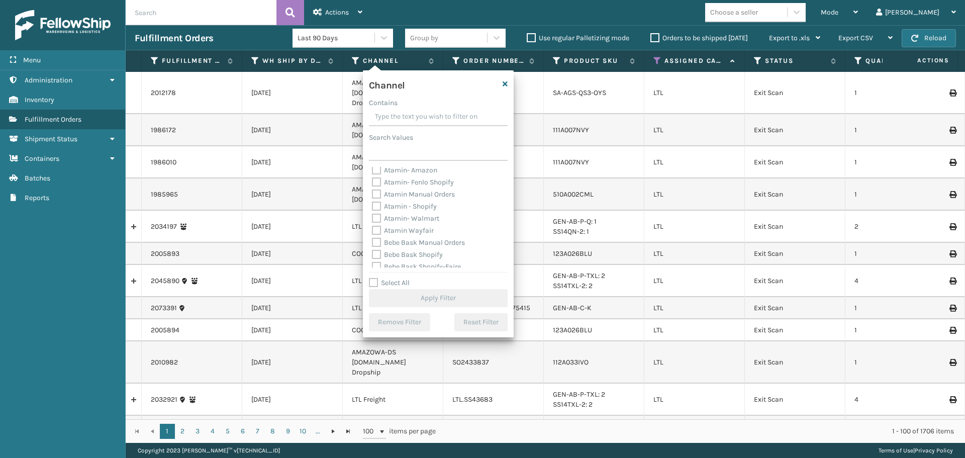
scroll to position [301, 0]
type input "A"
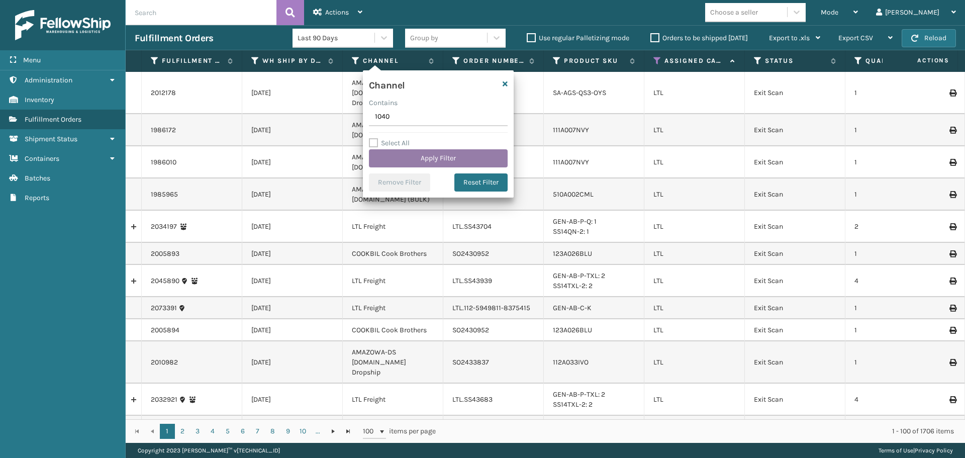
type input "1040"
click at [410, 156] on button "Apply Filter" at bounding box center [438, 158] width 139 height 18
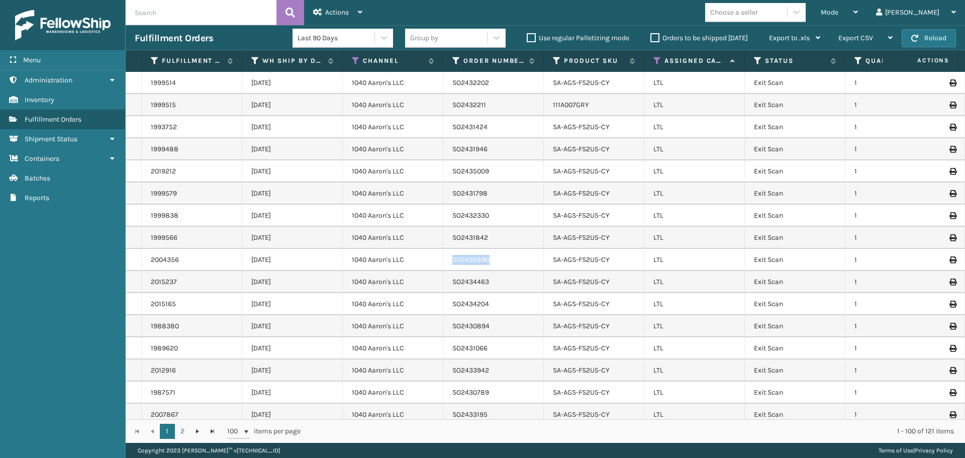
drag, startPoint x: 491, startPoint y: 260, endPoint x: 442, endPoint y: 259, distance: 48.8
click at [442, 259] on tr "2004356 [DATE] 1040 [PERSON_NAME]'s LLC SO2432890 SA-AGS-FS2U5-CY LTL Exit Scan…" at bounding box center [925, 260] width 1599 height 22
copy tr "SO2432890"
click at [657, 39] on label "Orders to be shipped [DATE]" at bounding box center [698, 38] width 97 height 9
click at [651, 39] on input "Orders to be shipped [DATE]" at bounding box center [650, 35] width 1 height 7
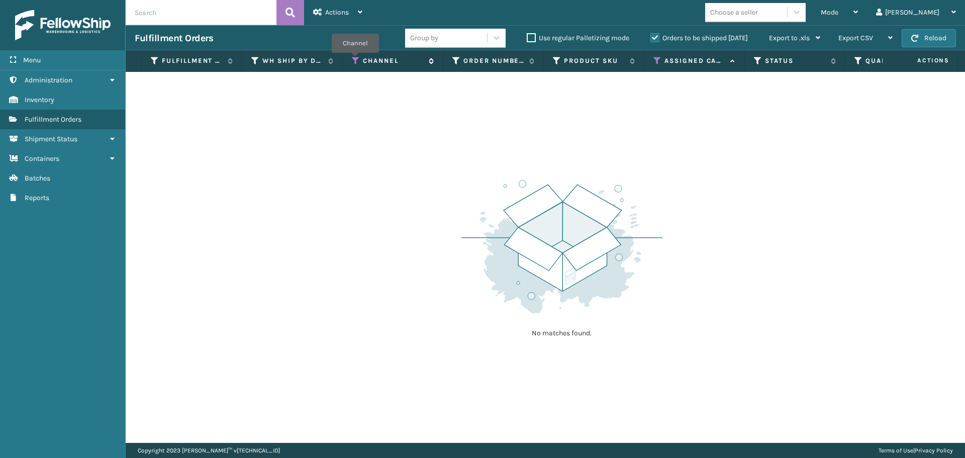
click at [355, 60] on icon at bounding box center [356, 60] width 8 height 9
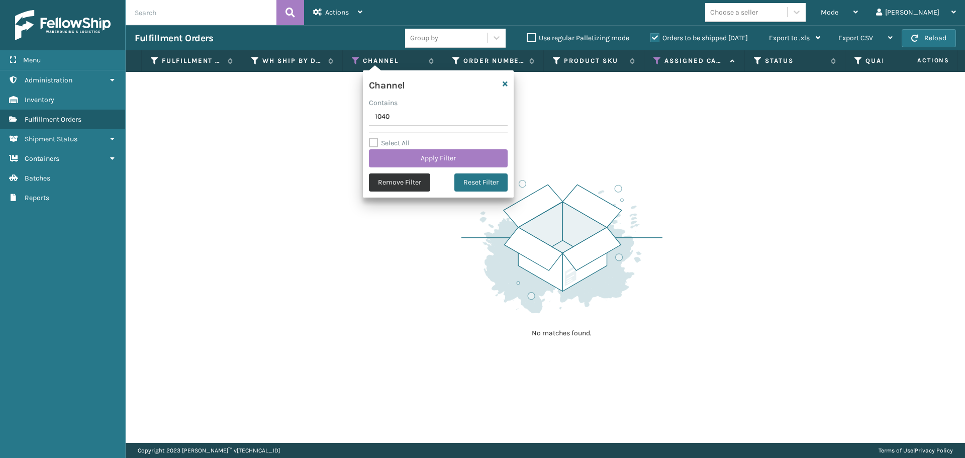
click at [389, 184] on button "Remove Filter" at bounding box center [399, 182] width 61 height 18
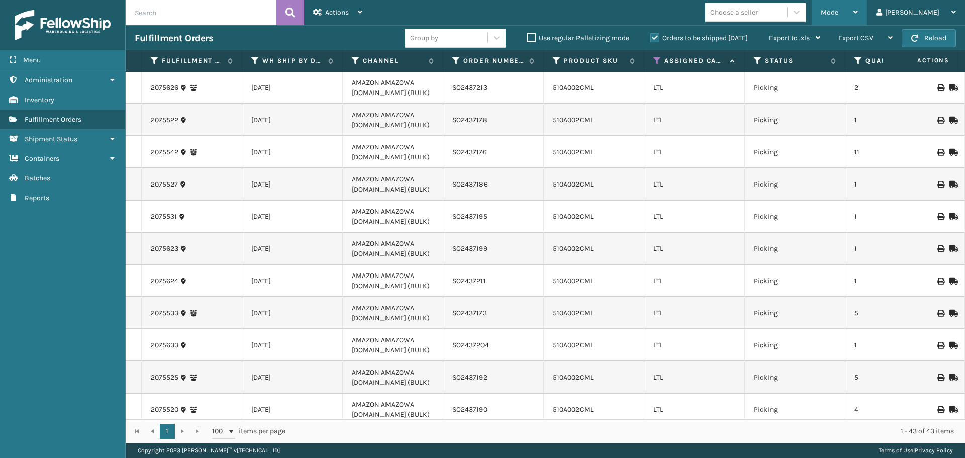
click at [838, 12] on span "Mode" at bounding box center [830, 12] width 18 height 9
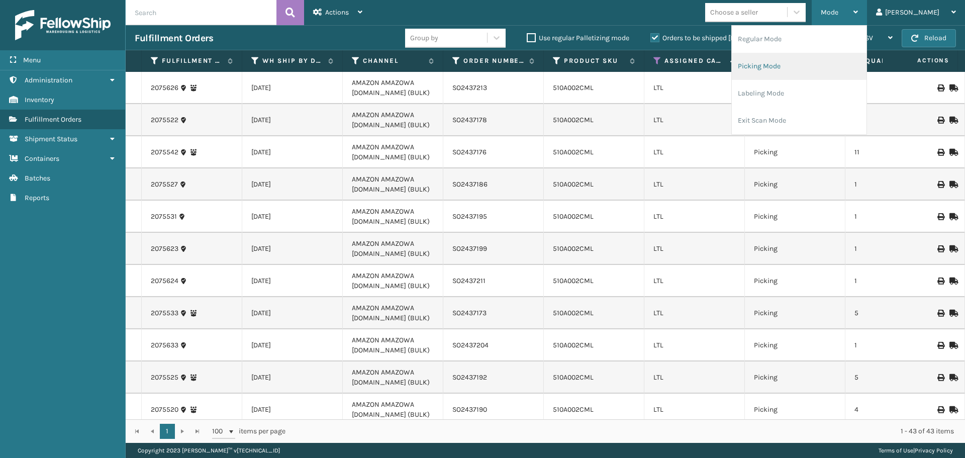
click at [799, 70] on li "Picking Mode" at bounding box center [799, 66] width 135 height 27
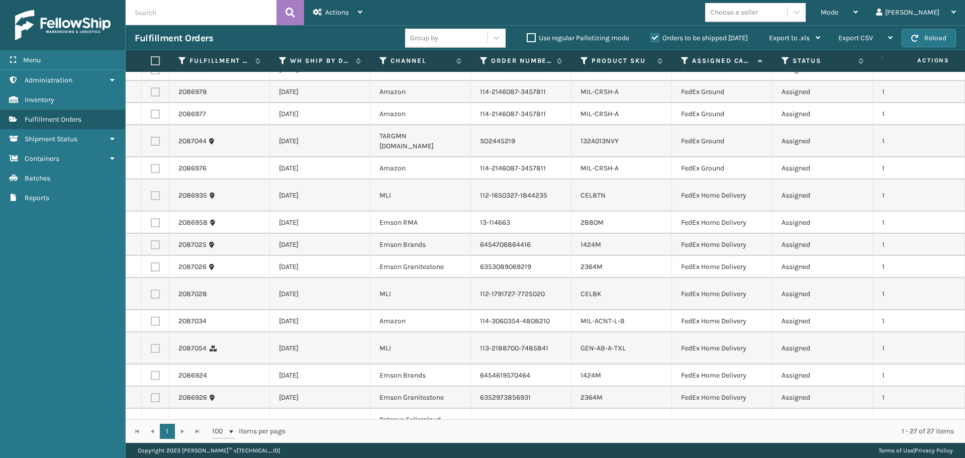
scroll to position [388, 0]
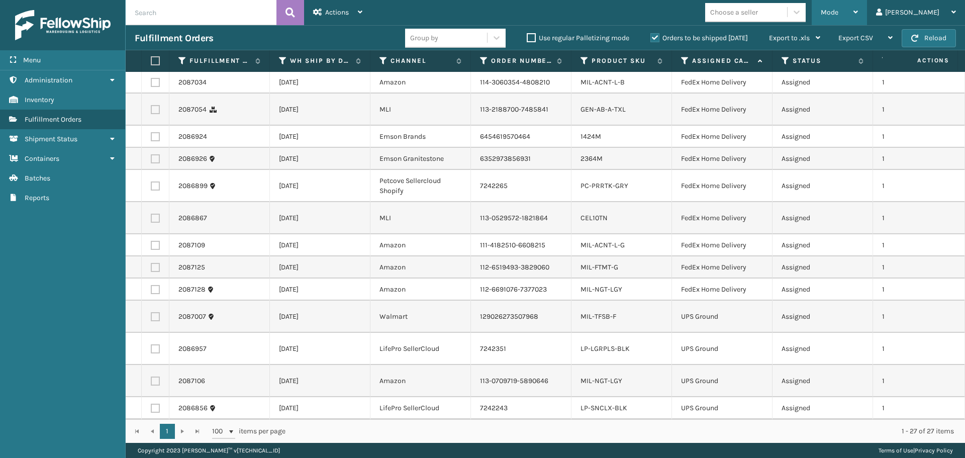
click at [858, 23] on div "Mode" at bounding box center [839, 12] width 37 height 25
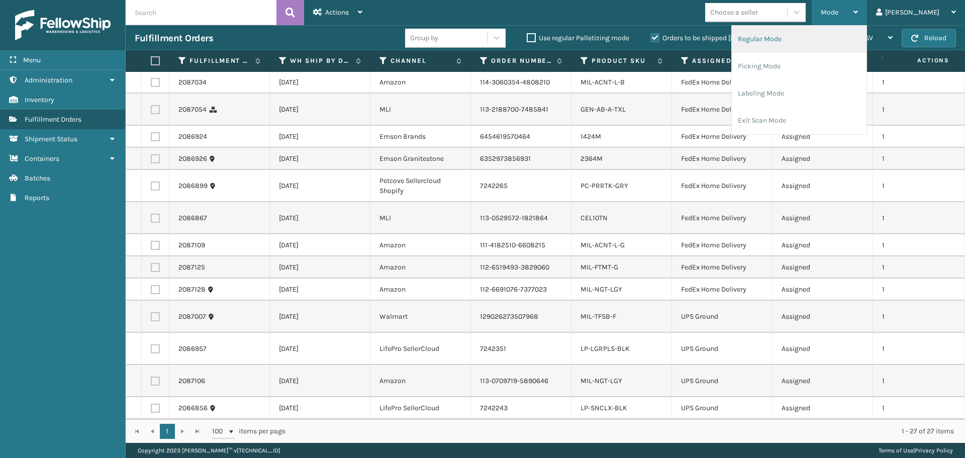
click at [849, 42] on li "Regular Mode" at bounding box center [799, 39] width 135 height 27
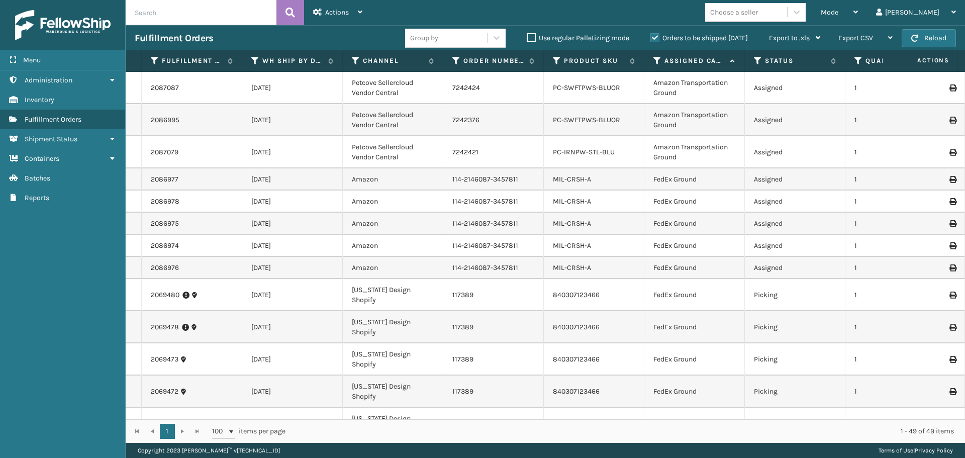
click at [657, 61] on icon at bounding box center [657, 60] width 8 height 9
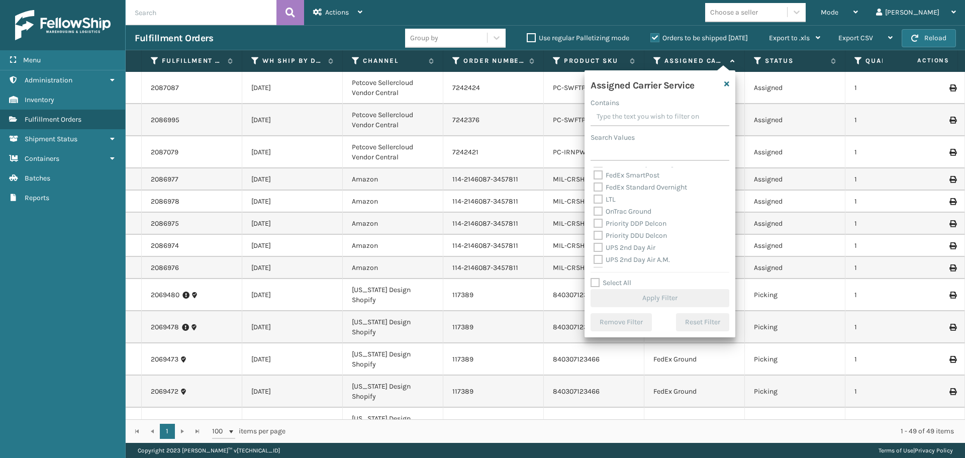
scroll to position [100, 0]
click at [599, 215] on label "LTL" at bounding box center [604, 217] width 22 height 9
click at [594, 215] on input "LTL" at bounding box center [593, 214] width 1 height 7
checkbox input "true"
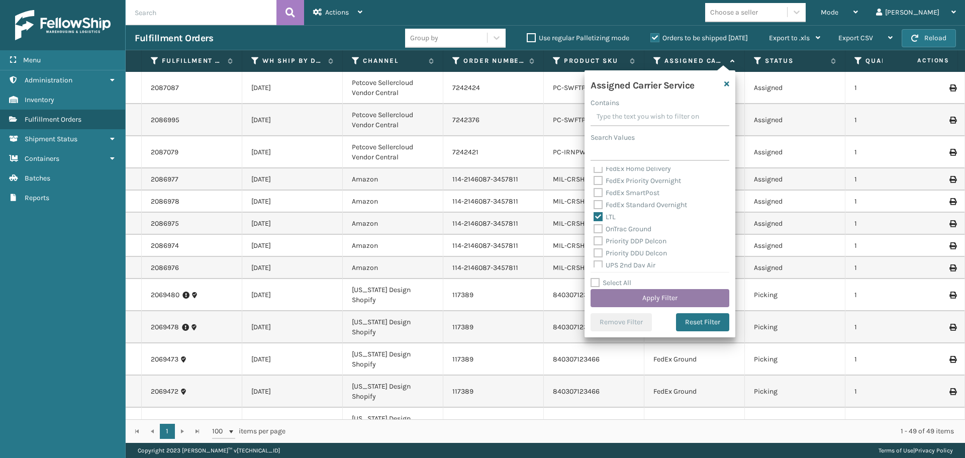
click at [630, 302] on button "Apply Filter" at bounding box center [659, 298] width 139 height 18
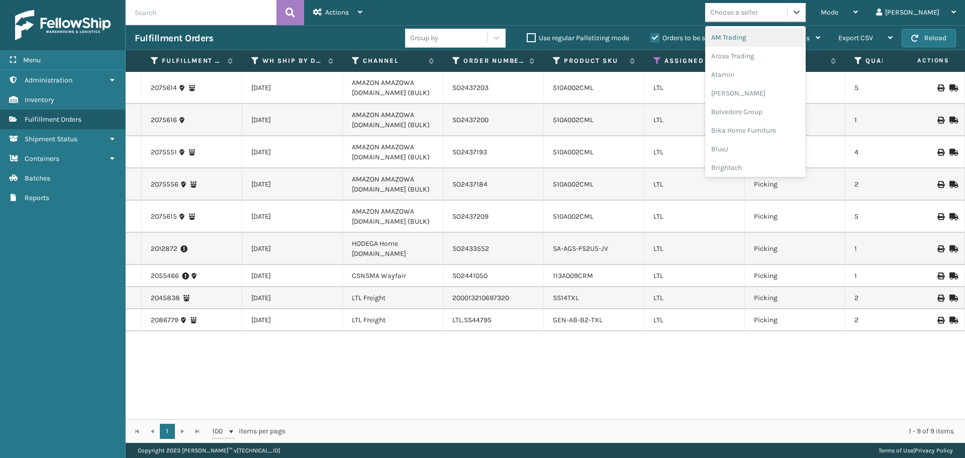
click at [758, 12] on div "Choose a seller" at bounding box center [734, 12] width 48 height 11
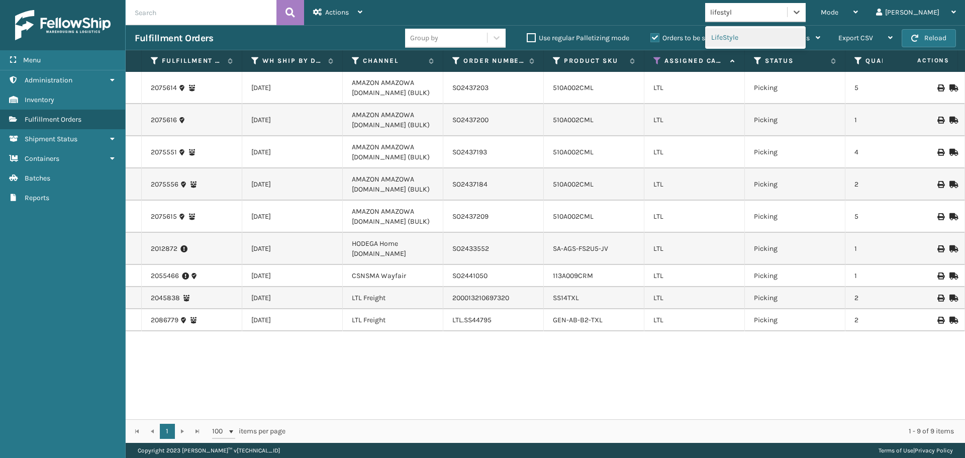
type input "lifestyle"
click at [783, 38] on div "LifeStyle" at bounding box center [755, 37] width 100 height 19
